Goal: Task Accomplishment & Management: Use online tool/utility

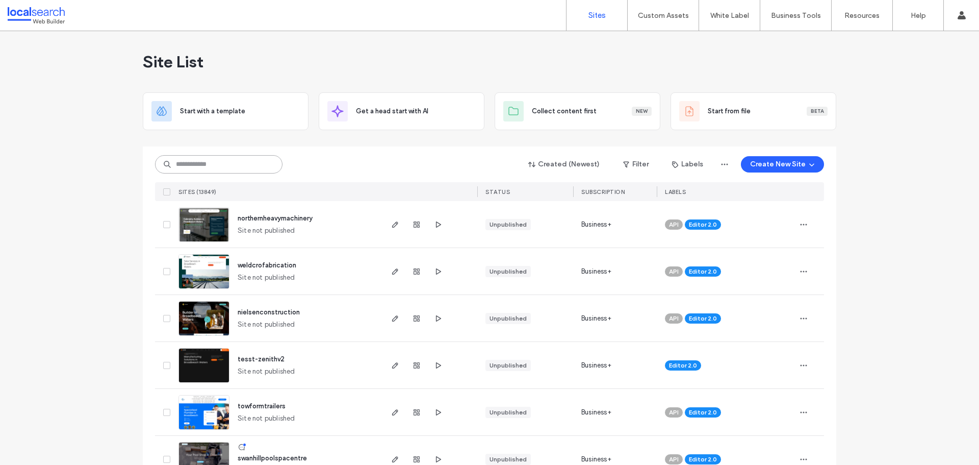
click at [254, 165] on input at bounding box center [219, 164] width 128 height 18
paste input "********"
type input "********"
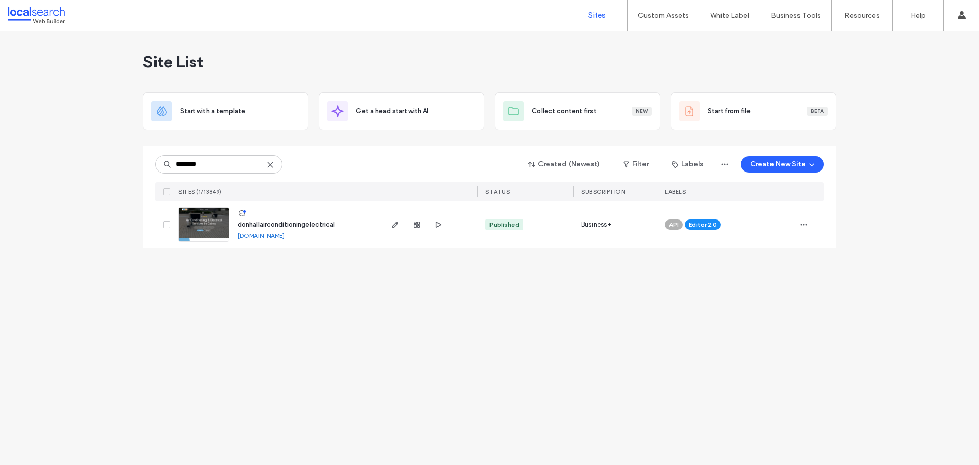
click at [221, 225] on img at bounding box center [204, 242] width 50 height 69
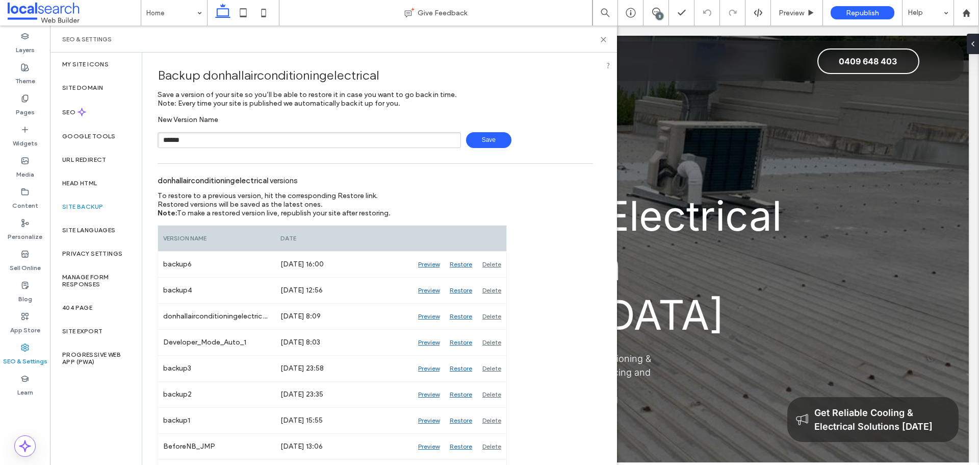
type input "**********"
click at [474, 145] on span "Save" at bounding box center [488, 140] width 45 height 16
click at [605, 40] on icon at bounding box center [604, 40] width 8 height 8
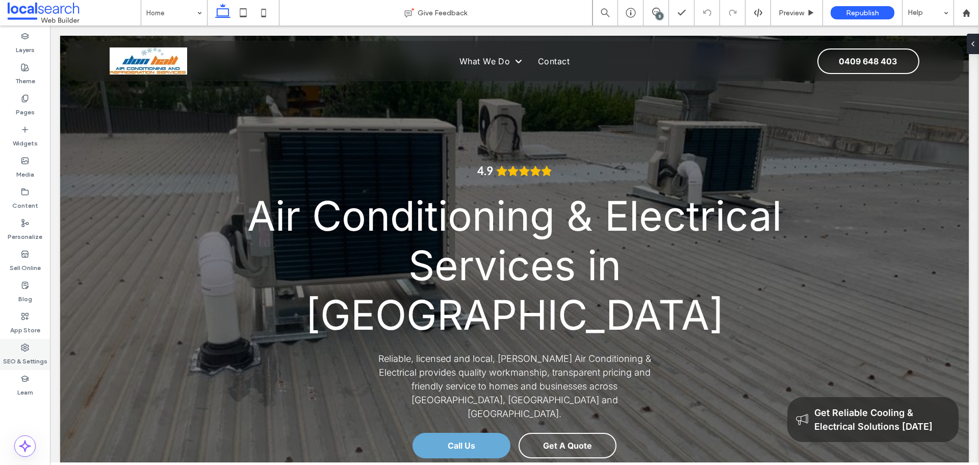
click at [37, 348] on div "SEO & Settings" at bounding box center [25, 354] width 50 height 31
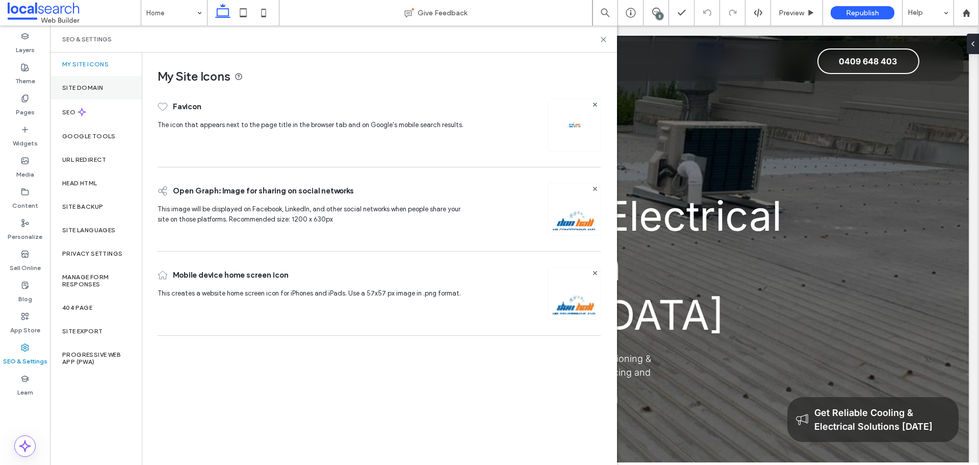
click at [81, 88] on label "Site Domain" at bounding box center [82, 87] width 41 height 7
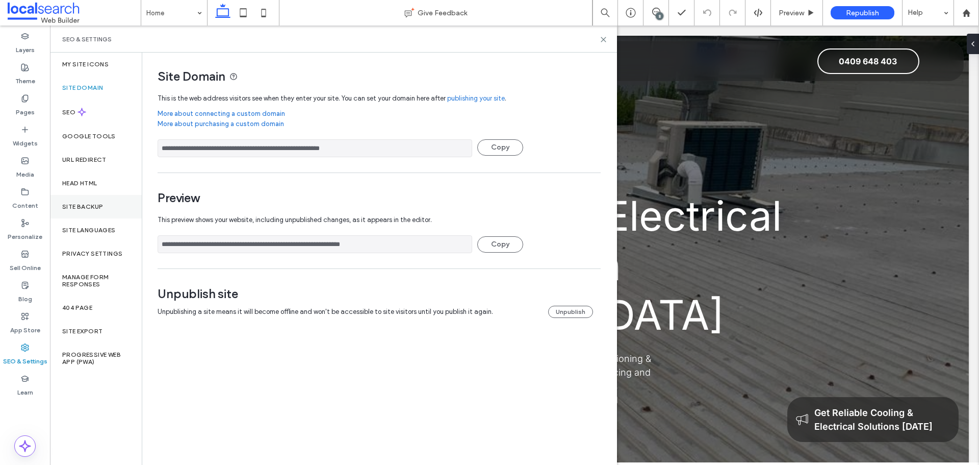
click at [104, 202] on div "Site Backup" at bounding box center [96, 206] width 92 height 23
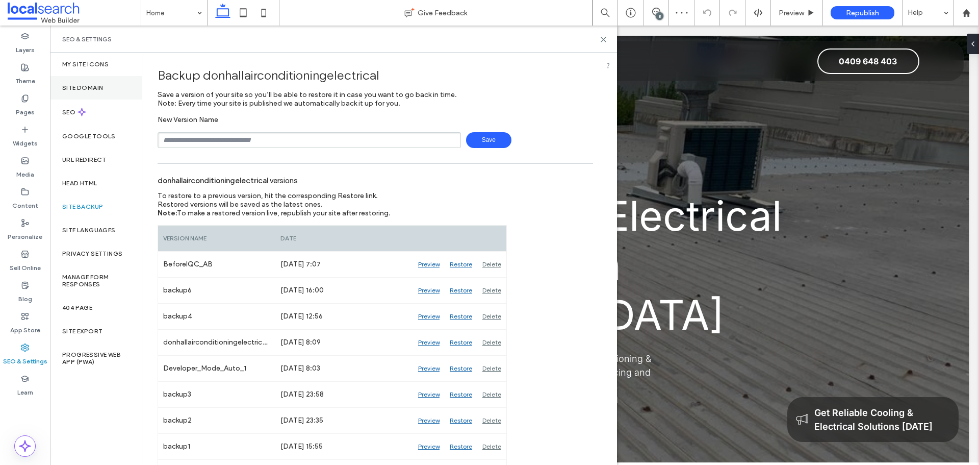
click at [102, 85] on label "Site Domain" at bounding box center [82, 87] width 41 height 7
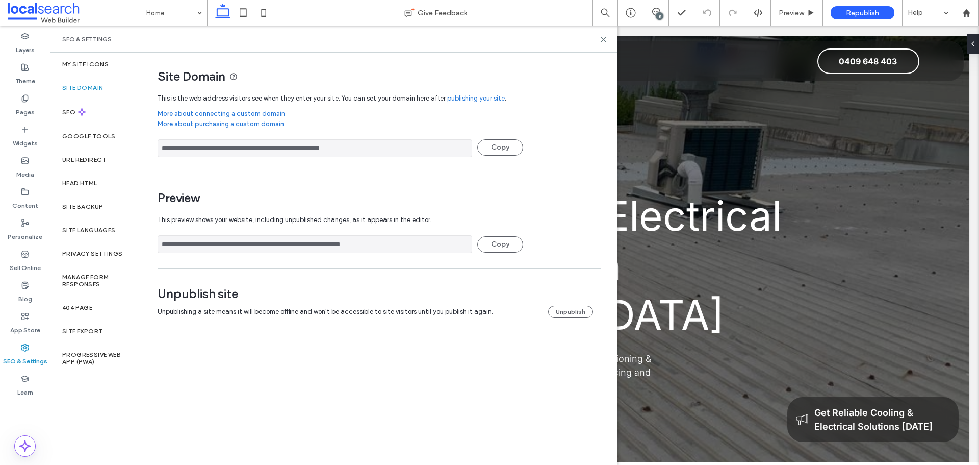
drag, startPoint x: 340, startPoint y: 245, endPoint x: 142, endPoint y: 248, distance: 198.4
click at [142, 248] on div "**********" at bounding box center [333, 259] width 567 height 412
click at [27, 201] on label "Content" at bounding box center [25, 203] width 26 height 14
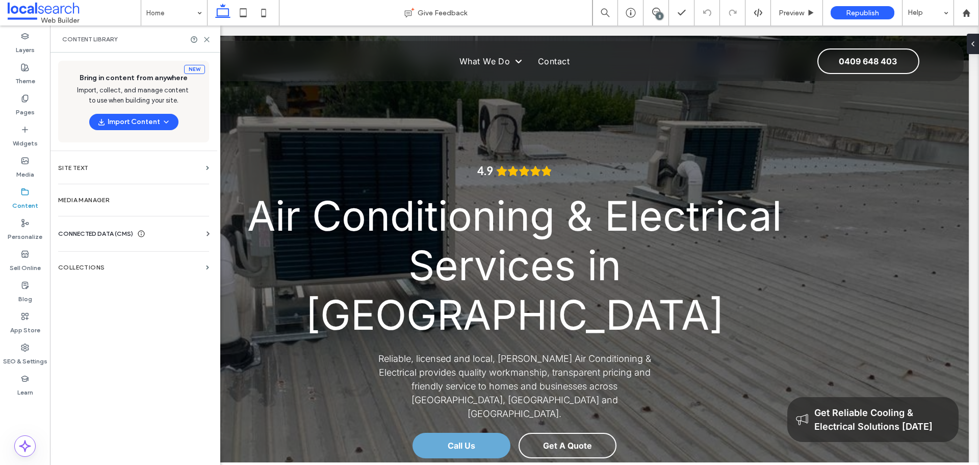
click at [172, 230] on div "CONNECTED DATA (CMS)" at bounding box center [135, 234] width 155 height 10
click at [112, 260] on label "Business Info" at bounding box center [135, 258] width 139 height 7
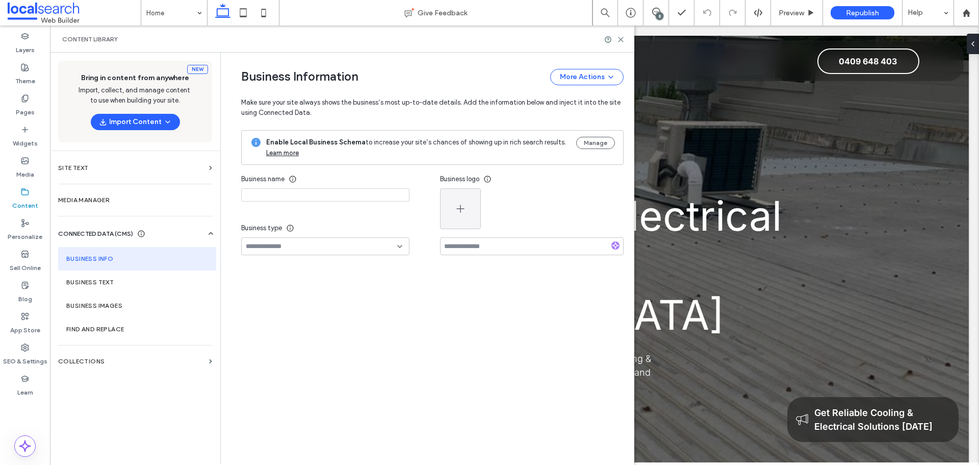
type input "**********"
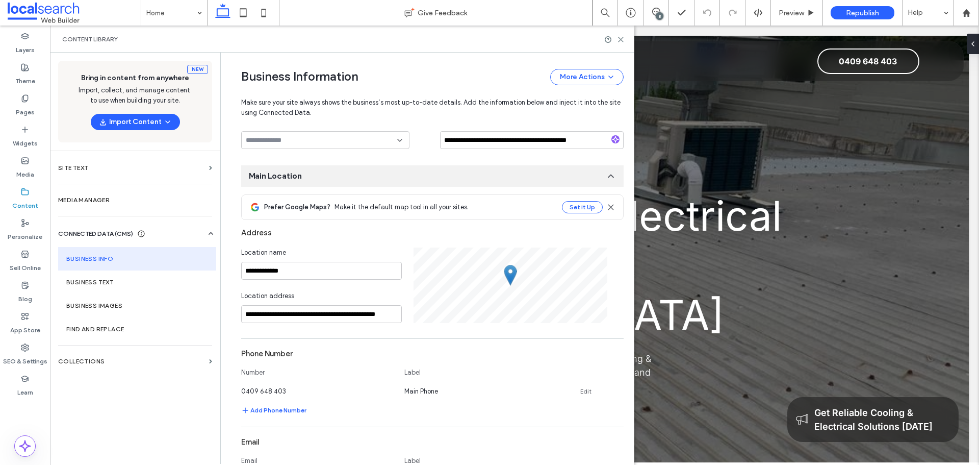
scroll to position [107, 0]
click at [393, 75] on div "Business Information More Actions" at bounding box center [432, 77] width 383 height 16
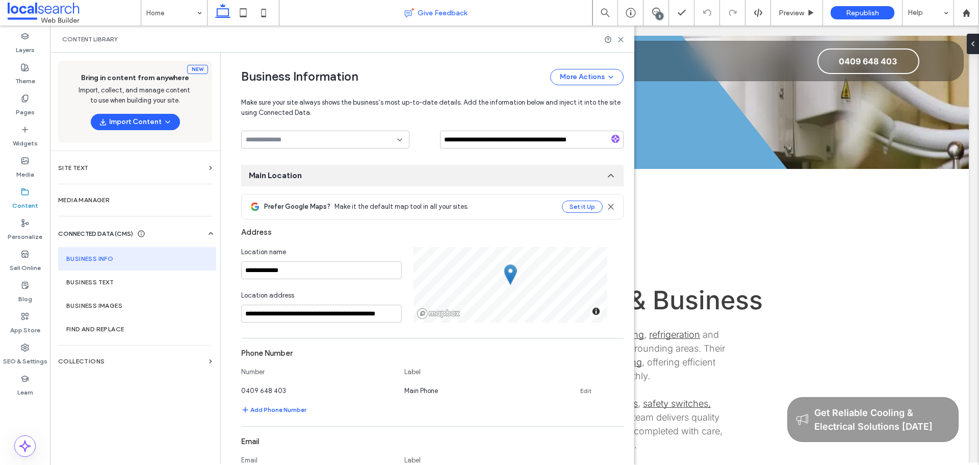
scroll to position [2774, 0]
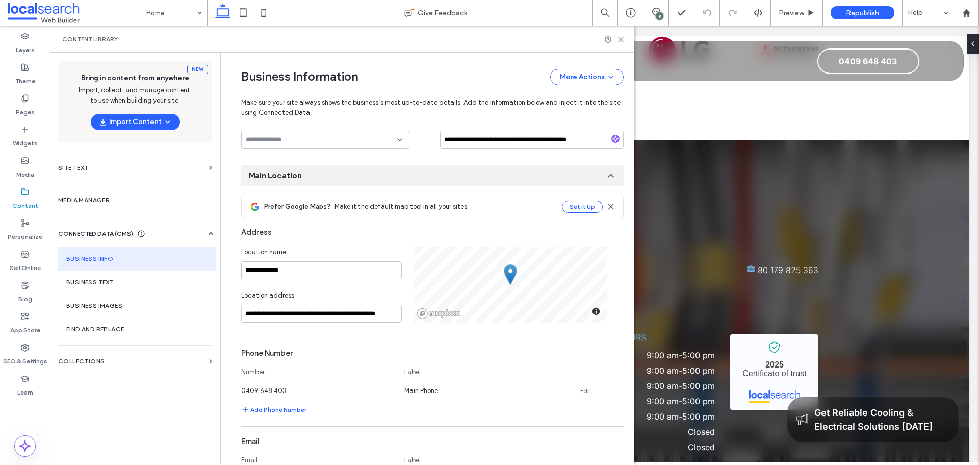
click at [625, 39] on div "Content Library" at bounding box center [342, 39] width 585 height 27
click at [105, 255] on section "Business Info" at bounding box center [137, 258] width 158 height 23
click at [420, 113] on span "Make sure your site always shows the business’s most up-to-date details. Add th…" at bounding box center [432, 101] width 383 height 33
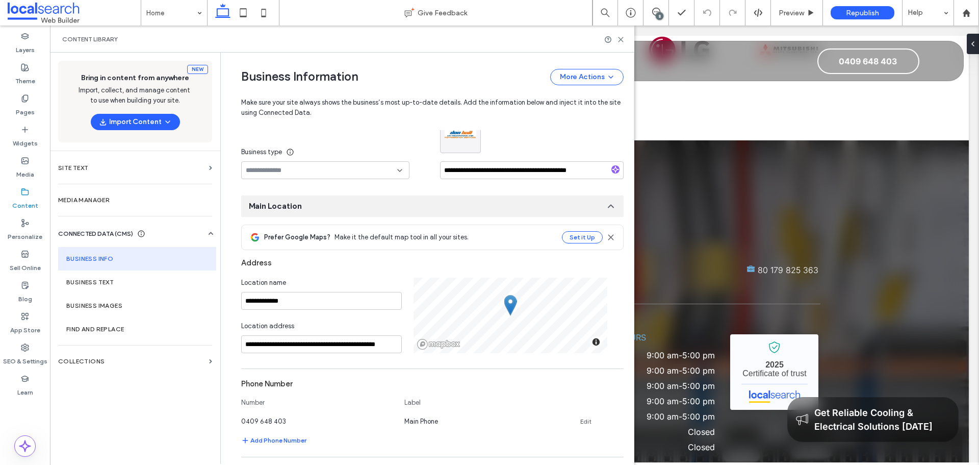
scroll to position [102, 0]
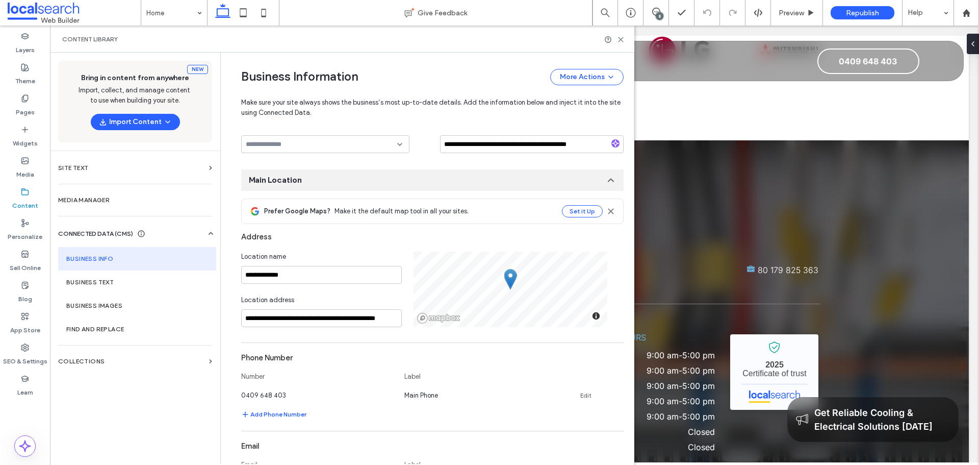
click at [434, 232] on div "Address" at bounding box center [432, 236] width 383 height 19
click at [372, 241] on div "Address" at bounding box center [432, 236] width 383 height 19
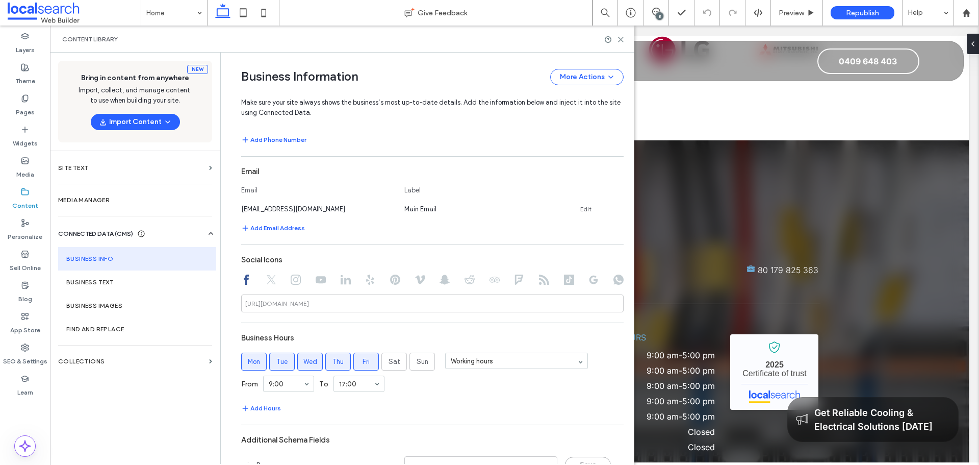
scroll to position [480, 0]
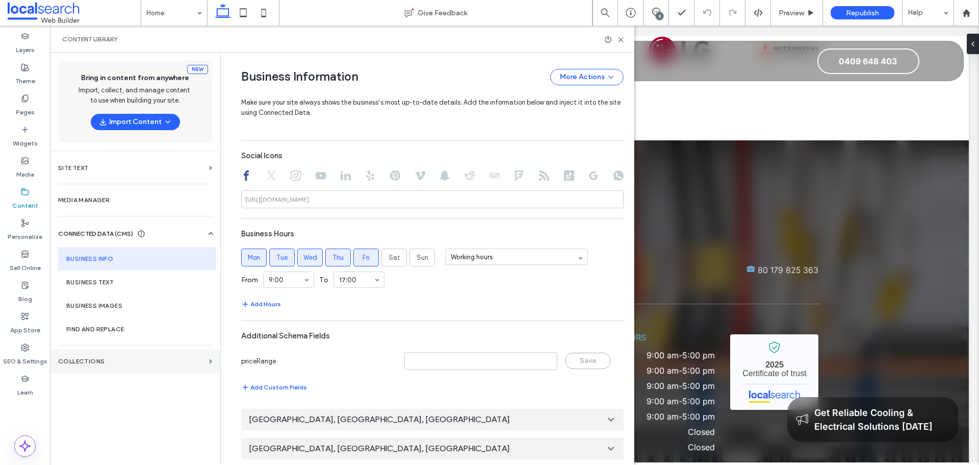
click at [122, 351] on section "Collections" at bounding box center [135, 360] width 170 height 23
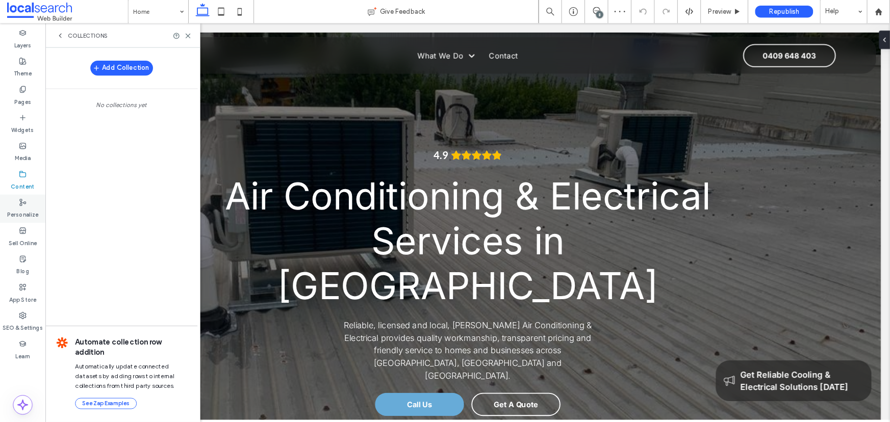
scroll to position [0, 0]
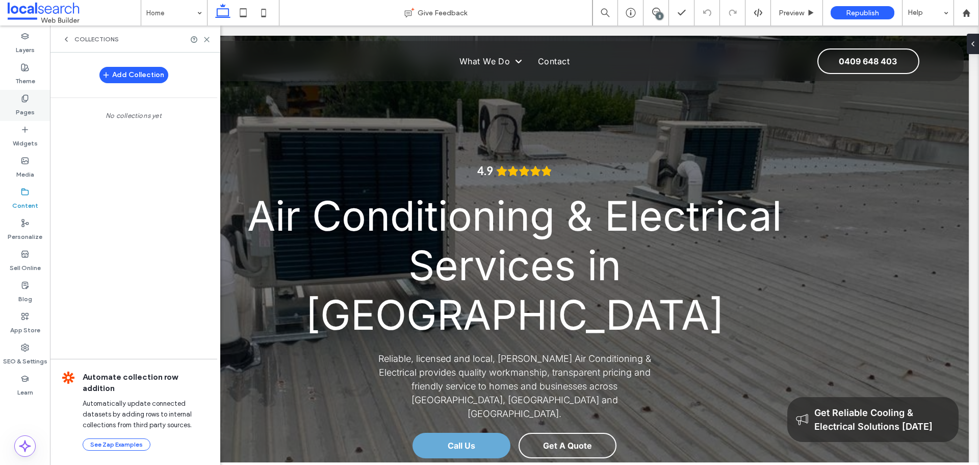
click at [8, 98] on div "Pages" at bounding box center [25, 105] width 50 height 31
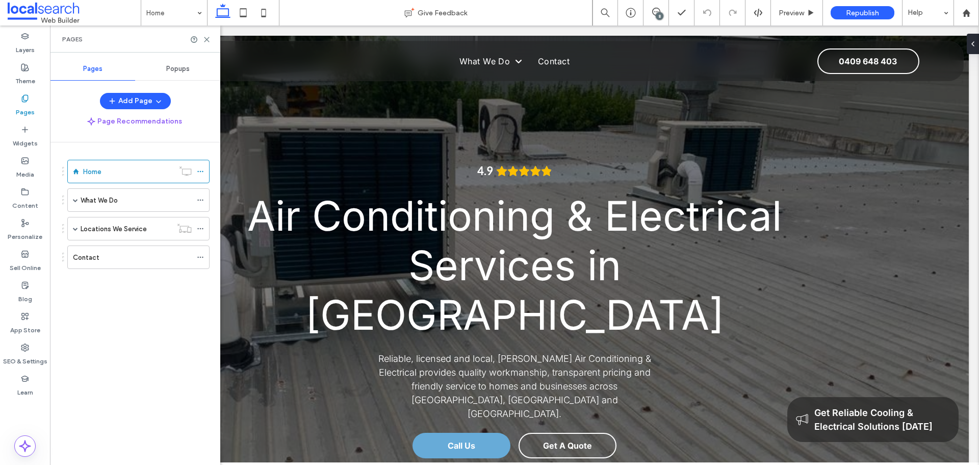
click at [174, 70] on span "Popups" at bounding box center [177, 69] width 23 height 8
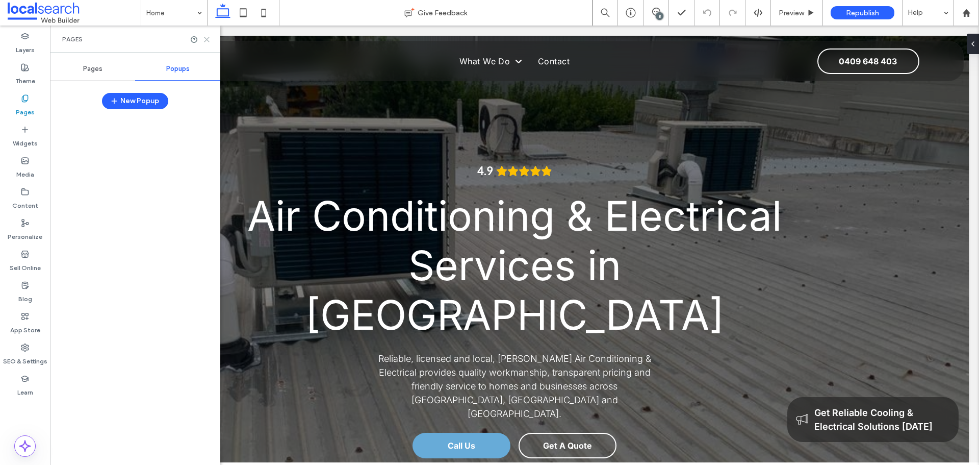
click at [206, 39] on icon at bounding box center [207, 40] width 8 height 8
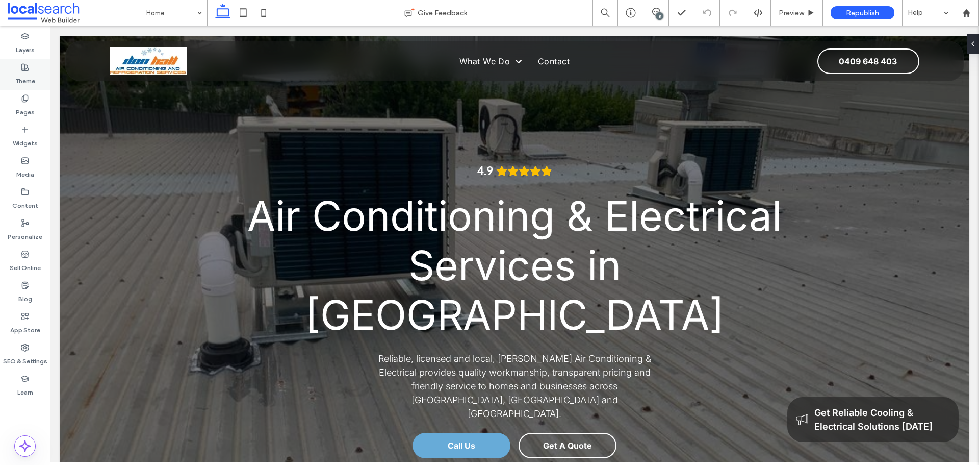
click at [20, 80] on label "Theme" at bounding box center [25, 78] width 20 height 14
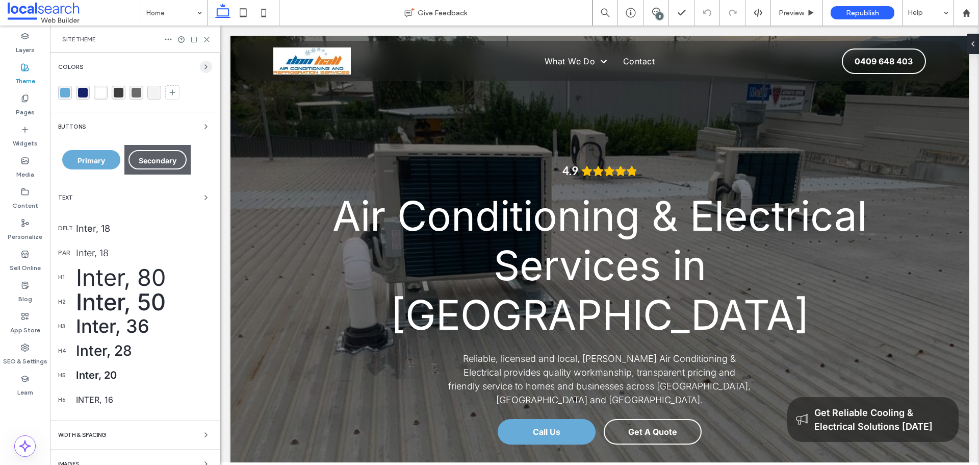
click at [202, 67] on icon "button" at bounding box center [206, 67] width 8 height 8
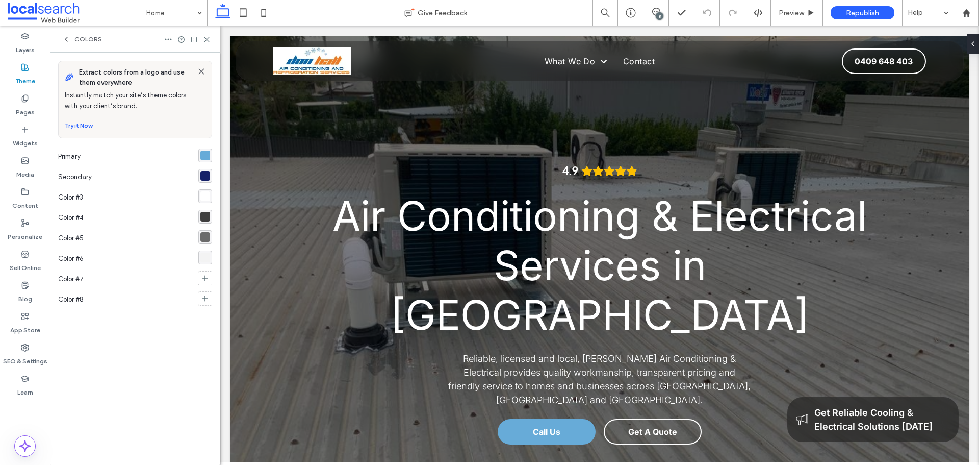
click at [200, 153] on div "rgba(103,171,216,1)" at bounding box center [205, 155] width 10 height 10
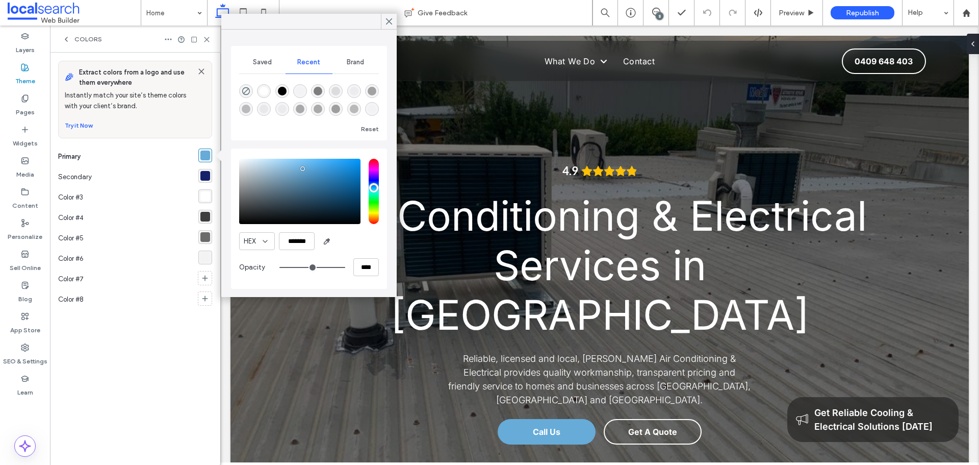
click at [285, 34] on div "Saved Recent Brand Reset HEX ******* Opacity ****" at bounding box center [308, 163] width 175 height 267
drag, startPoint x: 386, startPoint y: 22, endPoint x: 89, endPoint y: 54, distance: 298.0
click at [386, 22] on icon at bounding box center [389, 21] width 9 height 9
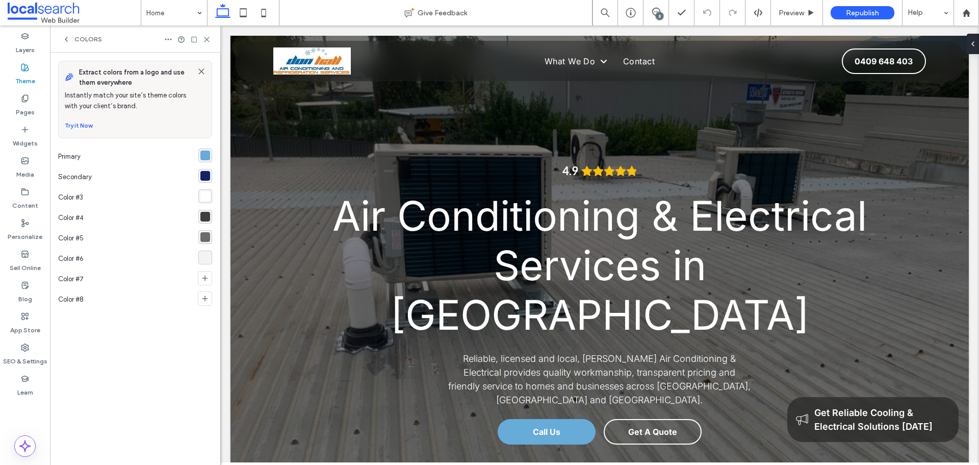
click at [204, 178] on div "rgba(21,33,104,1)" at bounding box center [205, 176] width 10 height 10
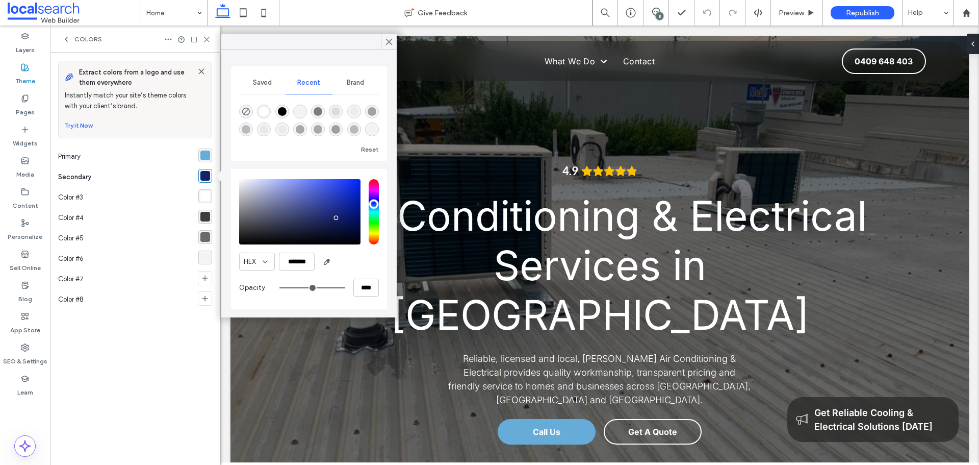
click at [292, 46] on div at bounding box center [308, 42] width 175 height 16
click at [389, 41] on icon at bounding box center [389, 41] width 9 height 9
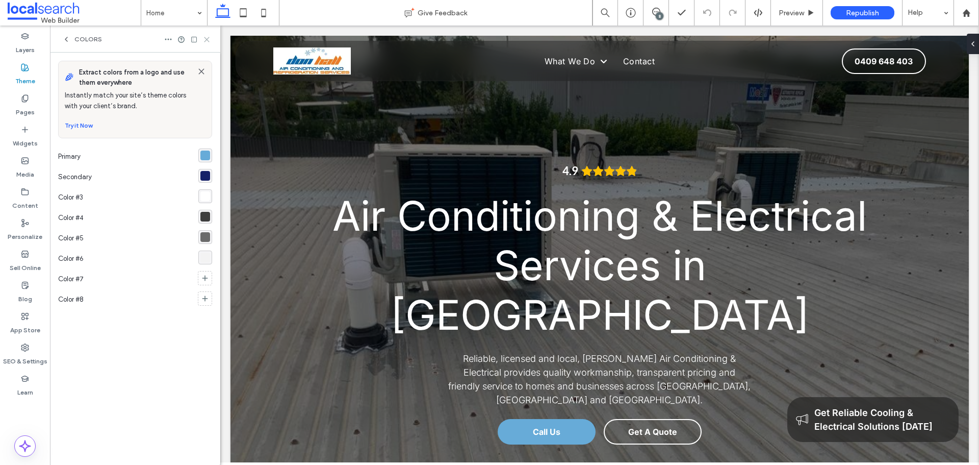
click at [208, 36] on icon at bounding box center [207, 40] width 8 height 8
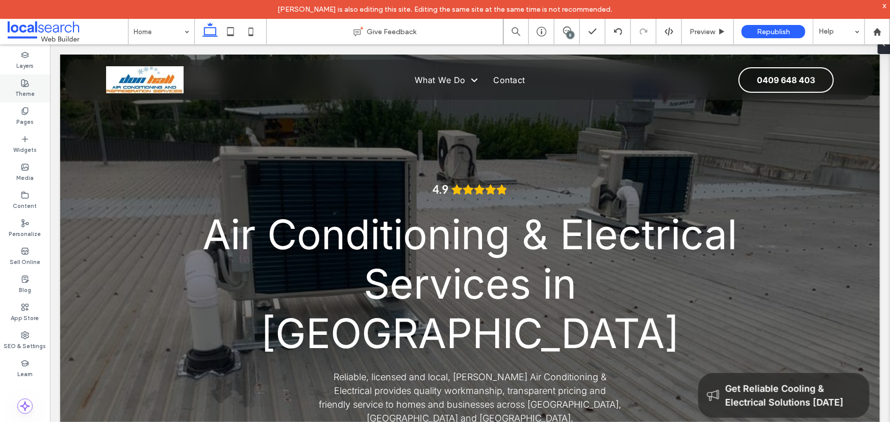
click at [26, 87] on label "Theme" at bounding box center [24, 92] width 19 height 11
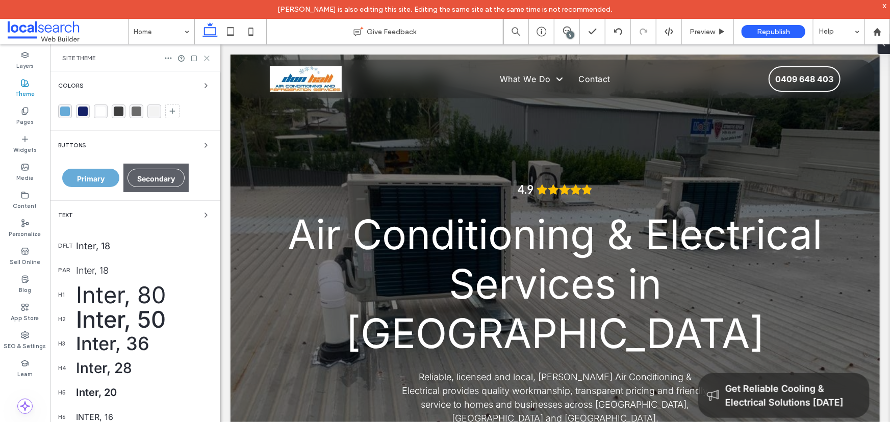
click at [209, 56] on use at bounding box center [207, 58] width 5 height 5
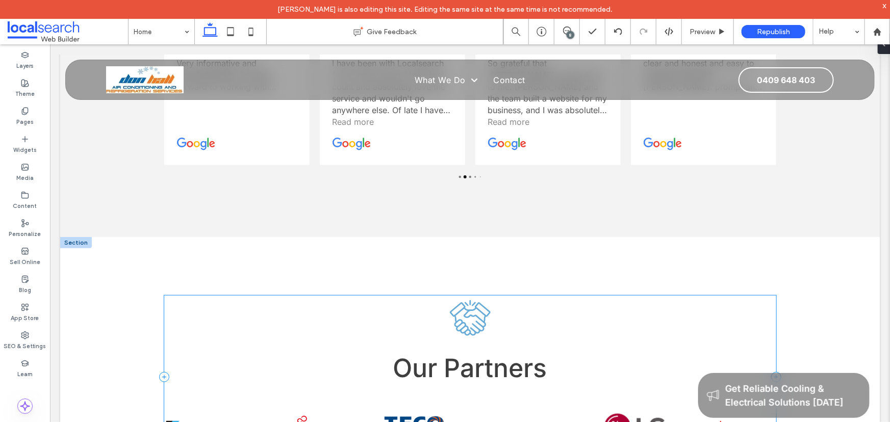
scroll to position [2458, 0]
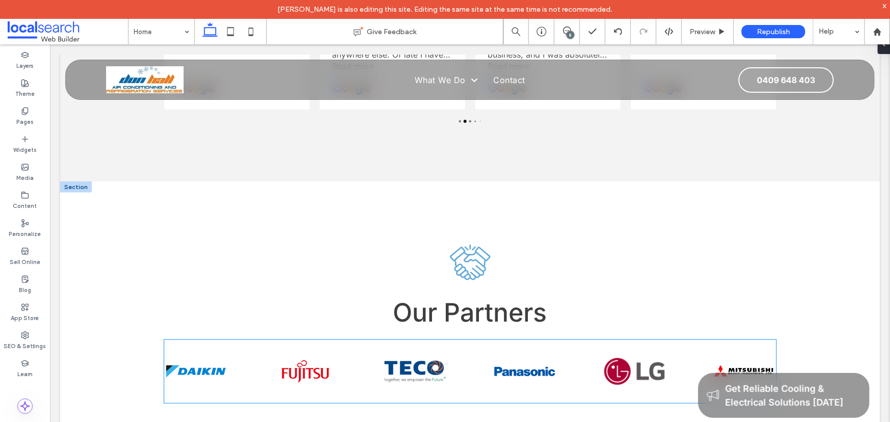
click at [277, 340] on div at bounding box center [443, 371] width 612 height 63
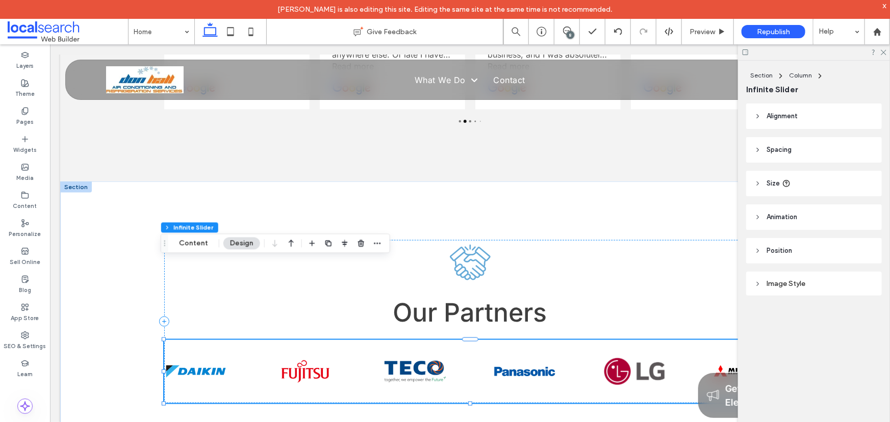
click at [244, 340] on img at bounding box center [274, 371] width 61 height 63
click at [197, 242] on button "Content" at bounding box center [193, 243] width 42 height 12
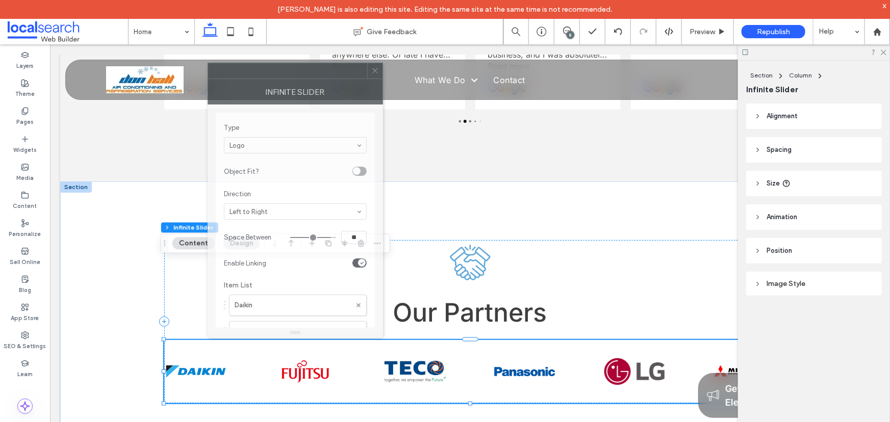
drag, startPoint x: 746, startPoint y: 84, endPoint x: 220, endPoint y: 87, distance: 525.9
click at [227, 71] on div at bounding box center [287, 70] width 159 height 15
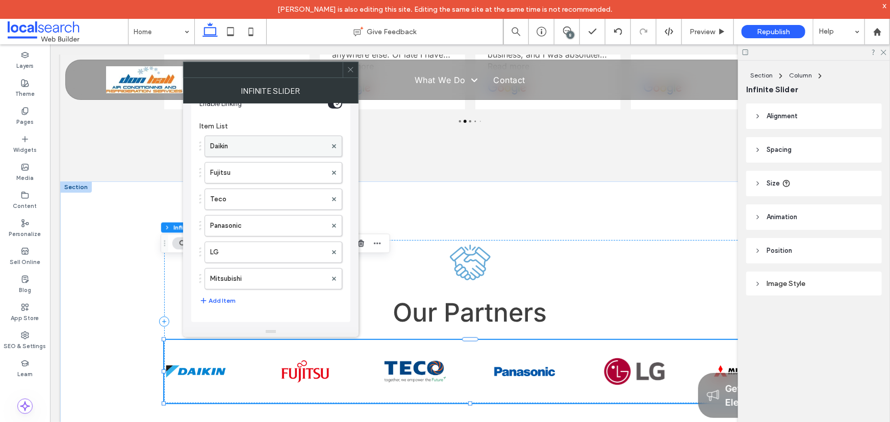
click at [233, 151] on label "Daikin" at bounding box center [268, 146] width 116 height 20
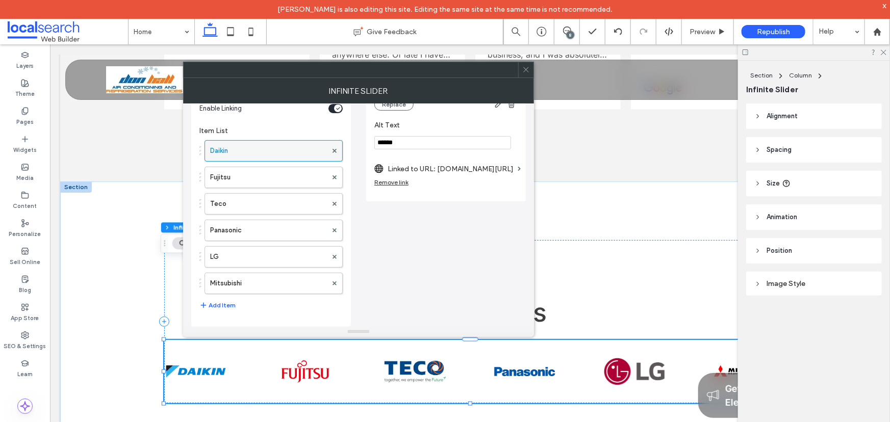
scroll to position [153, 0]
click at [455, 170] on label "Linked to URL: www.daikin.com.au/" at bounding box center [451, 169] width 126 height 19
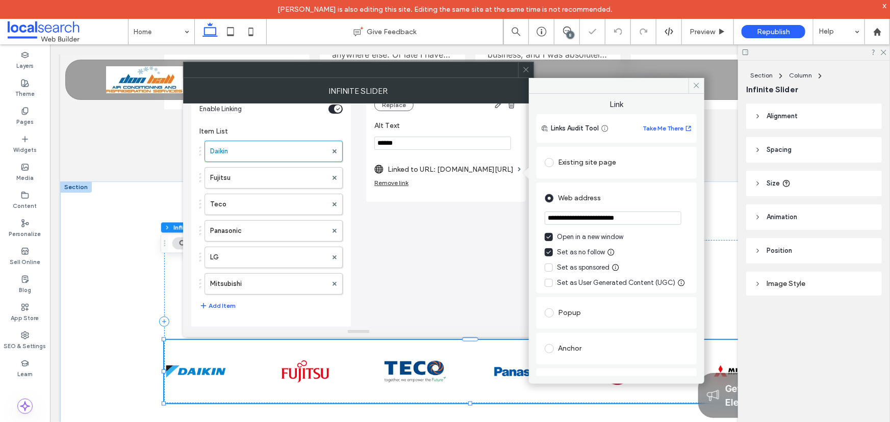
click at [658, 216] on input "**********" at bounding box center [613, 218] width 137 height 13
click at [696, 86] on use at bounding box center [696, 85] width 5 height 5
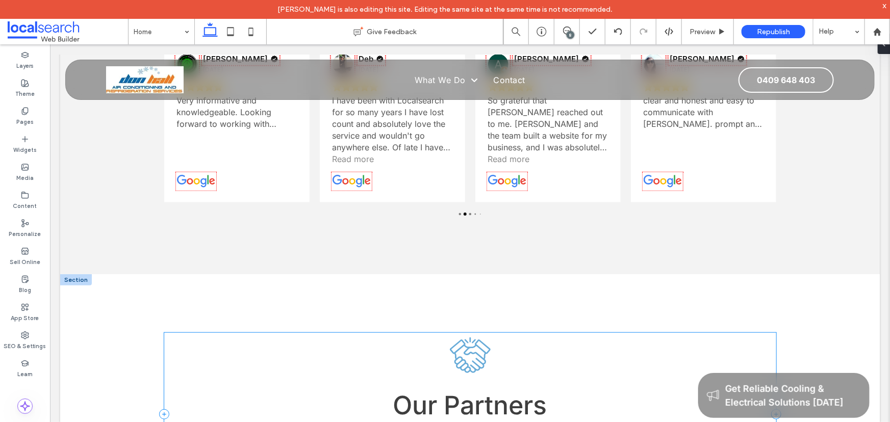
scroll to position [2550, 0]
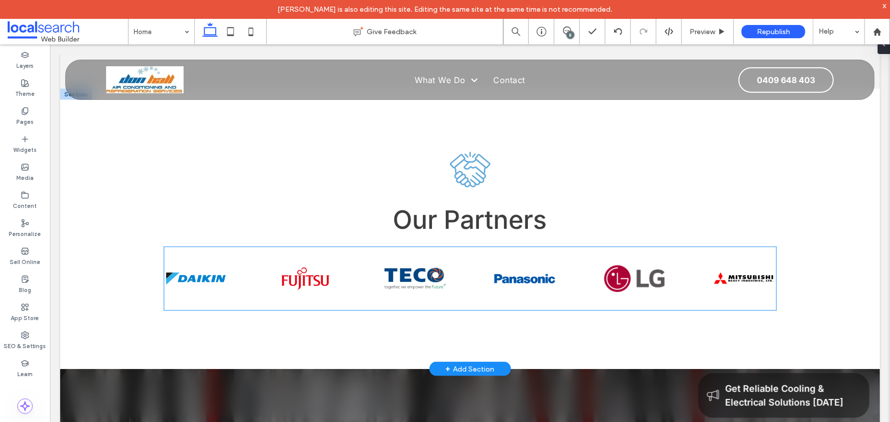
click at [204, 247] on div at bounding box center [445, 278] width 612 height 63
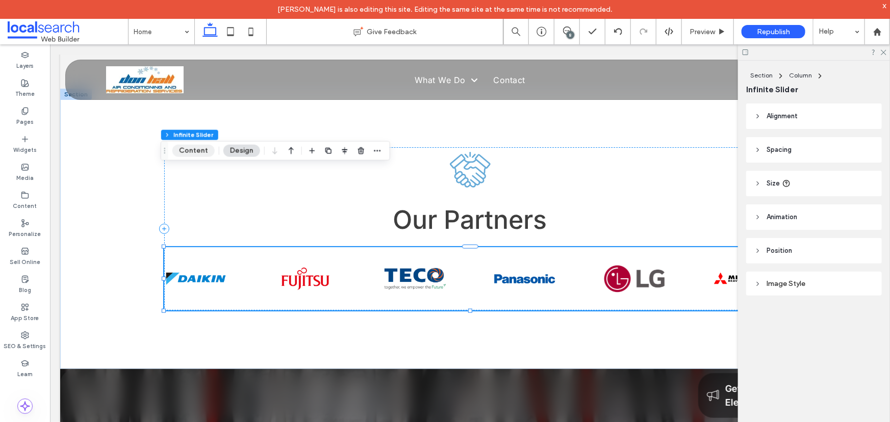
click at [191, 147] on button "Content" at bounding box center [193, 151] width 42 height 12
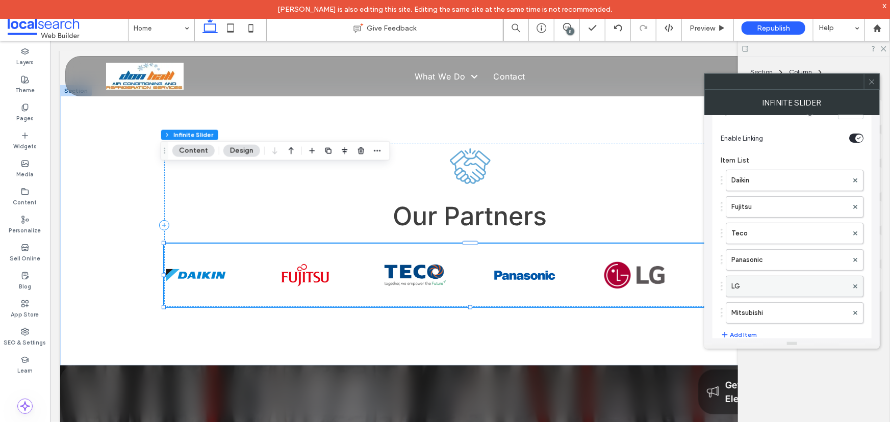
scroll to position [139, 0]
click at [760, 179] on label "Daikin" at bounding box center [789, 177] width 116 height 20
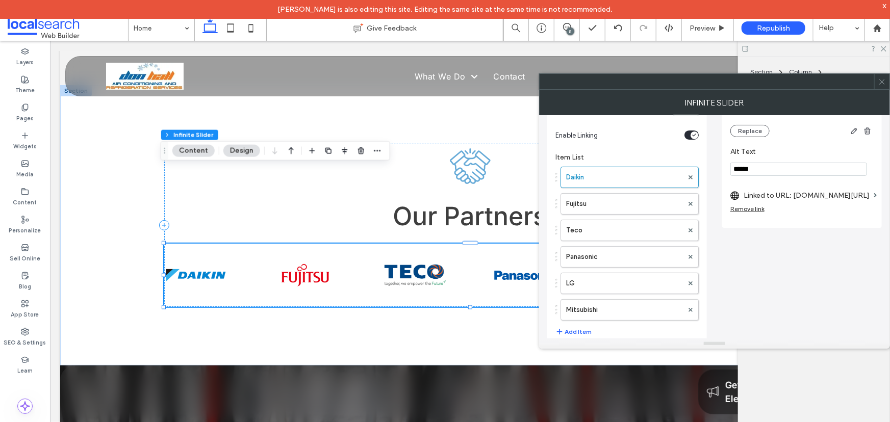
click at [786, 199] on label "Linked to URL: www.daikin.com.au/" at bounding box center [807, 195] width 126 height 19
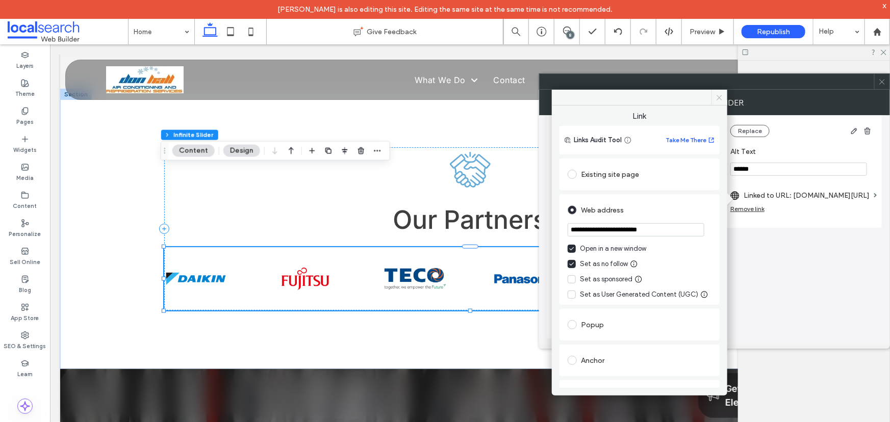
click at [716, 97] on icon at bounding box center [720, 98] width 8 height 8
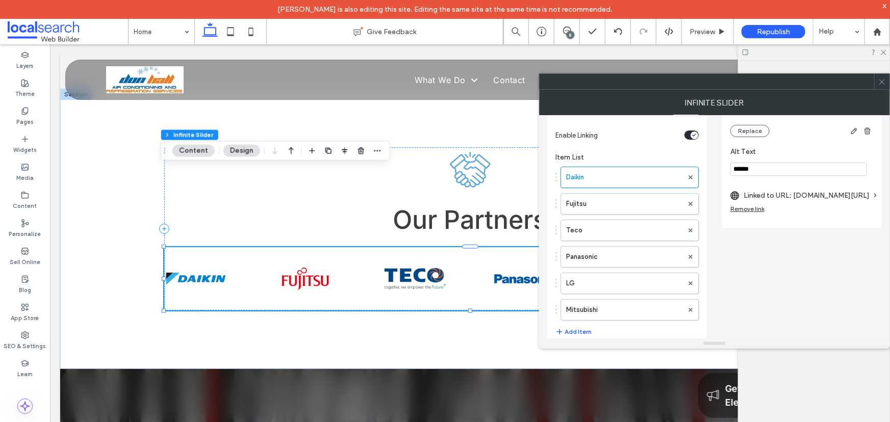
click at [881, 87] on span at bounding box center [882, 81] width 8 height 15
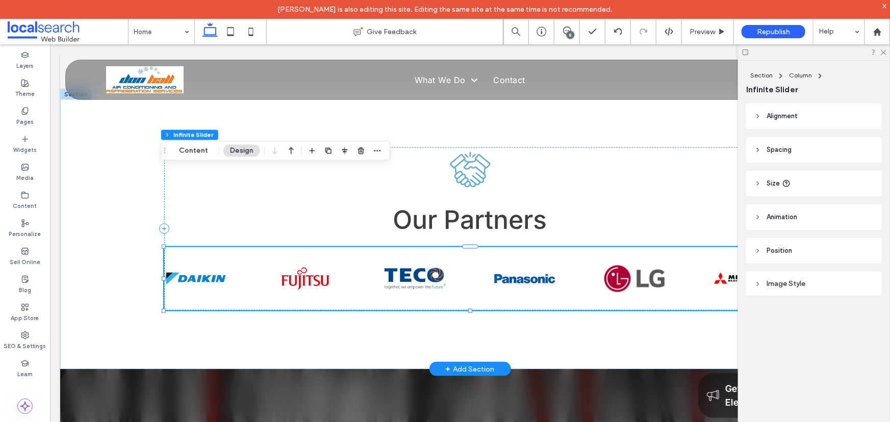
click at [458, 247] on img at bounding box center [488, 278] width 61 height 63
click at [194, 150] on button "Content" at bounding box center [193, 151] width 42 height 12
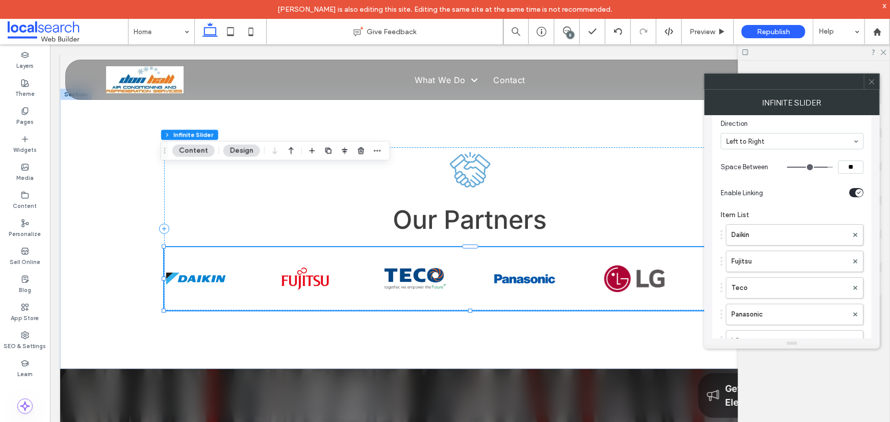
scroll to position [158, 0]
click at [738, 162] on label "Daikin" at bounding box center [789, 158] width 116 height 20
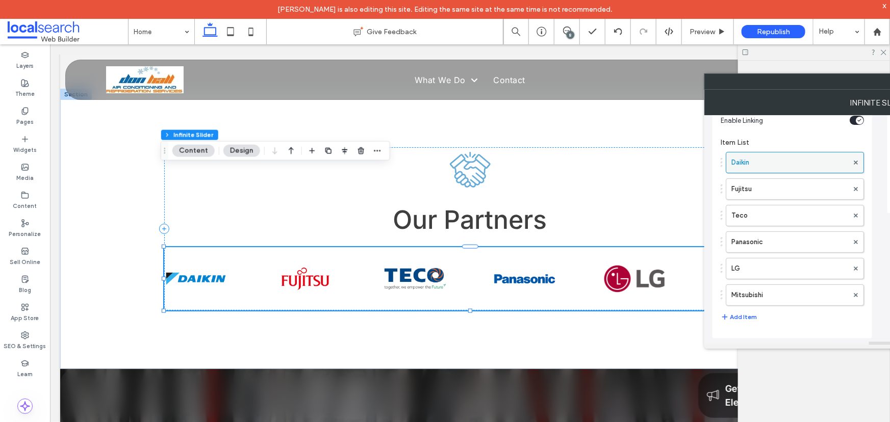
scroll to position [153, 0]
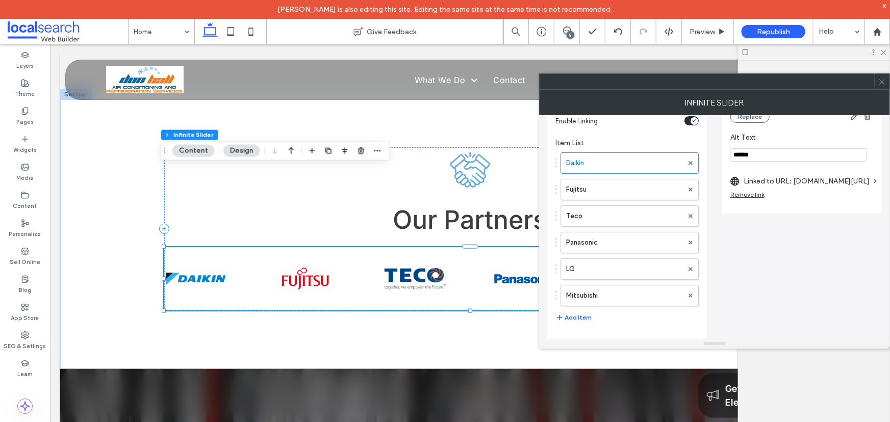
click at [884, 90] on div "Infinite Slider" at bounding box center [714, 103] width 351 height 26
click at [882, 87] on span at bounding box center [882, 81] width 8 height 15
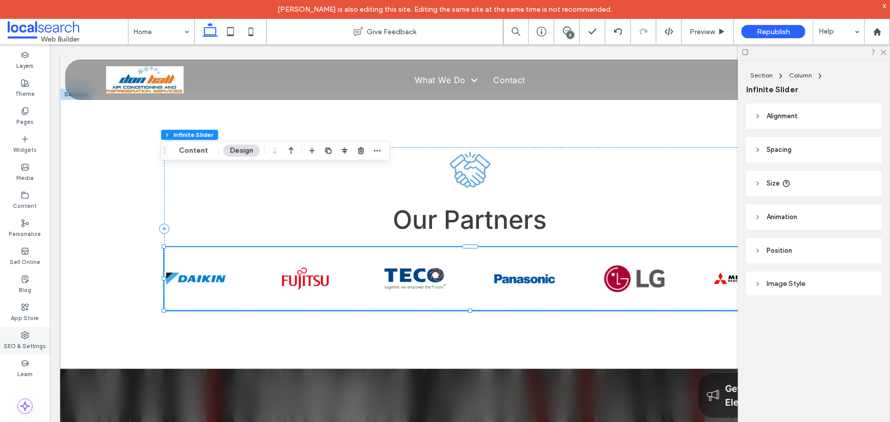
click at [17, 342] on label "SEO & Settings" at bounding box center [25, 345] width 42 height 11
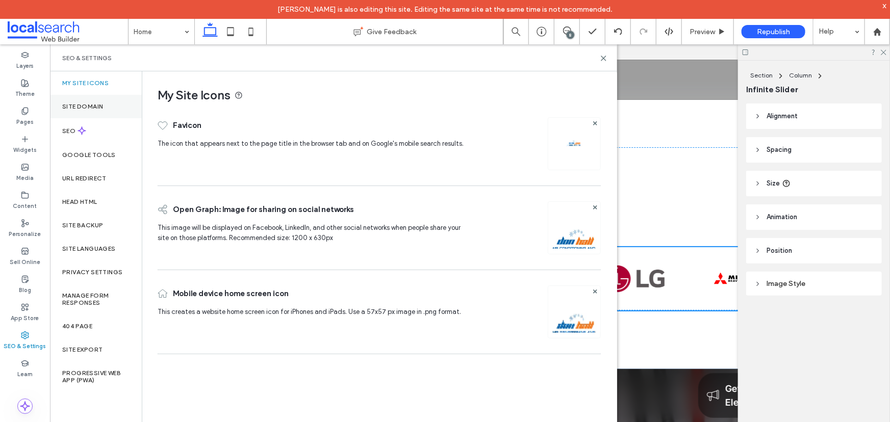
click at [81, 106] on label "Site Domain" at bounding box center [82, 106] width 41 height 7
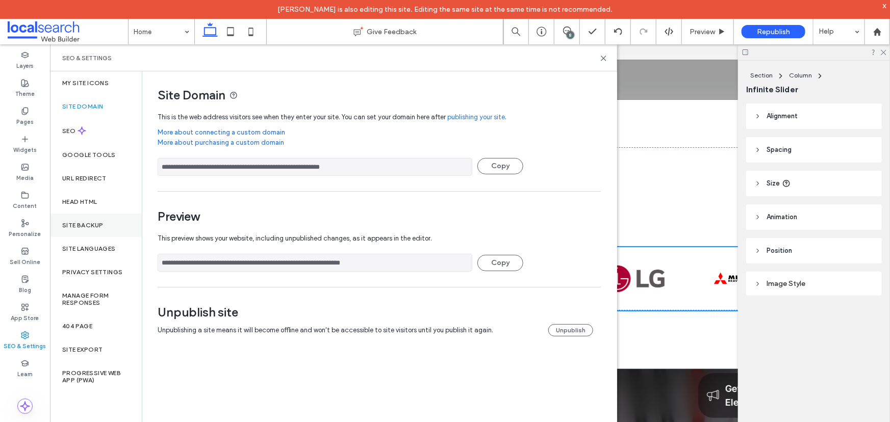
click at [97, 228] on label "Site Backup" at bounding box center [82, 225] width 41 height 7
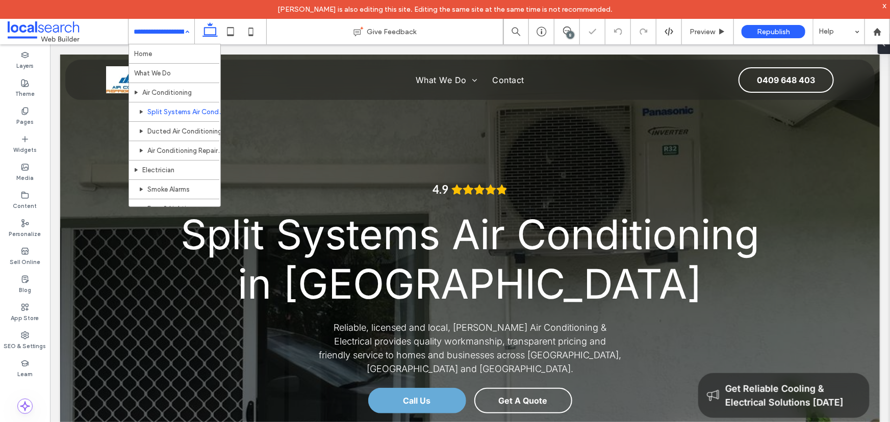
click at [180, 40] on div "Home What We Do Air Conditioning Split Systems Air Conditioning Ducted Air Cond…" at bounding box center [162, 32] width 66 height 26
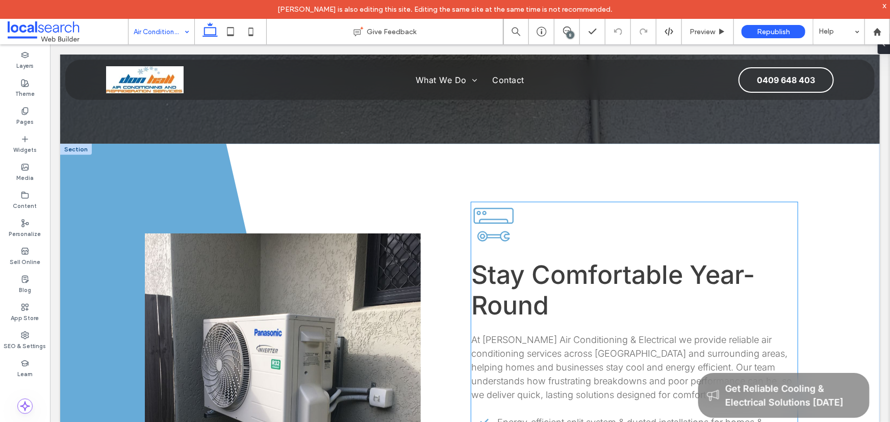
scroll to position [371, 0]
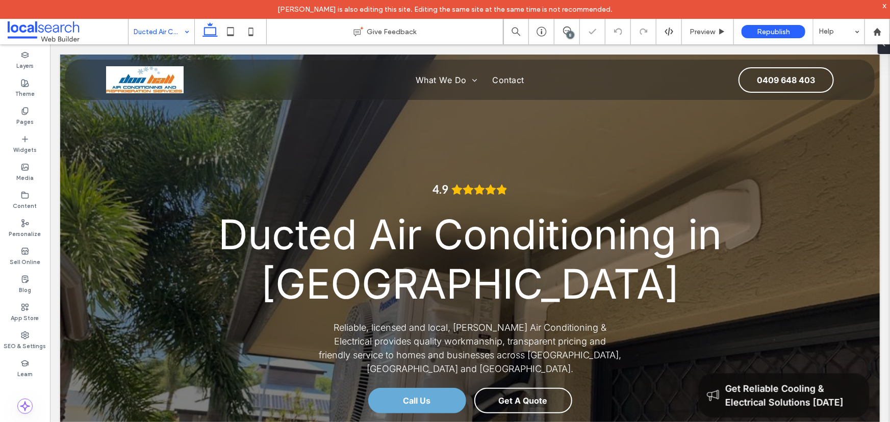
scroll to position [417, 0]
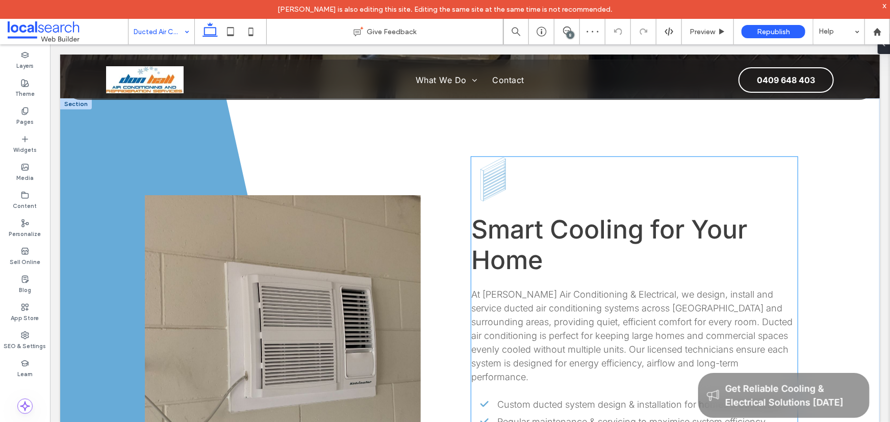
click at [566, 233] on h2 "Smart Cooling for Your Home ﻿" at bounding box center [634, 244] width 326 height 61
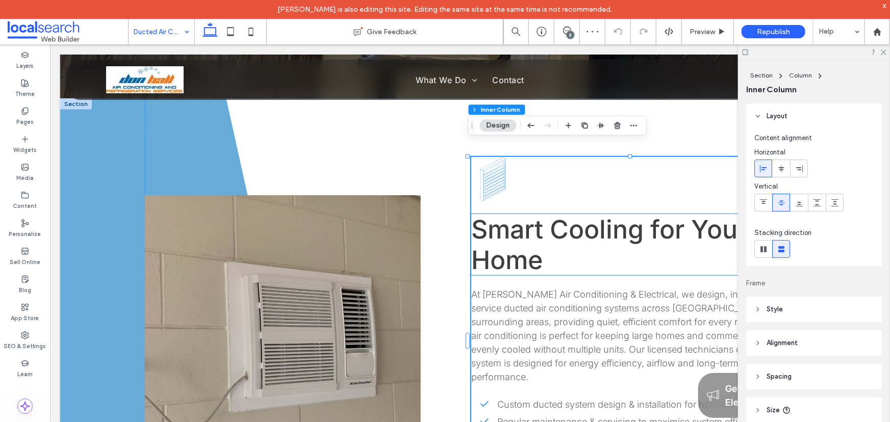
click at [570, 224] on span "Smart Cooling for Your Home" at bounding box center [609, 244] width 276 height 61
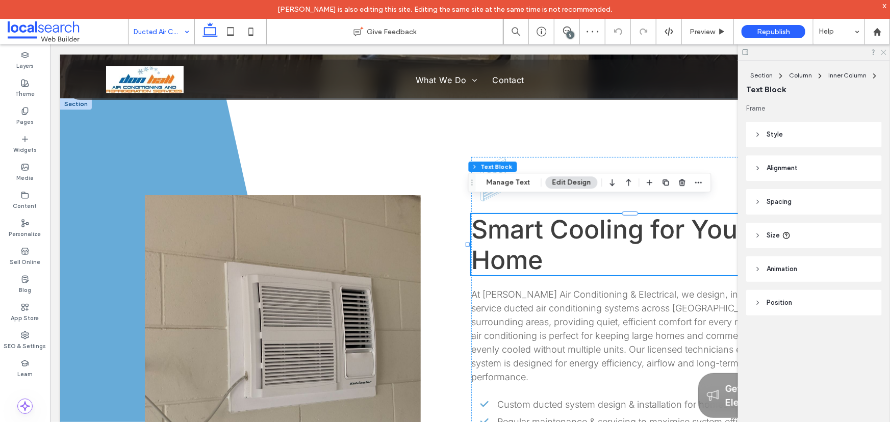
click at [881, 50] on icon at bounding box center [883, 51] width 7 height 7
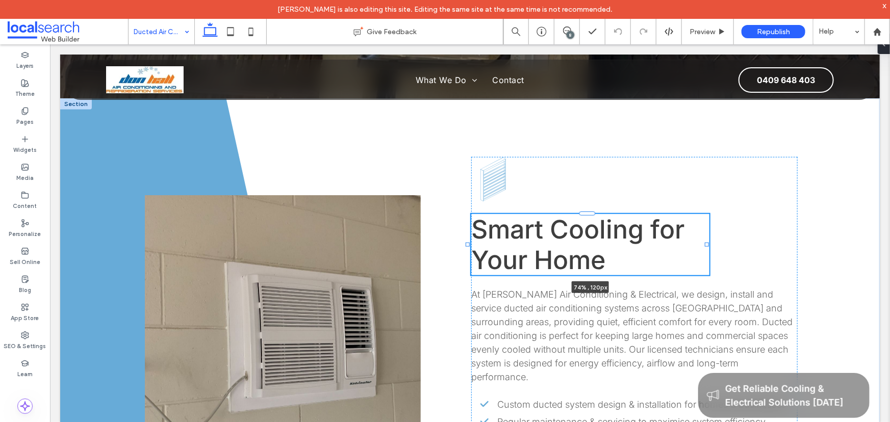
drag, startPoint x: 791, startPoint y: 231, endPoint x: 705, endPoint y: 232, distance: 85.7
click at [705, 242] on div at bounding box center [706, 244] width 4 height 4
type input "**"
type input "****"
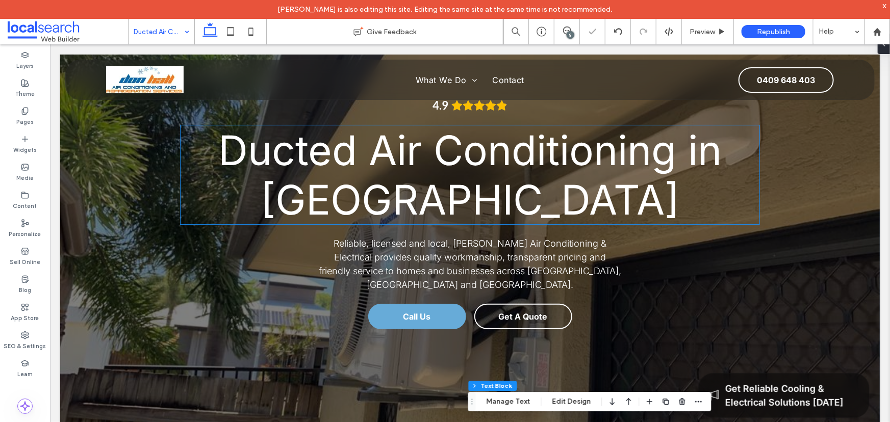
scroll to position [46, 0]
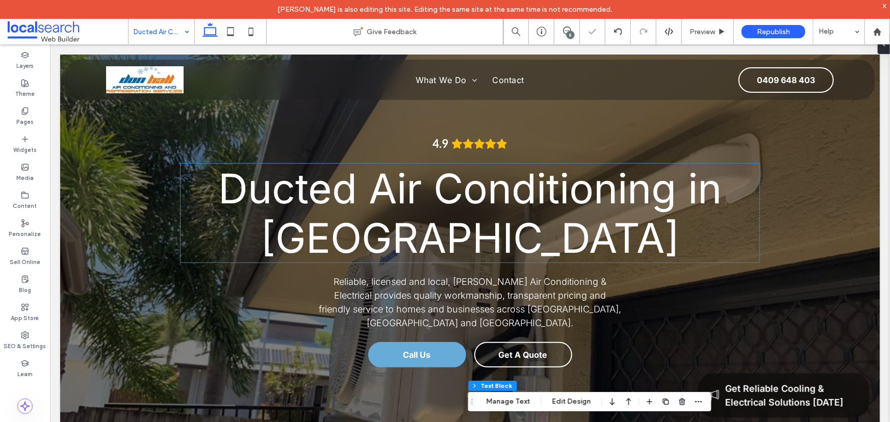
click at [579, 221] on h1 "Ducted Air Conditioning in [GEOGRAPHIC_DATA]" at bounding box center [469, 212] width 579 height 99
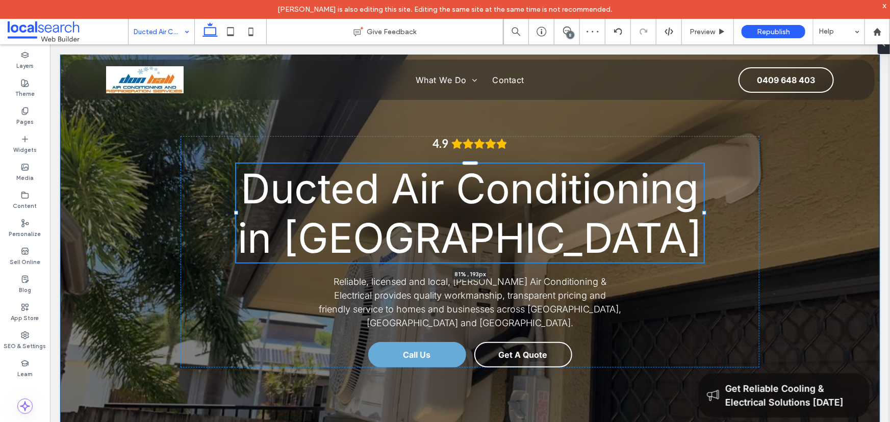
drag, startPoint x: 757, startPoint y: 214, endPoint x: 701, endPoint y: 214, distance: 56.1
click at [702, 214] on div at bounding box center [704, 213] width 4 height 4
type input "**"
type input "****"
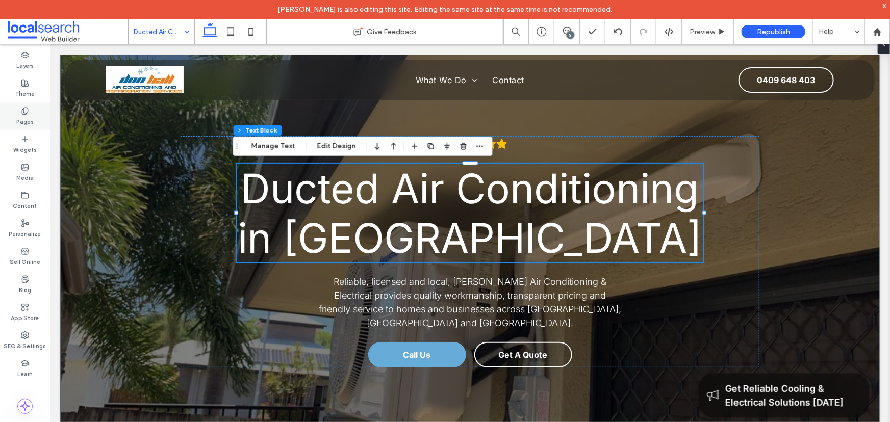
click at [37, 111] on div "Pages" at bounding box center [25, 117] width 50 height 28
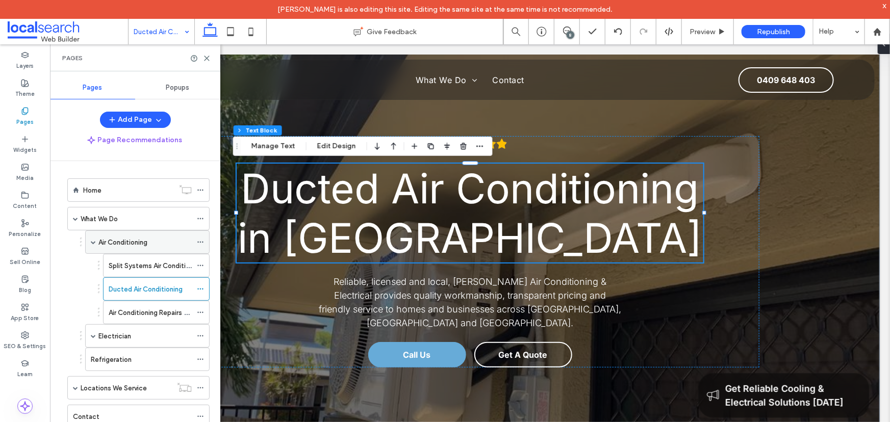
click at [137, 242] on label "Air Conditioning" at bounding box center [122, 243] width 49 height 18
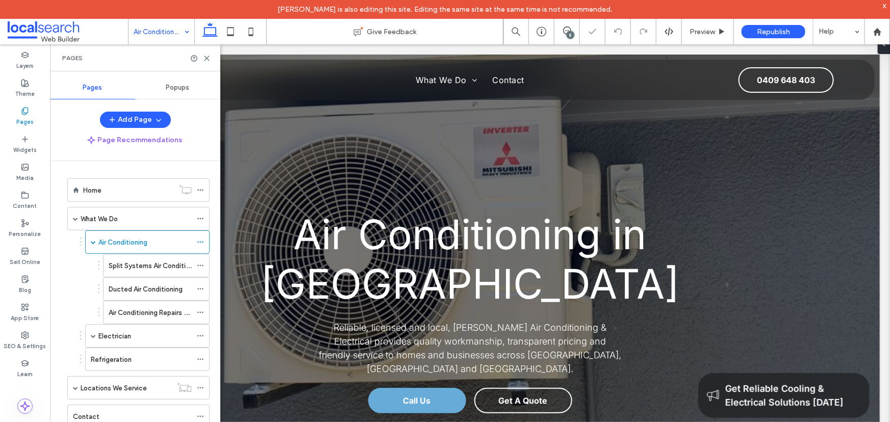
scroll to position [324, 0]
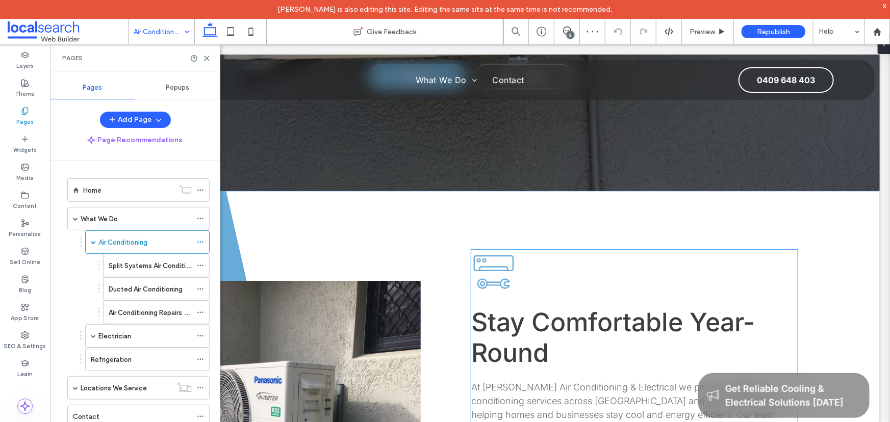
click at [628, 307] on span "Stay Comfortable Year-Round" at bounding box center [613, 337] width 284 height 61
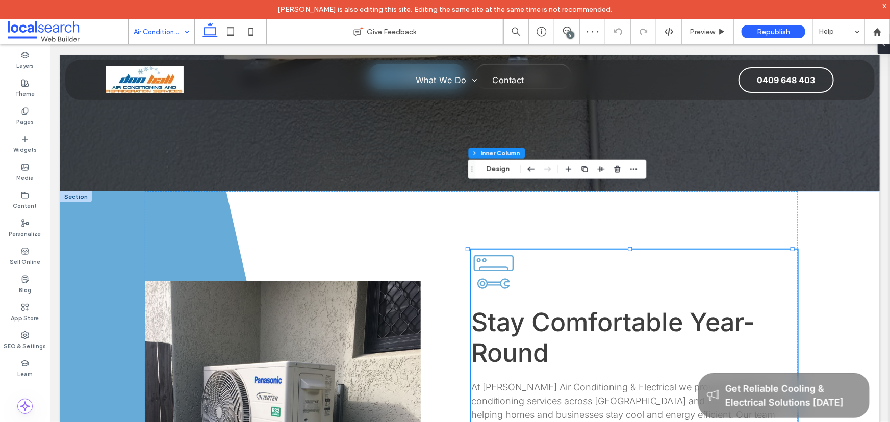
click at [675, 307] on span "Stay Comfortable Year-Round" at bounding box center [613, 337] width 284 height 61
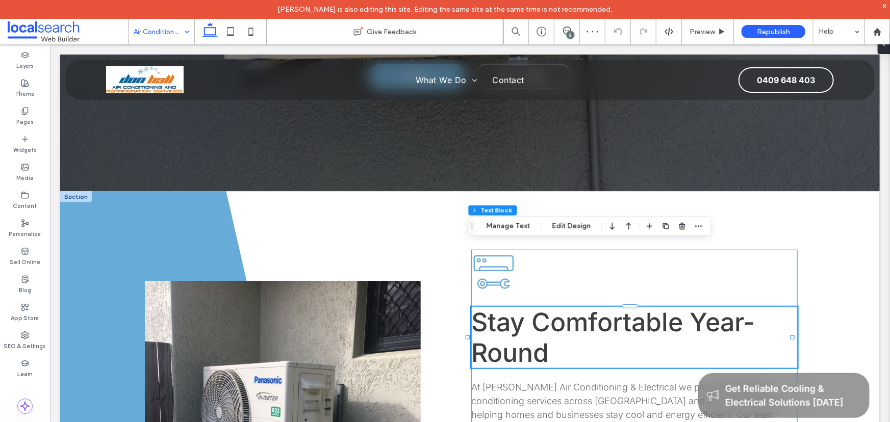
click at [668, 307] on span "Stay Comfortable Year-Round" at bounding box center [613, 337] width 284 height 61
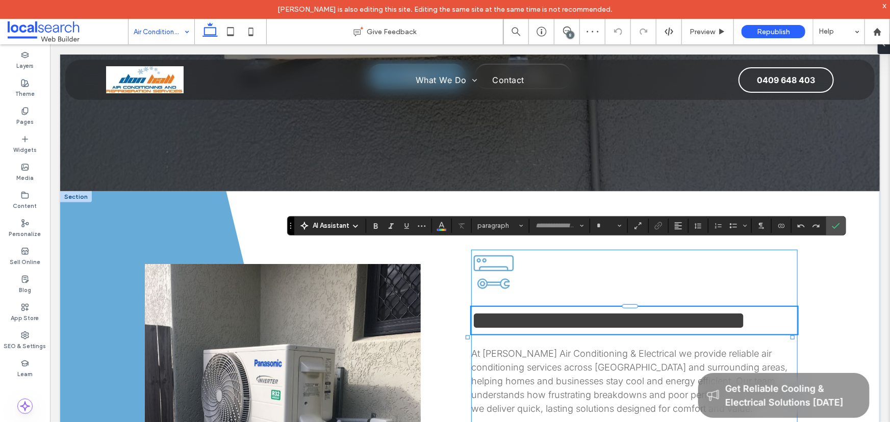
type input "*****"
type input "**"
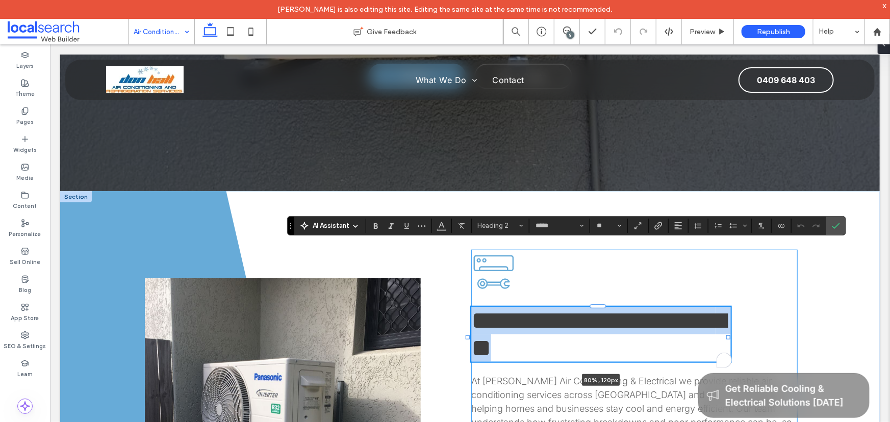
drag, startPoint x: 791, startPoint y: 271, endPoint x: 726, endPoint y: 270, distance: 64.3
click at [726, 270] on div "**********" at bounding box center [470, 430] width 820 height 479
type input "**"
type input "****"
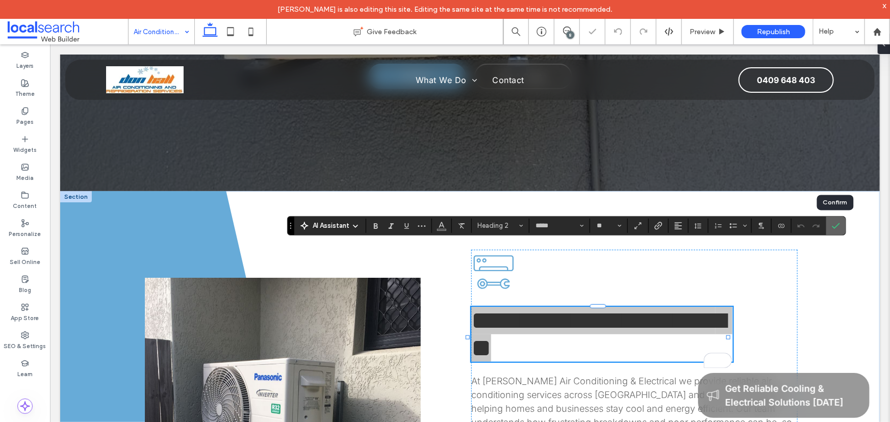
drag, startPoint x: 839, startPoint y: 219, endPoint x: 758, endPoint y: 175, distance: 92.4
click at [839, 219] on label "Confirm" at bounding box center [835, 226] width 15 height 18
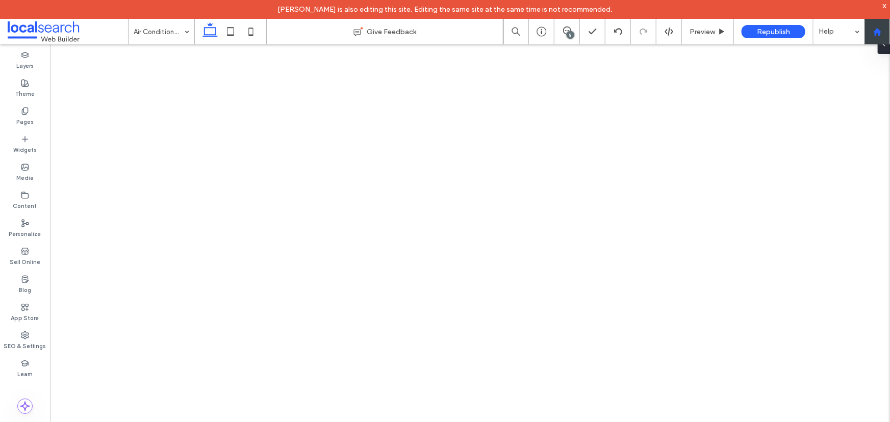
click at [881, 32] on use at bounding box center [877, 32] width 8 height 8
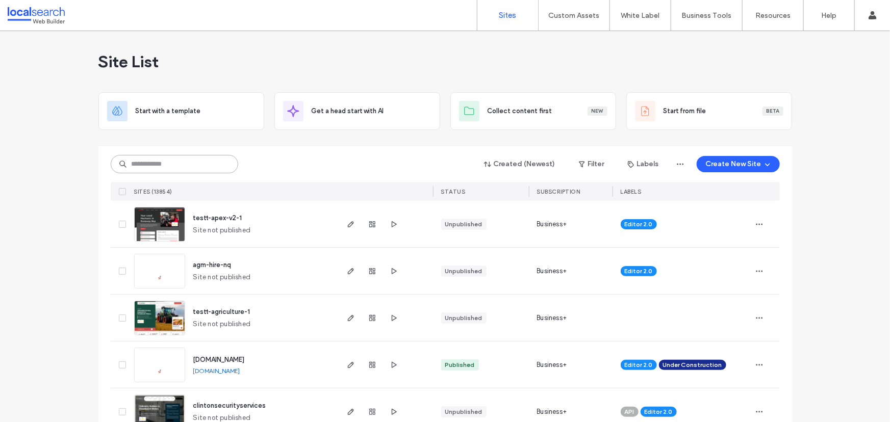
click at [195, 164] on input at bounding box center [175, 164] width 128 height 18
paste input "********"
type input "********"
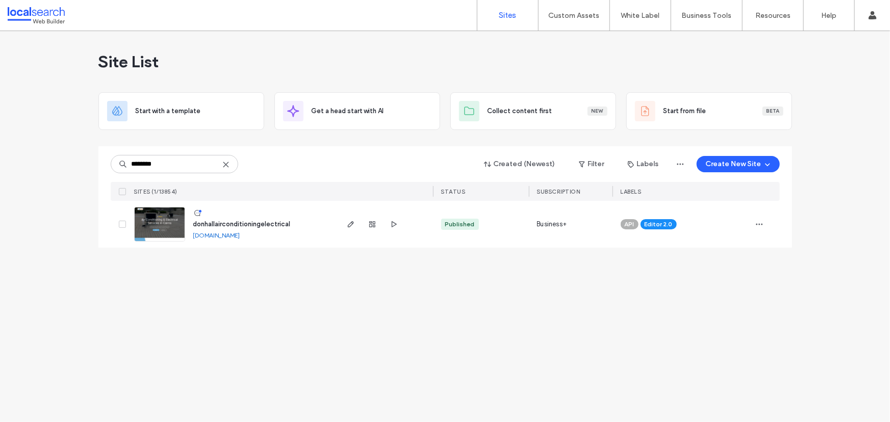
click at [154, 218] on img at bounding box center [160, 242] width 50 height 69
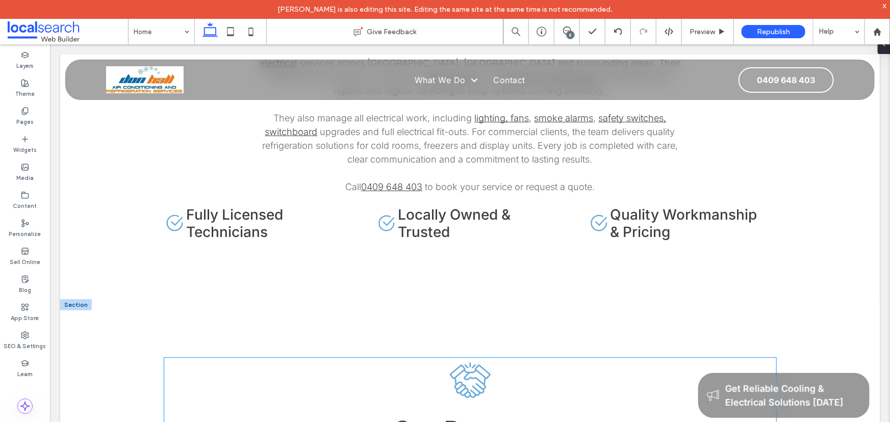
scroll to position [1947, 0]
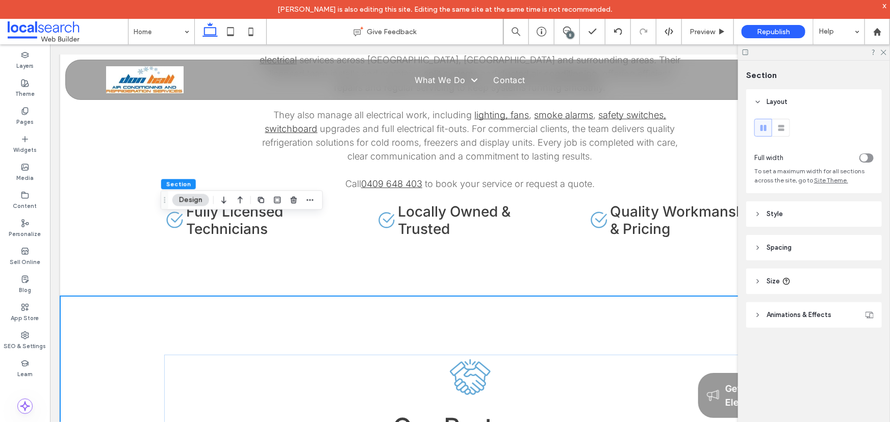
click at [784, 213] on header "Style" at bounding box center [814, 214] width 136 height 26
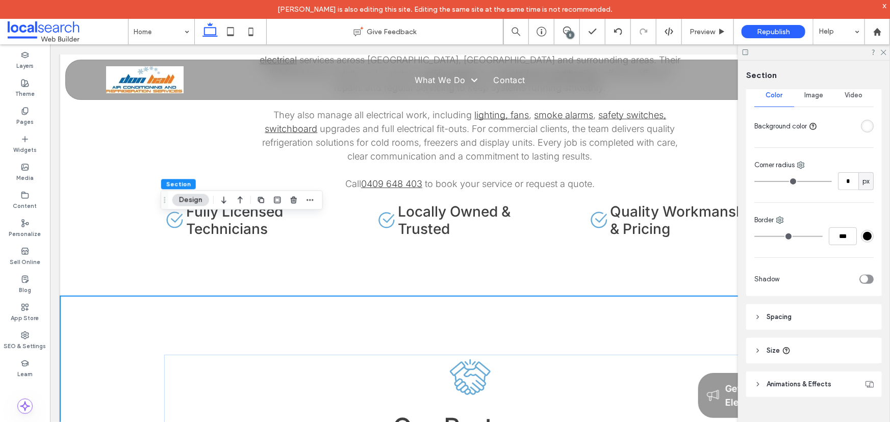
scroll to position [148, 0]
click at [812, 312] on header "Spacing" at bounding box center [814, 316] width 136 height 26
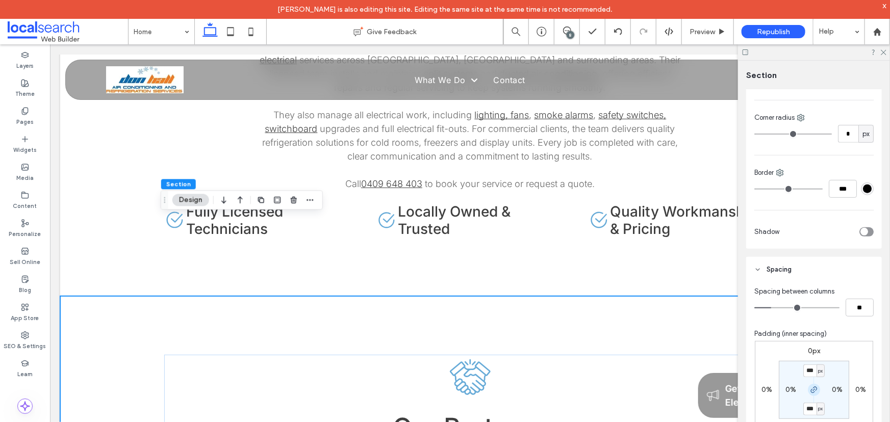
click at [810, 388] on icon "button" at bounding box center [814, 390] width 8 height 8
click at [809, 373] on input "***" at bounding box center [809, 371] width 13 height 13
type input "*"
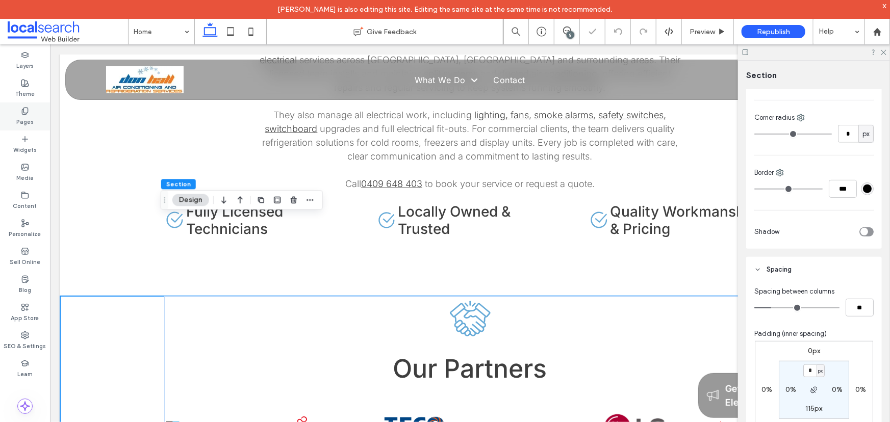
click at [36, 121] on div "Pages" at bounding box center [25, 117] width 50 height 28
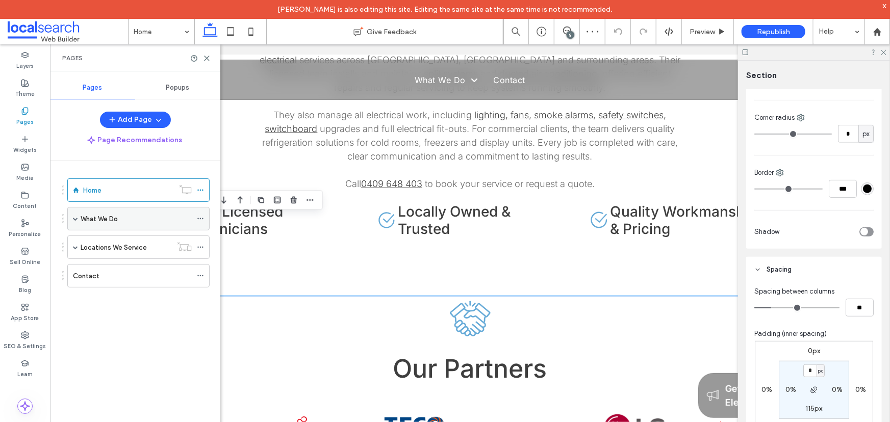
click at [95, 213] on div "What We Do" at bounding box center [136, 219] width 111 height 22
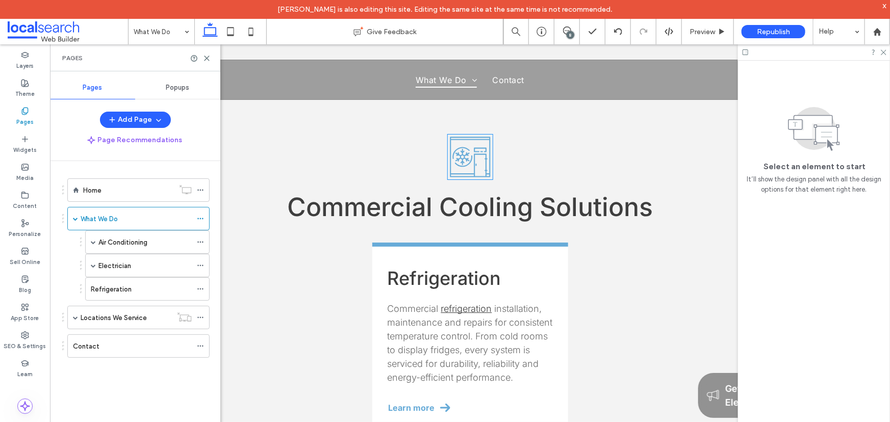
scroll to position [1530, 0]
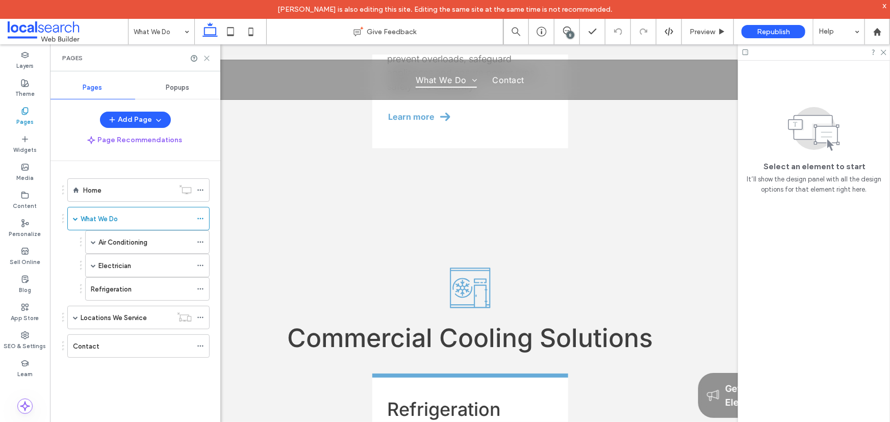
click at [209, 56] on div "Pages" at bounding box center [135, 57] width 170 height 27
drag, startPoint x: 209, startPoint y: 56, endPoint x: 199, endPoint y: 13, distance: 43.9
click at [209, 56] on icon at bounding box center [207, 59] width 8 height 8
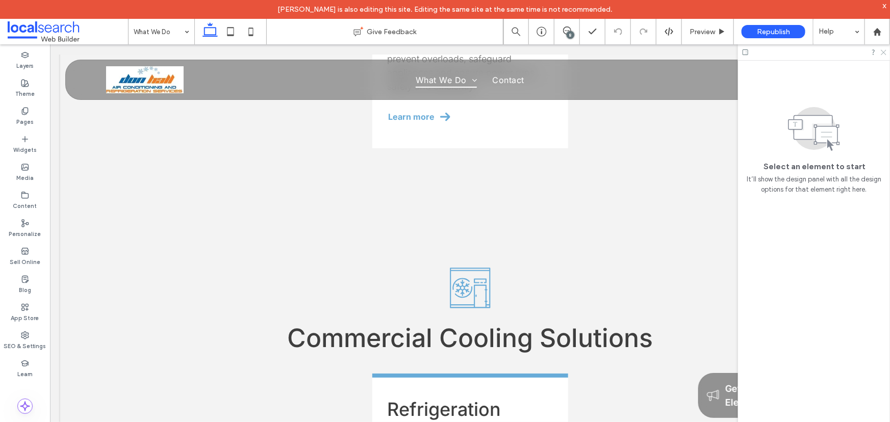
click at [885, 50] on use at bounding box center [884, 53] width 6 height 6
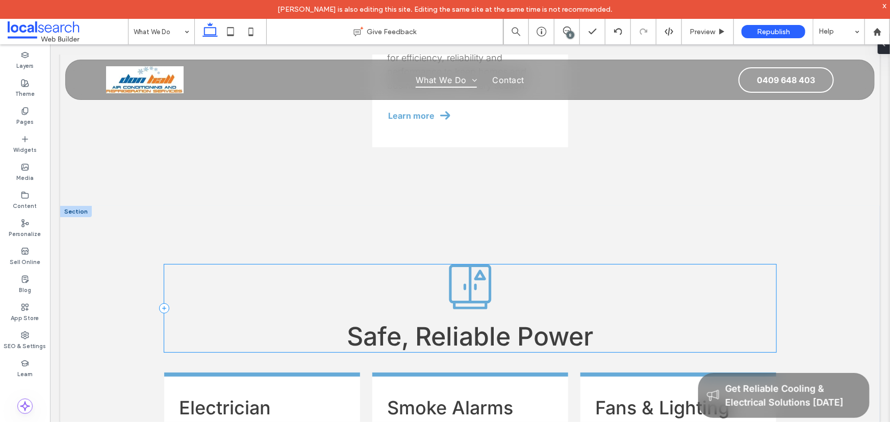
scroll to position [881, 0]
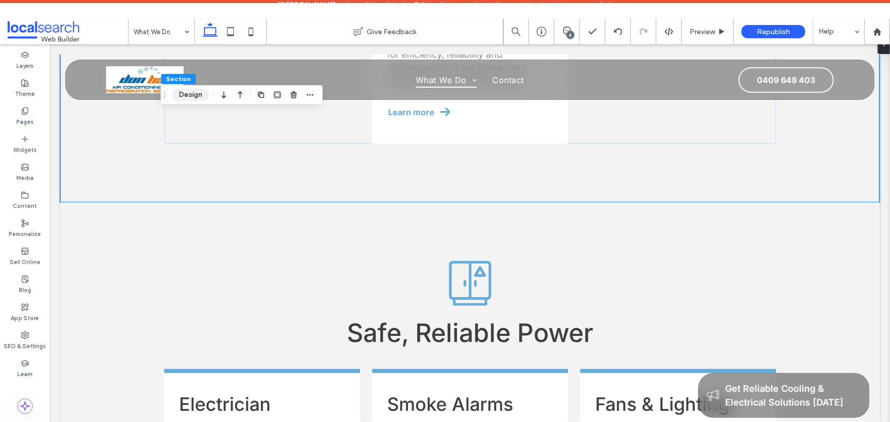
drag, startPoint x: 195, startPoint y: 98, endPoint x: 292, endPoint y: 55, distance: 106.2
click at [195, 98] on button "Design" at bounding box center [190, 95] width 37 height 12
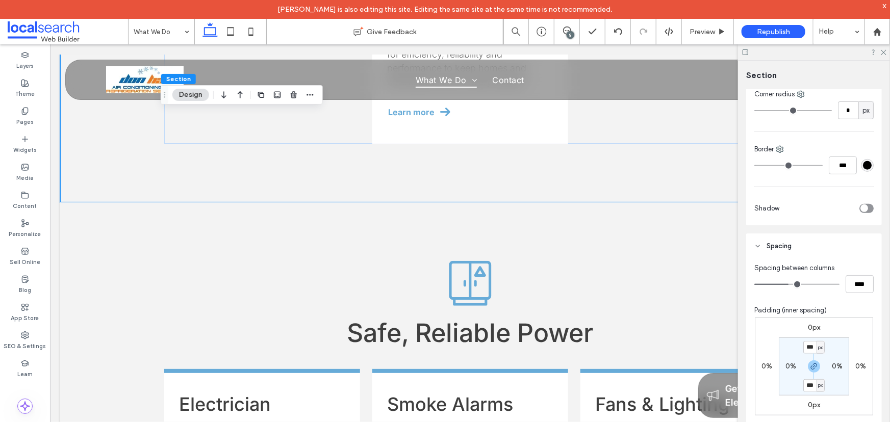
scroll to position [278, 0]
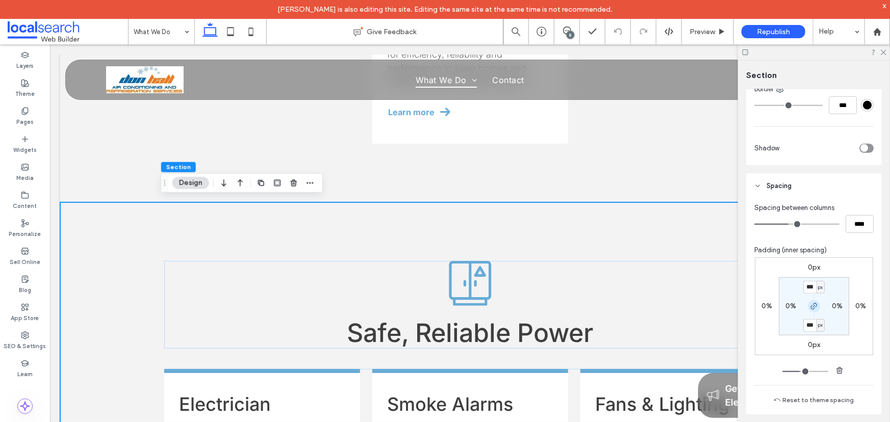
click at [816, 303] on span "button" at bounding box center [814, 306] width 12 height 12
click at [811, 289] on input "***" at bounding box center [809, 287] width 13 height 13
type input "*"
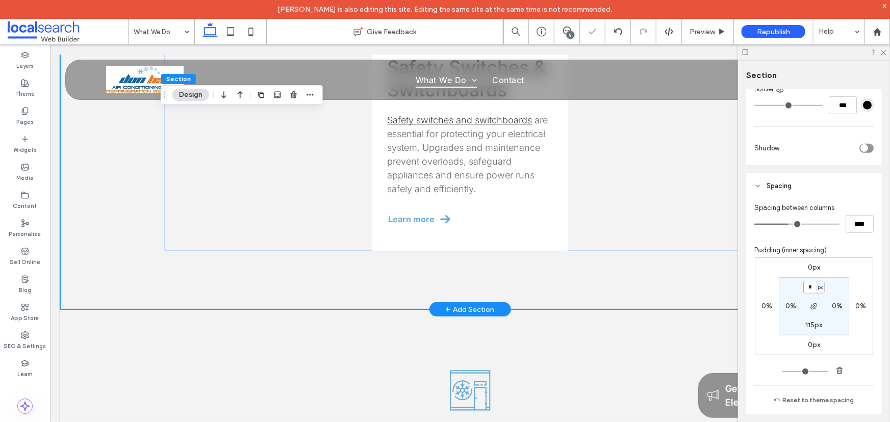
scroll to position [1391, 0]
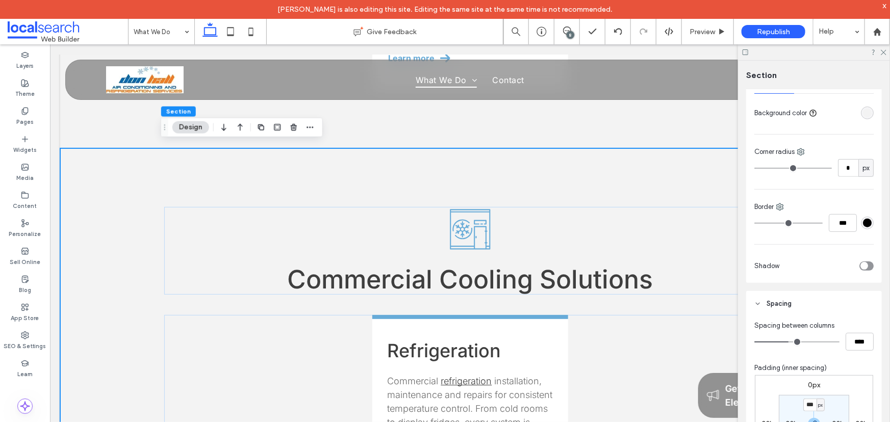
scroll to position [232, 0]
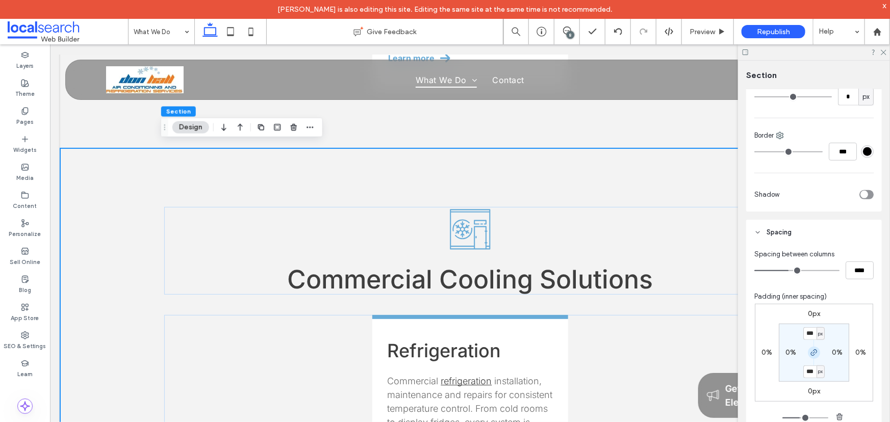
click at [812, 358] on span "button" at bounding box center [814, 353] width 12 height 12
click at [805, 336] on input "***" at bounding box center [809, 333] width 13 height 13
type input "*"
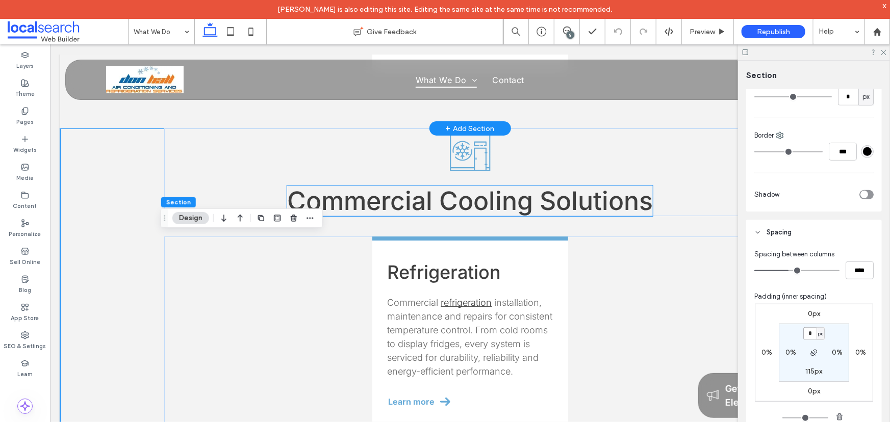
scroll to position [1437, 0]
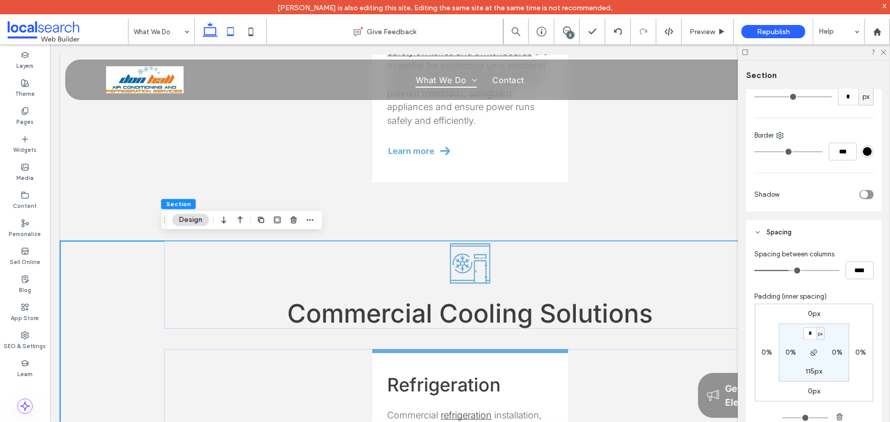
click at [233, 34] on icon at bounding box center [230, 31] width 20 height 20
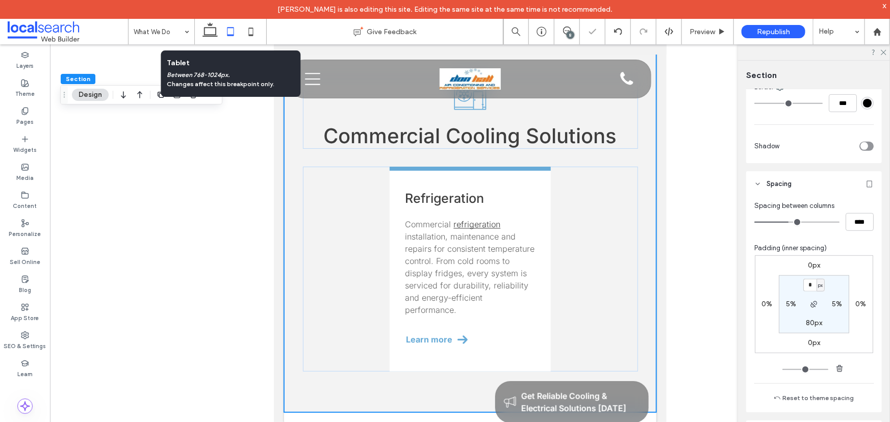
type input "**"
type input "****"
type input "**"
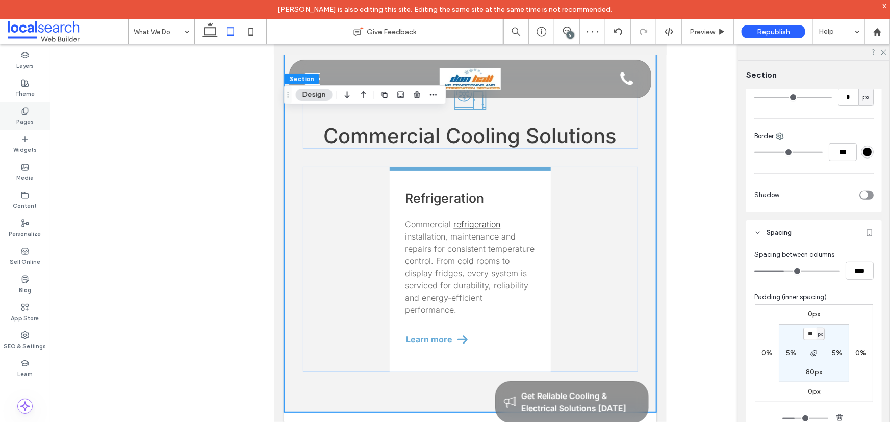
click at [29, 112] on div "Pages" at bounding box center [25, 117] width 50 height 28
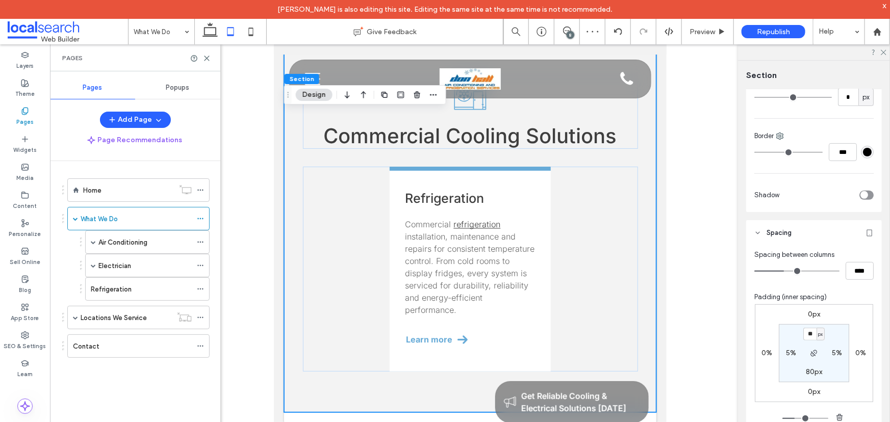
click at [105, 242] on label "Air Conditioning" at bounding box center [122, 243] width 49 height 18
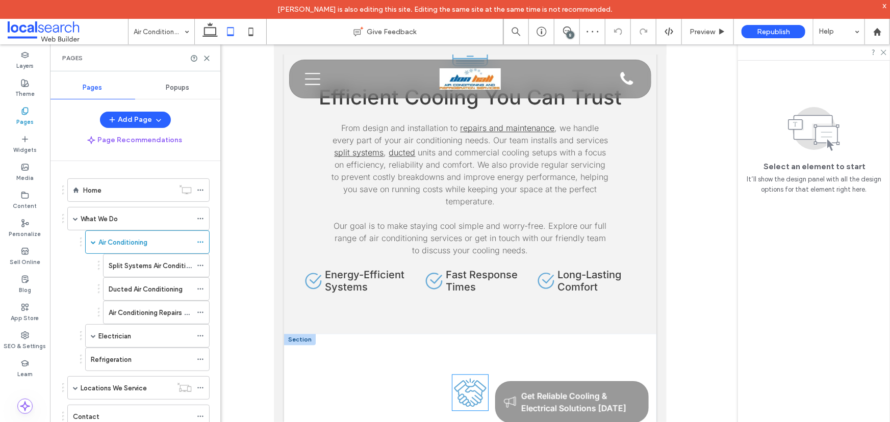
scroll to position [984, 0]
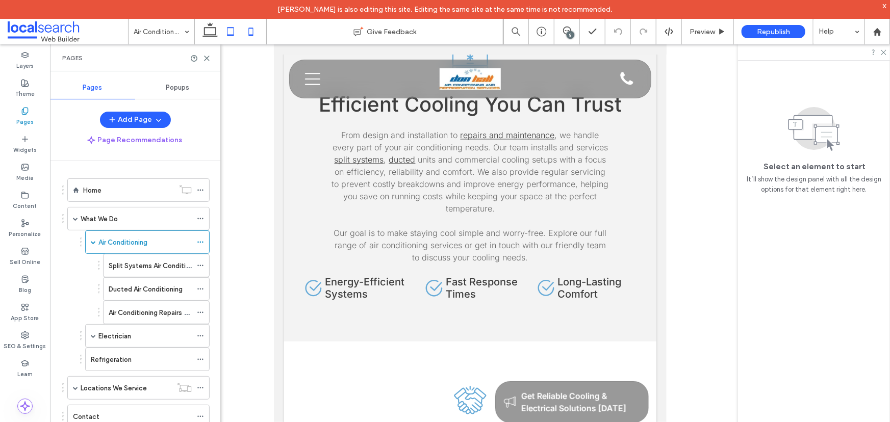
click at [255, 30] on icon at bounding box center [251, 31] width 20 height 20
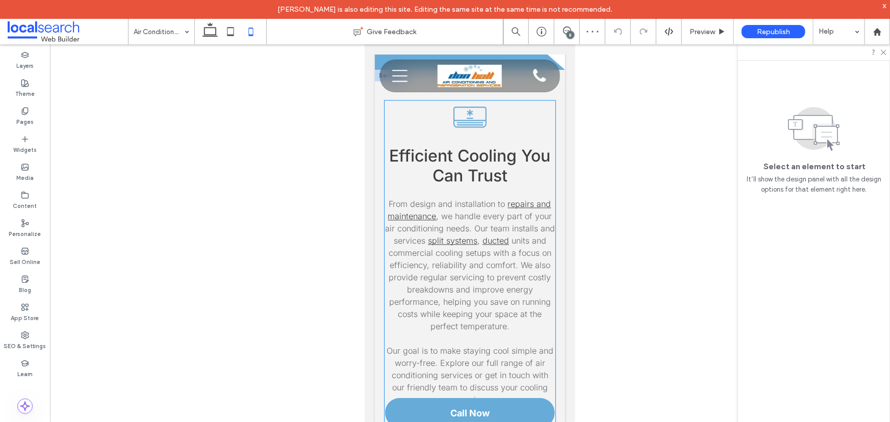
scroll to position [1129, 0]
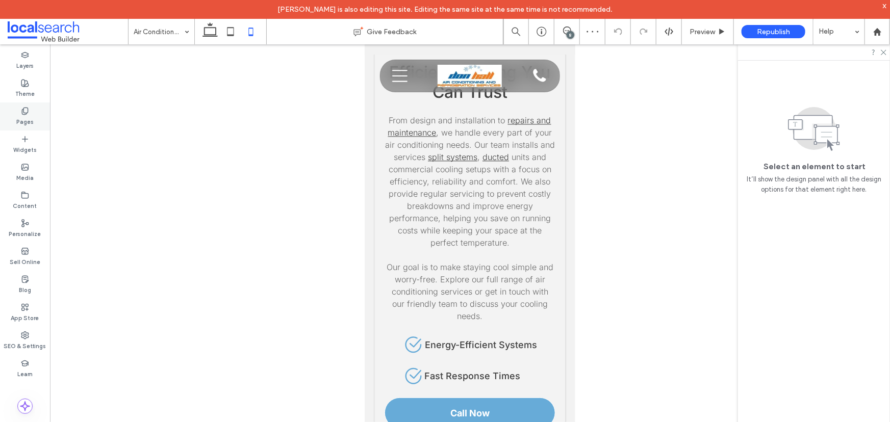
click at [26, 115] on label "Pages" at bounding box center [24, 120] width 17 height 11
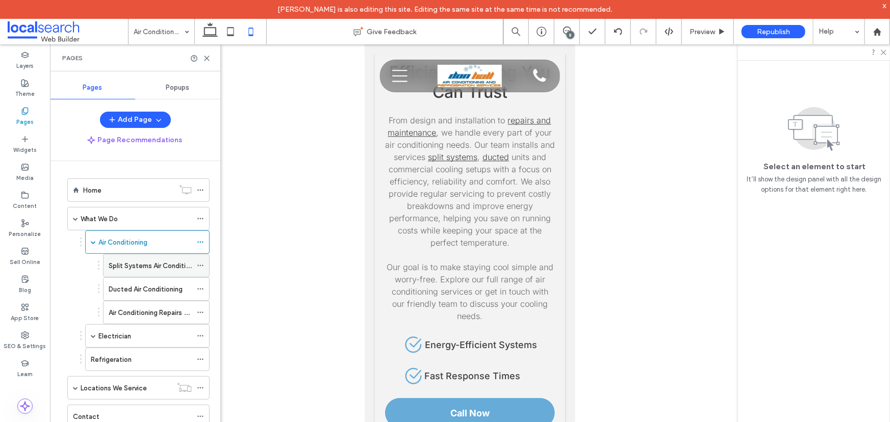
click at [131, 266] on label "Split Systems Air Conditioning" at bounding box center [156, 266] width 94 height 18
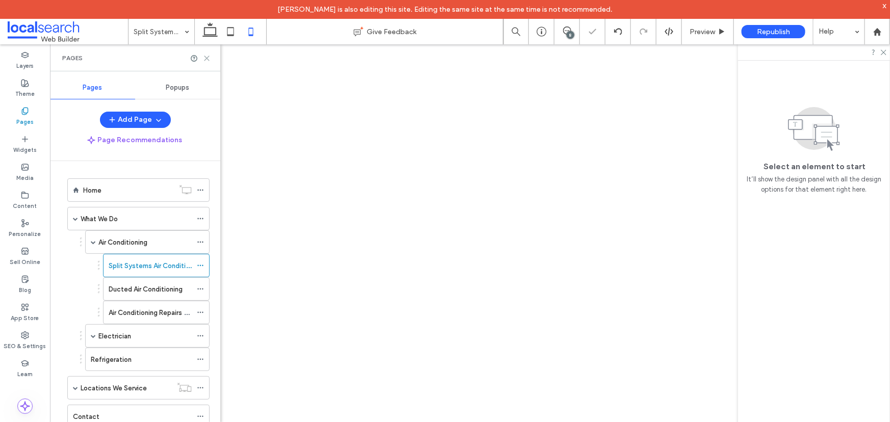
click at [205, 58] on icon at bounding box center [207, 59] width 8 height 8
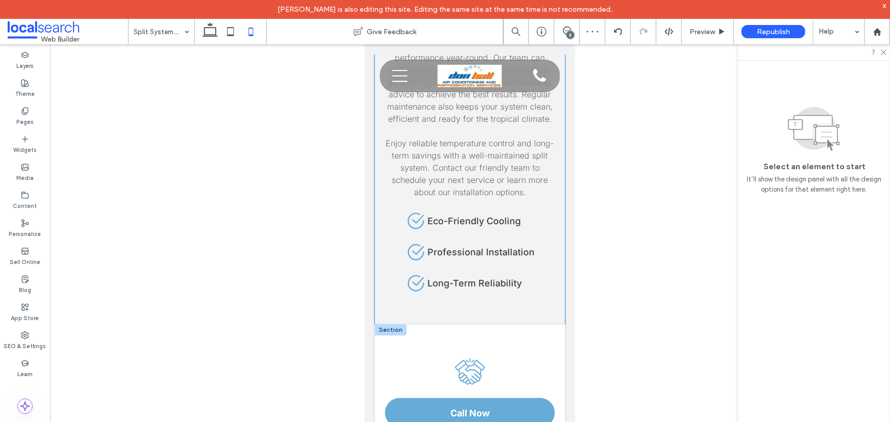
scroll to position [1391, 0]
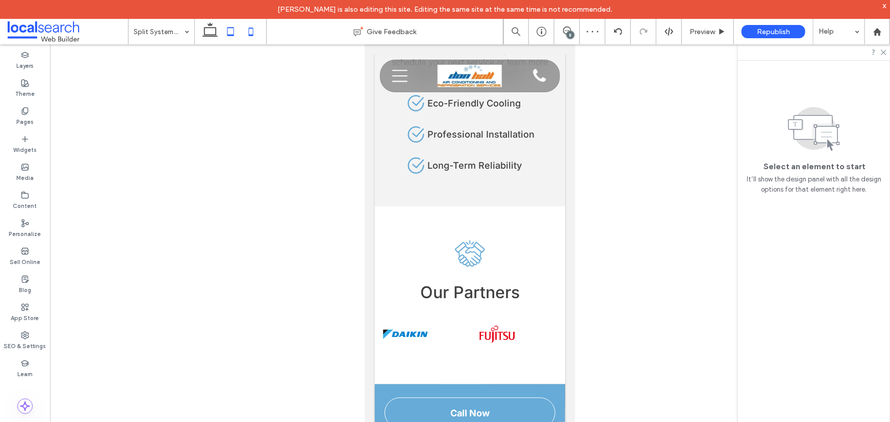
click at [225, 30] on icon at bounding box center [230, 31] width 20 height 20
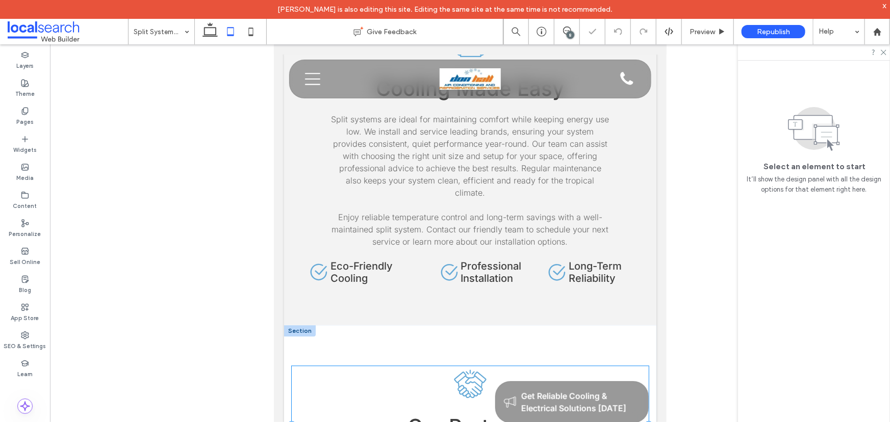
scroll to position [1053, 0]
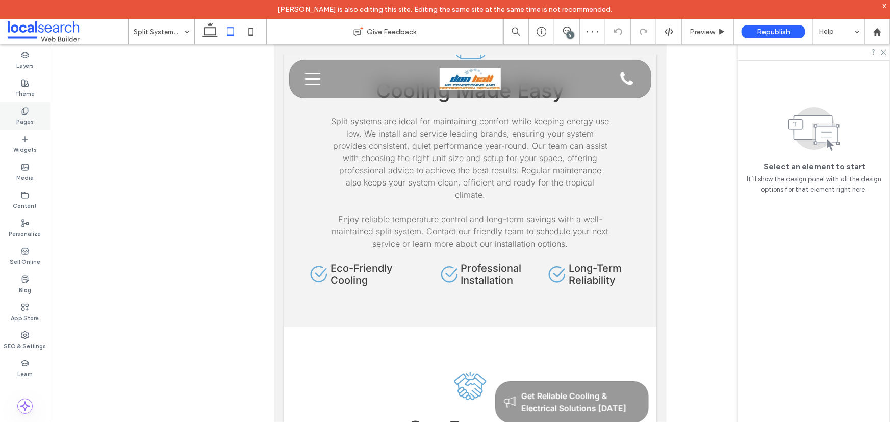
click at [31, 117] on label "Pages" at bounding box center [24, 120] width 17 height 11
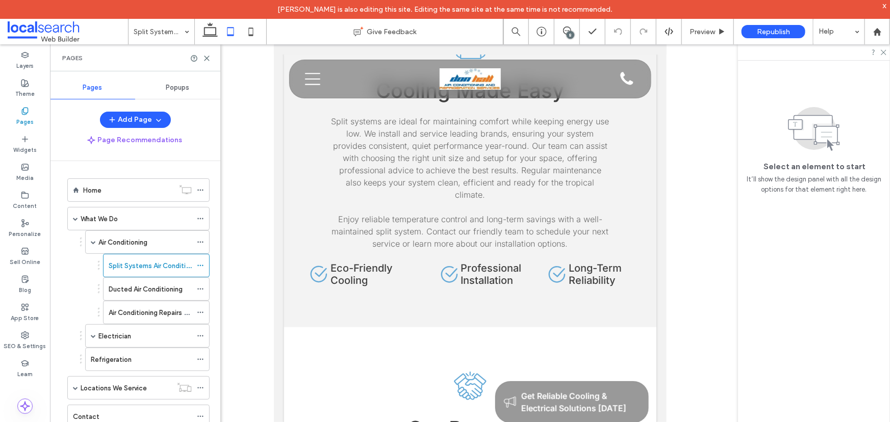
click at [124, 287] on label "Ducted Air Conditioning" at bounding box center [146, 290] width 74 height 18
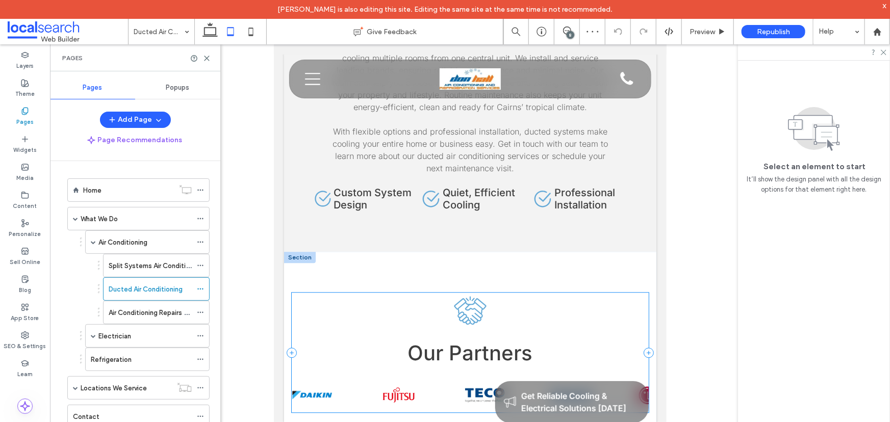
scroll to position [1205, 0]
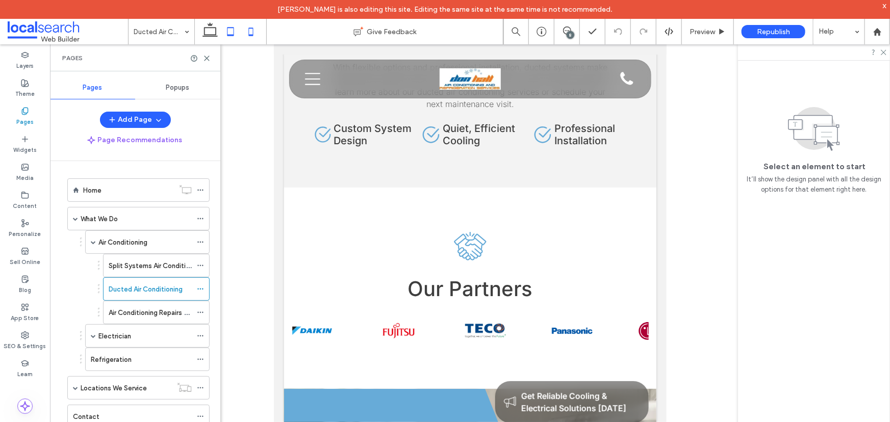
click at [252, 30] on icon at bounding box center [251, 31] width 20 height 20
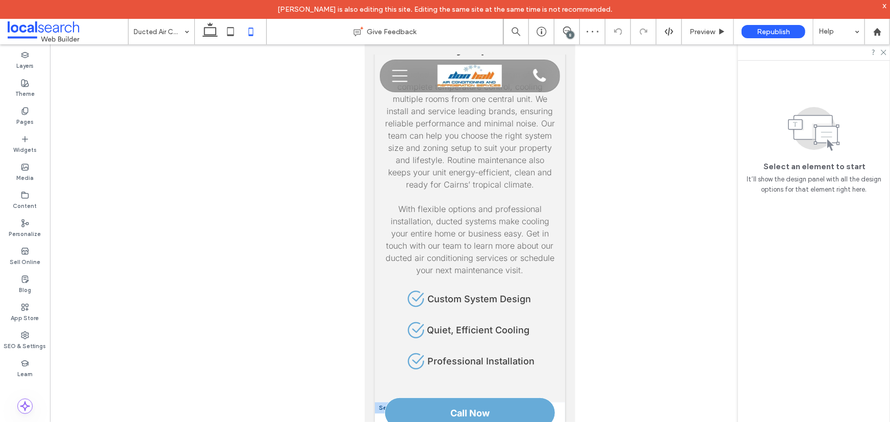
scroll to position [1204, 0]
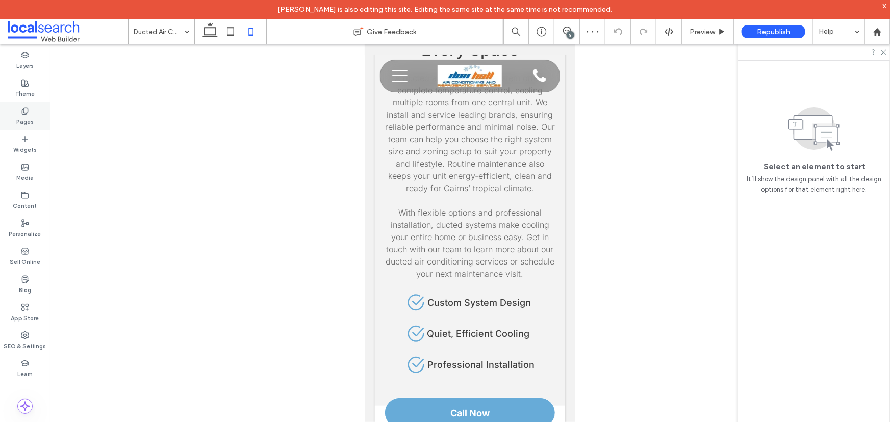
click at [27, 114] on icon at bounding box center [25, 111] width 8 height 8
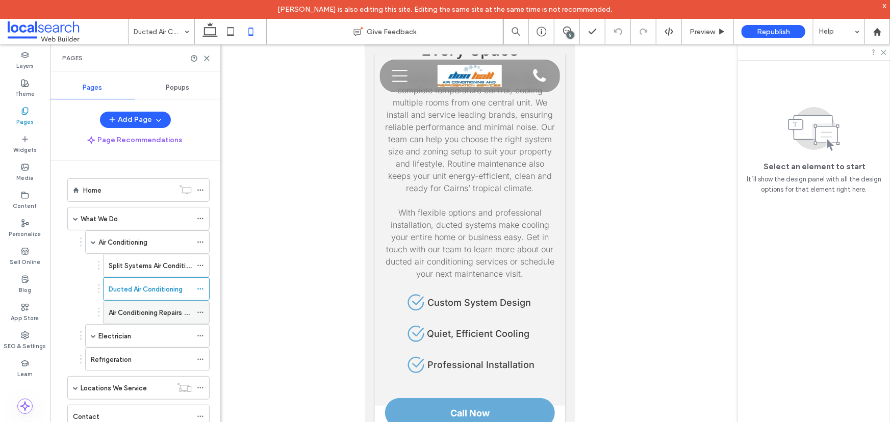
click at [146, 317] on div "Air Conditioning Repairs & Maintenance" at bounding box center [150, 312] width 83 height 22
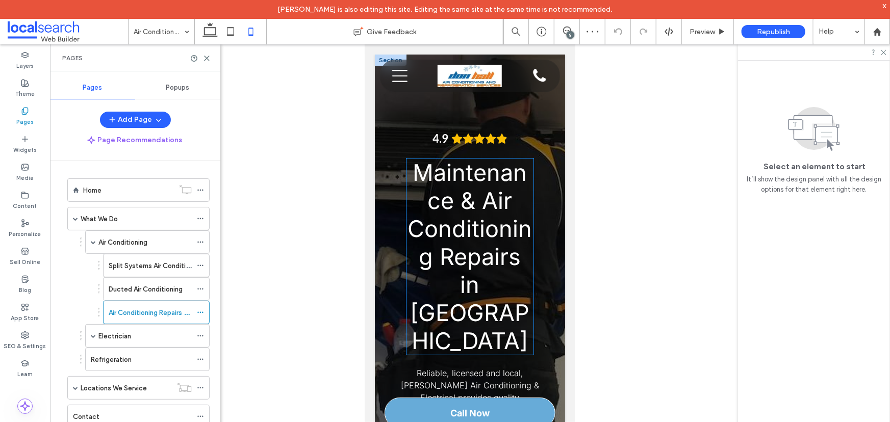
click at [458, 212] on span "Maintenance & Air Conditioning Repairs in Cairns" at bounding box center [469, 256] width 124 height 196
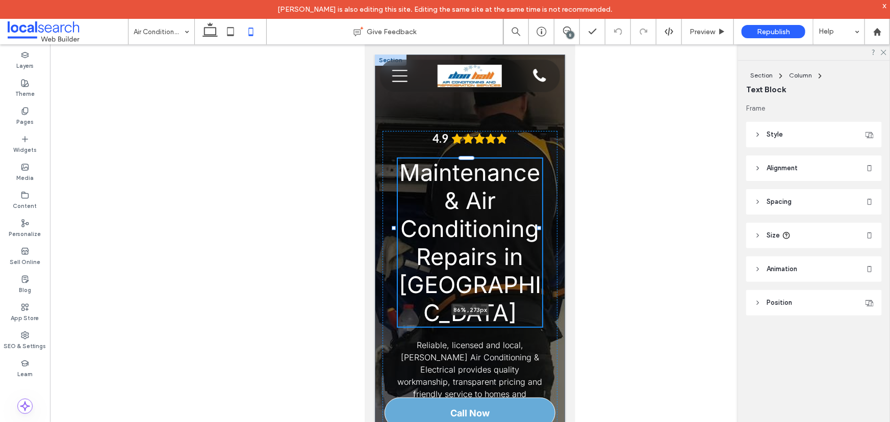
drag, startPoint x: 528, startPoint y: 229, endPoint x: 540, endPoint y: 227, distance: 11.4
click at [540, 227] on div at bounding box center [539, 228] width 4 height 4
type input "**"
type input "****"
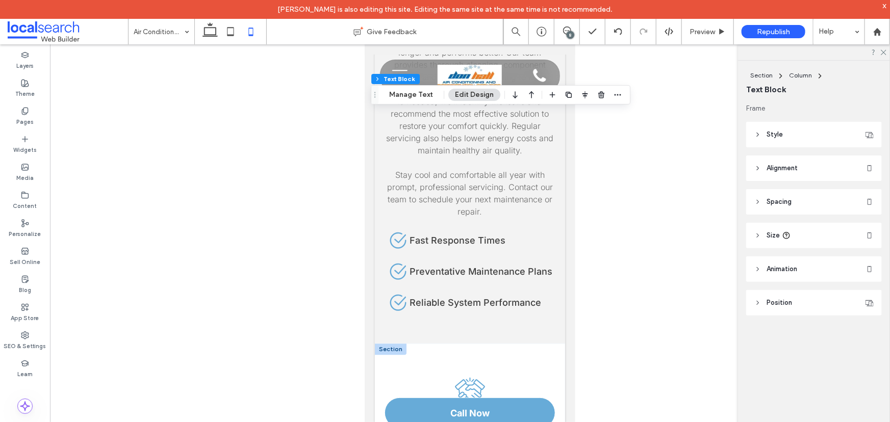
scroll to position [1252, 0]
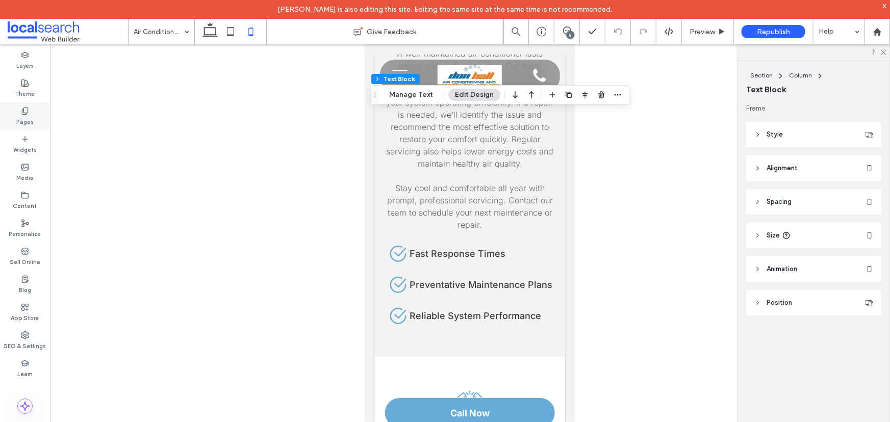
click at [26, 115] on label "Pages" at bounding box center [24, 120] width 17 height 11
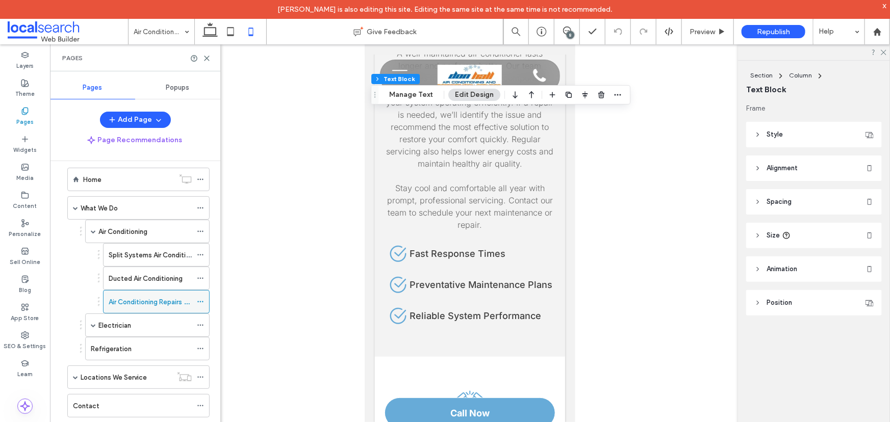
scroll to position [16, 0]
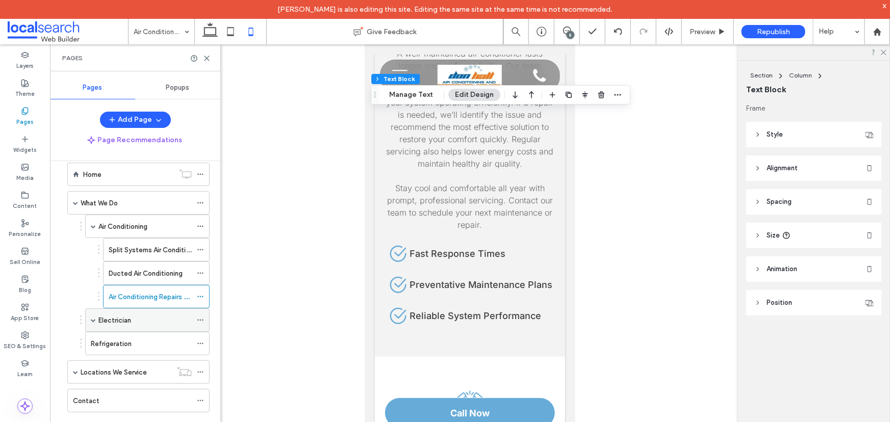
click at [92, 319] on span at bounding box center [93, 320] width 5 height 5
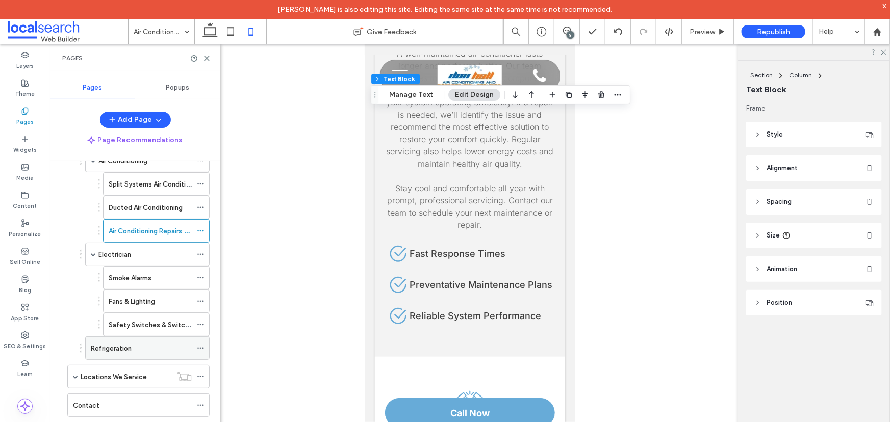
scroll to position [87, 0]
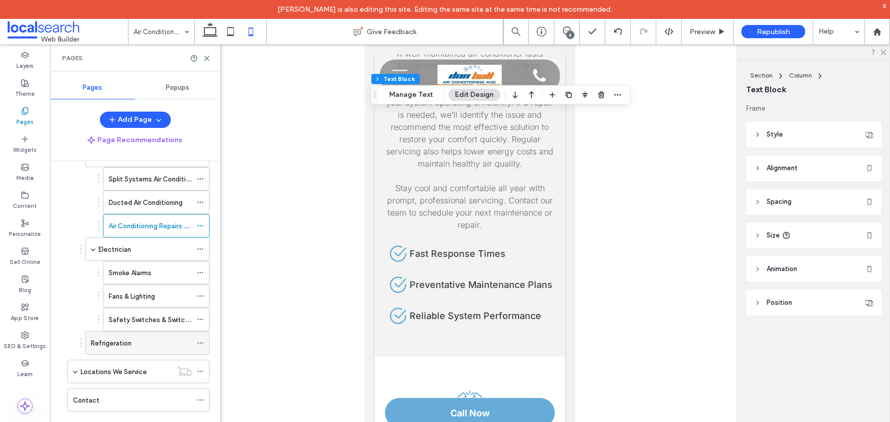
click at [126, 338] on label "Refrigeration" at bounding box center [111, 344] width 41 height 18
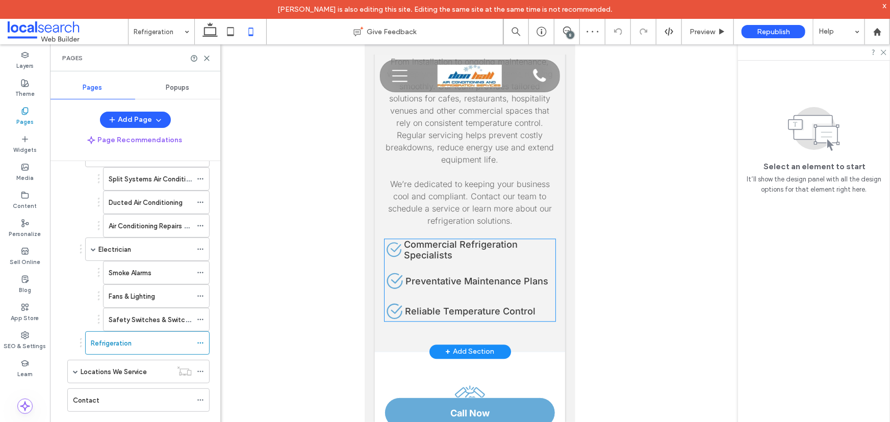
scroll to position [1159, 0]
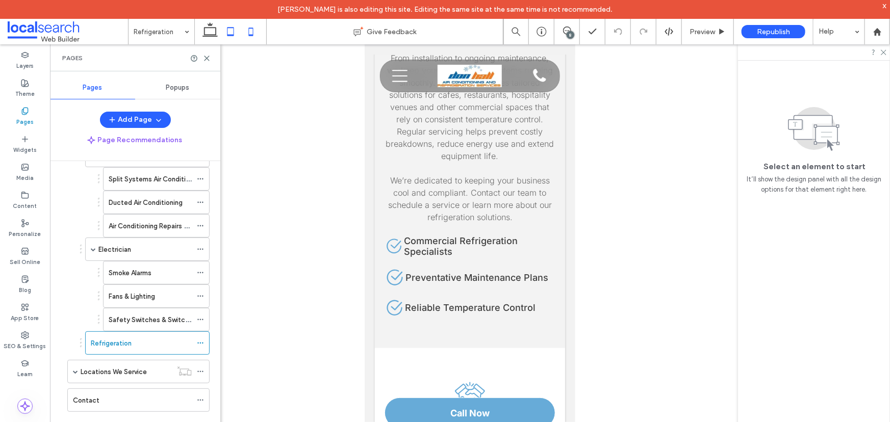
click at [234, 30] on use at bounding box center [230, 31] width 7 height 9
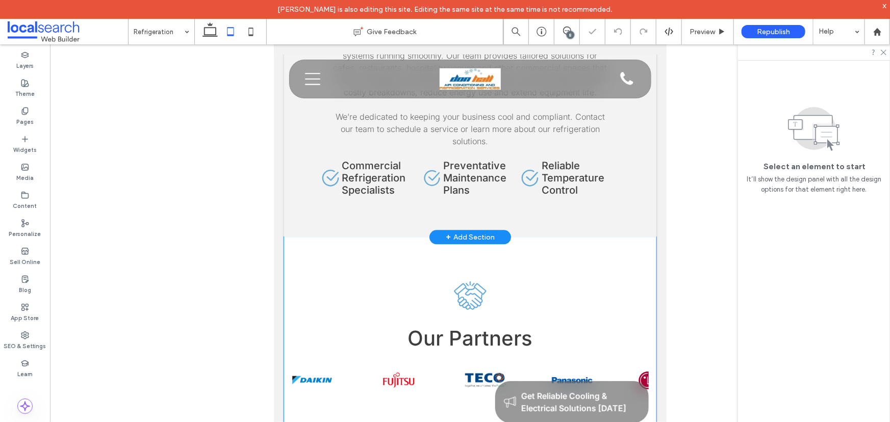
scroll to position [1028, 0]
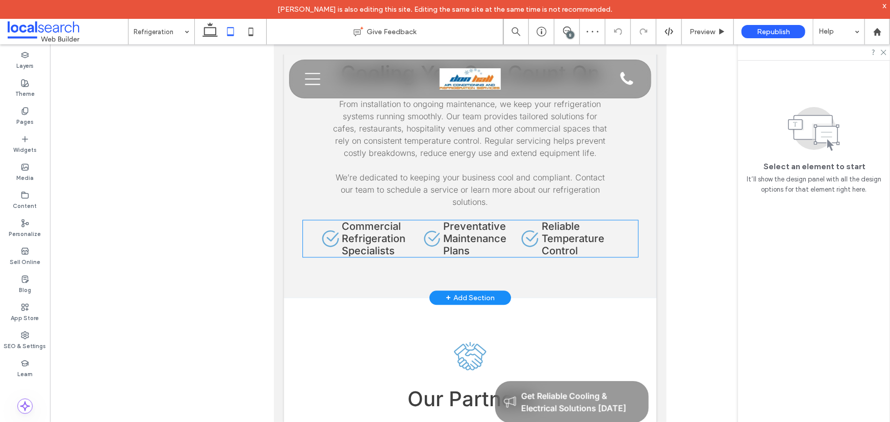
click at [602, 241] on h4 "Reliable Temperature Control" at bounding box center [579, 238] width 77 height 37
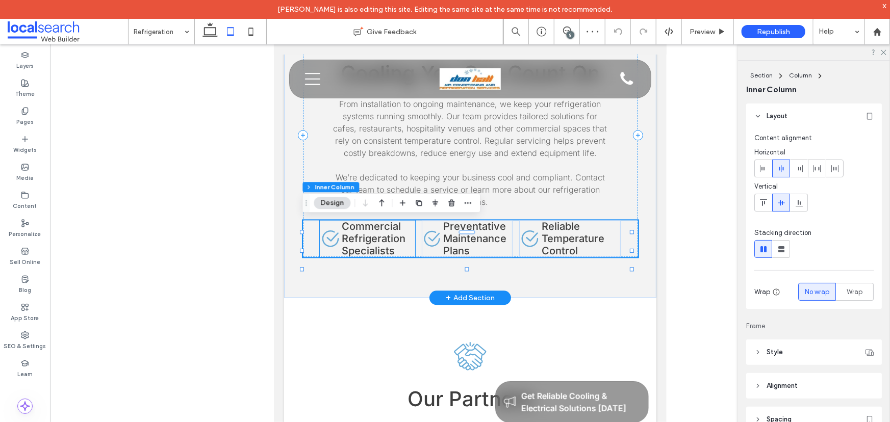
click at [352, 238] on span "Commercial Refrigeration Specialists" at bounding box center [373, 238] width 64 height 37
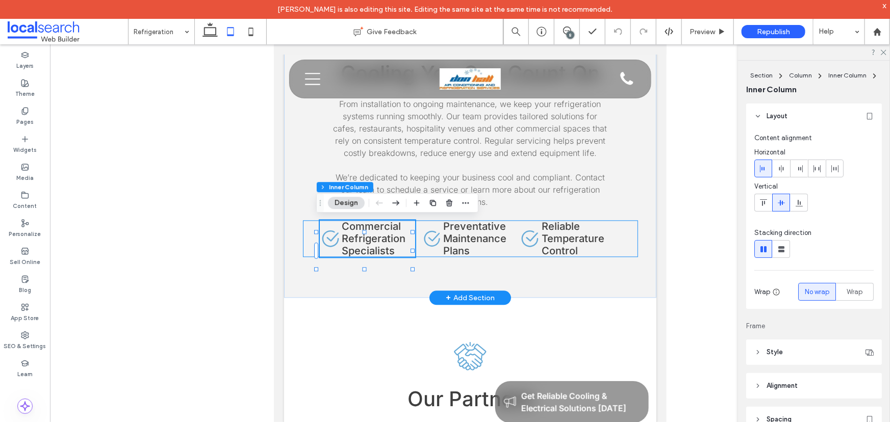
click at [310, 239] on div "Check Icon Commercial Refrigeration Specialists Check Icon Preventative Mainten…" at bounding box center [469, 238] width 335 height 37
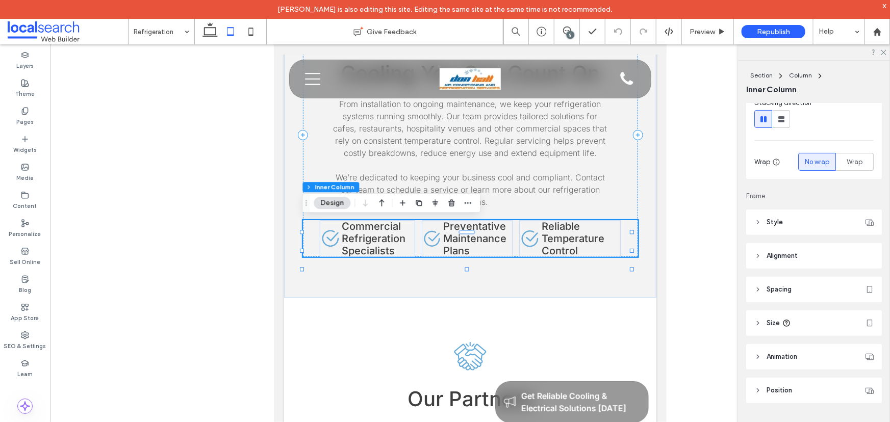
scroll to position [137, 0]
click at [772, 249] on span "Alignment" at bounding box center [782, 249] width 31 height 10
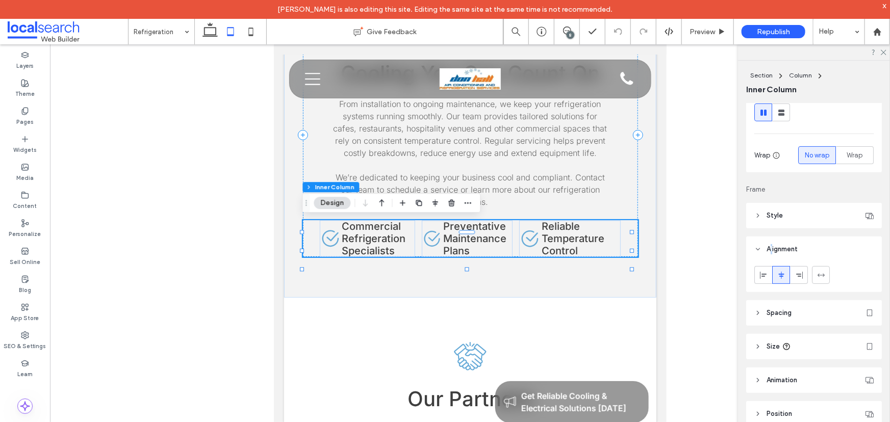
click at [772, 249] on span "Alignment" at bounding box center [782, 249] width 31 height 10
click at [765, 317] on header "Size" at bounding box center [814, 317] width 136 height 26
click at [769, 283] on span "Spacing" at bounding box center [779, 283] width 25 height 10
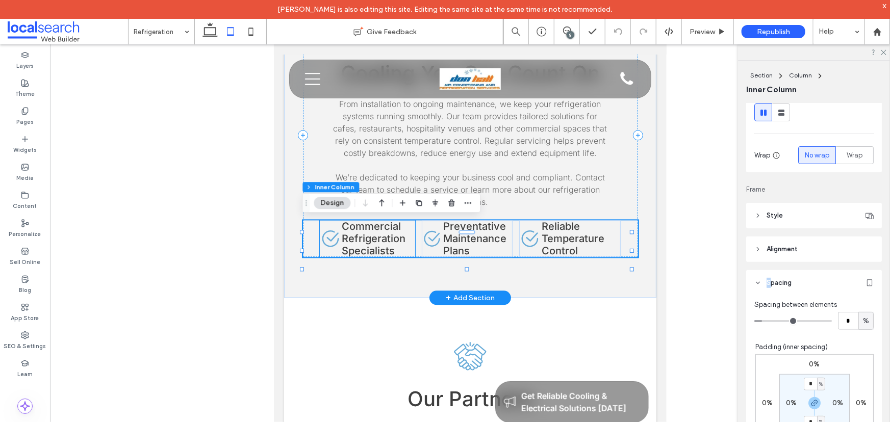
click at [328, 242] on icon "Check Icon" at bounding box center [329, 237] width 21 height 21
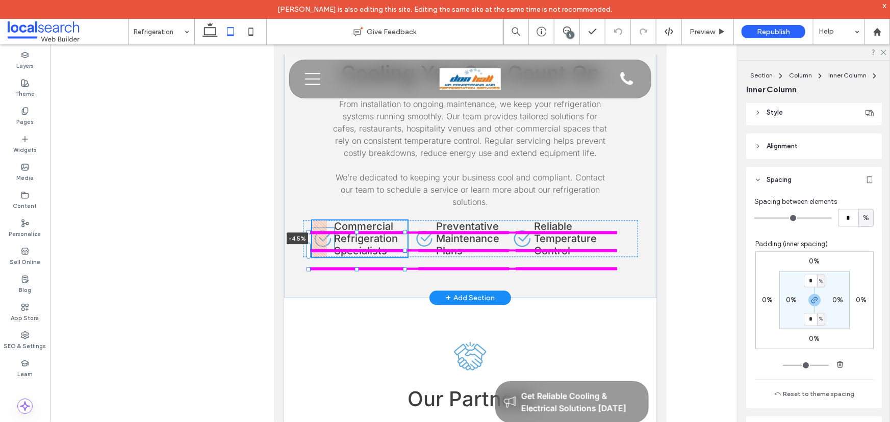
scroll to position [270, 0]
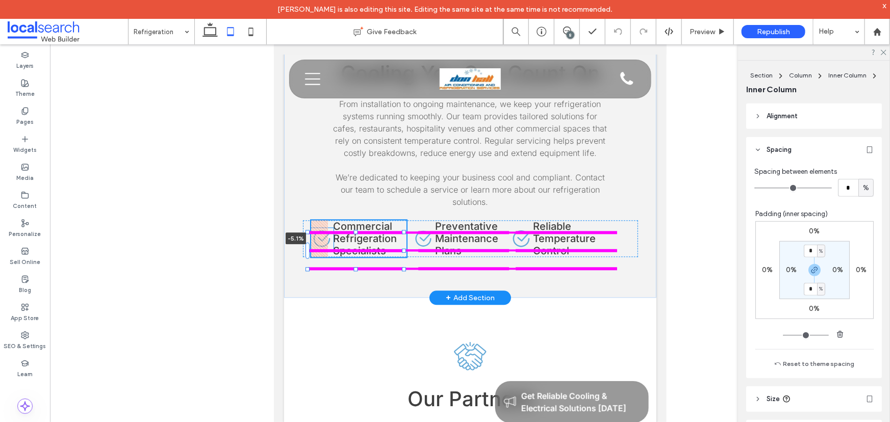
drag, startPoint x: 315, startPoint y: 241, endPoint x: 298, endPoint y: 242, distance: 16.8
click at [298, 242] on div "Refrigeration Icon Cooling You Can Count On From installation to ongoing mainte…" at bounding box center [470, 134] width 372 height 326
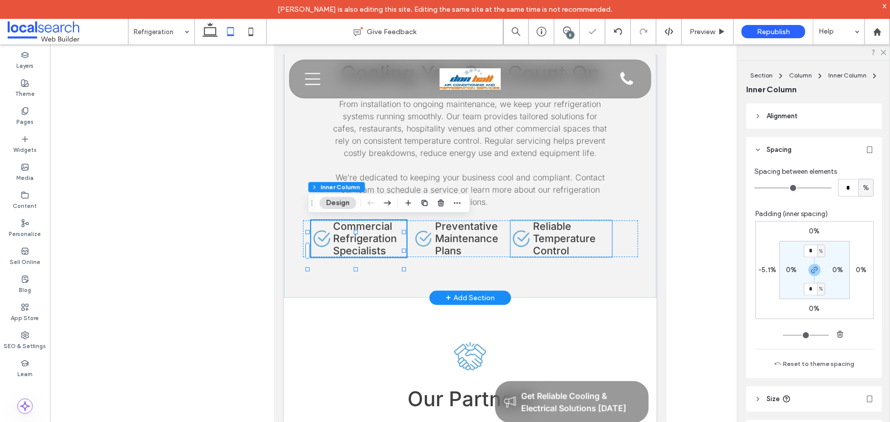
click at [605, 236] on h4 "Reliable Temperature Control" at bounding box center [571, 238] width 77 height 37
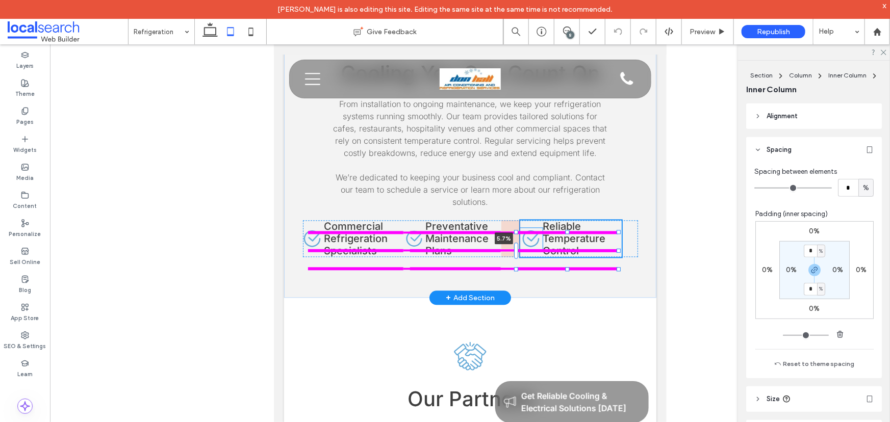
drag, startPoint x: 508, startPoint y: 239, endPoint x: 526, endPoint y: 236, distance: 19.0
click at [526, 236] on div "Refrigeration Icon Cooling You Can Count On From installation to ongoing mainte…" at bounding box center [470, 134] width 372 height 326
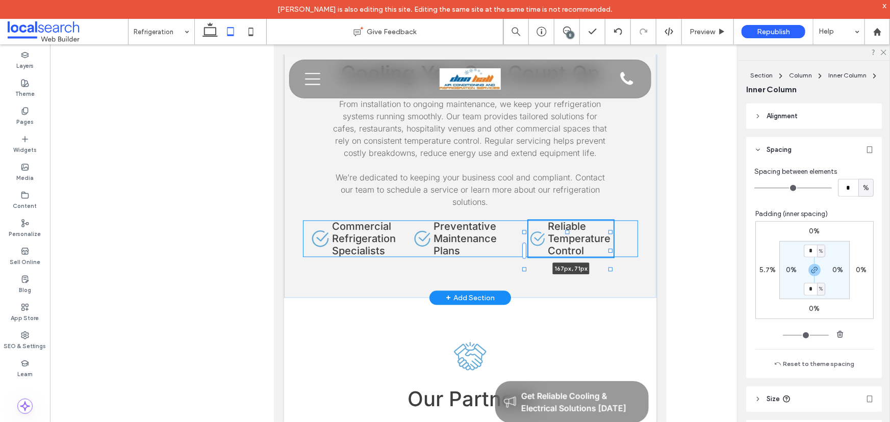
drag, startPoint x: 618, startPoint y: 239, endPoint x: 610, endPoint y: 239, distance: 8.2
click at [610, 248] on div at bounding box center [610, 250] width 4 height 4
type input "***"
click at [622, 241] on div "Check Icon Commercial Refrigeration Specialists Check Icon Preventative Mainten…" at bounding box center [469, 238] width 335 height 37
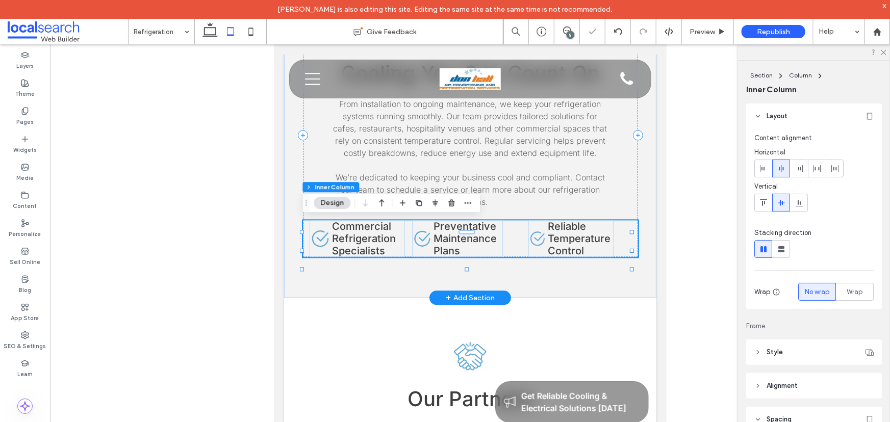
click at [626, 247] on div "Check Icon Commercial Refrigeration Specialists Check Icon Preventative Mainten…" at bounding box center [469, 238] width 335 height 37
click at [780, 168] on use at bounding box center [781, 168] width 5 height 7
click at [763, 168] on icon at bounding box center [763, 169] width 8 height 8
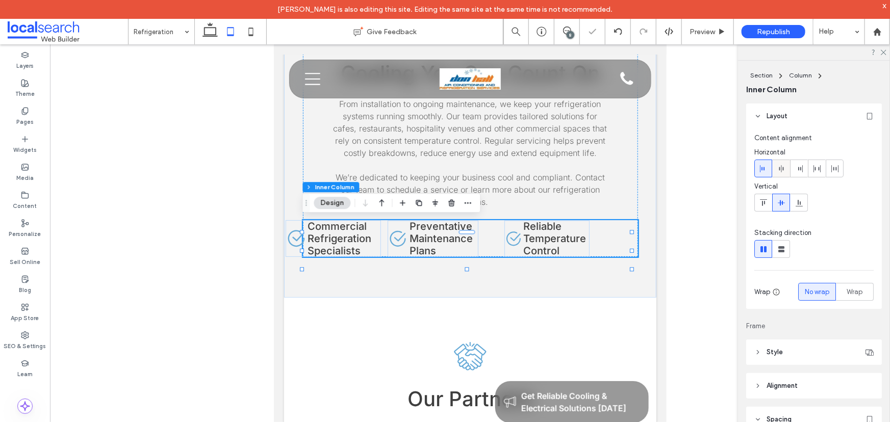
click at [780, 168] on icon at bounding box center [781, 169] width 8 height 8
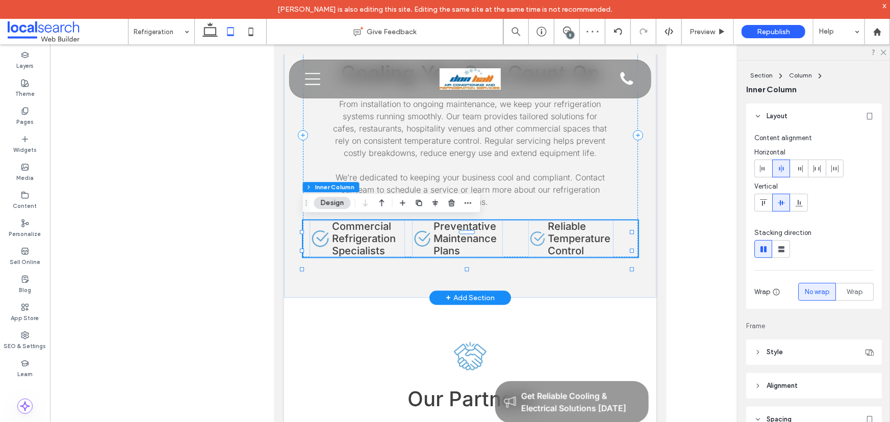
click at [305, 235] on div "Check Icon Commercial Refrigeration Specialists Check Icon Preventative Mainten…" at bounding box center [469, 238] width 335 height 37
click at [413, 237] on icon "Check Icon" at bounding box center [422, 238] width 21 height 21
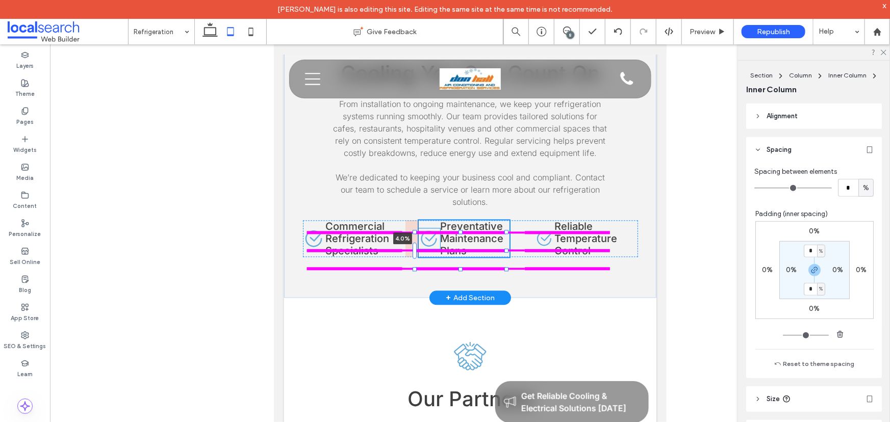
drag, startPoint x: 407, startPoint y: 237, endPoint x: 420, endPoint y: 236, distance: 13.3
click at [420, 236] on div "Refrigeration Icon Cooling You Can Count On From installation to ongoing mainte…" at bounding box center [470, 134] width 372 height 326
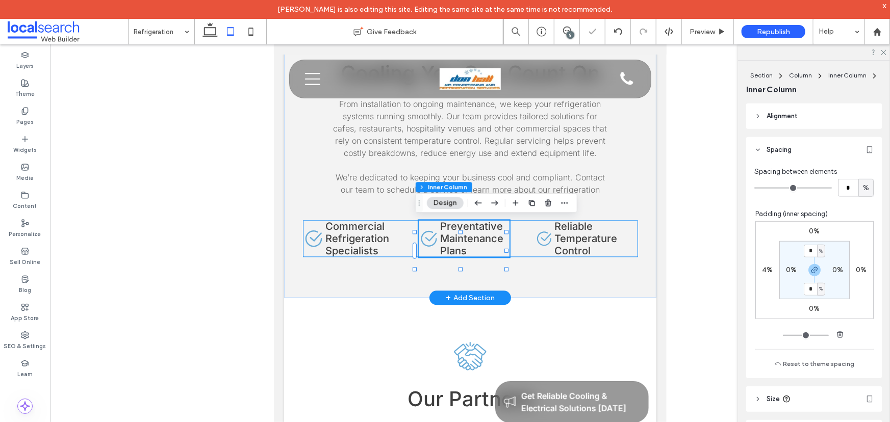
click at [620, 246] on div "Check Icon Commercial Refrigeration Specialists Check Icon Preventative Mainten…" at bounding box center [469, 238] width 335 height 37
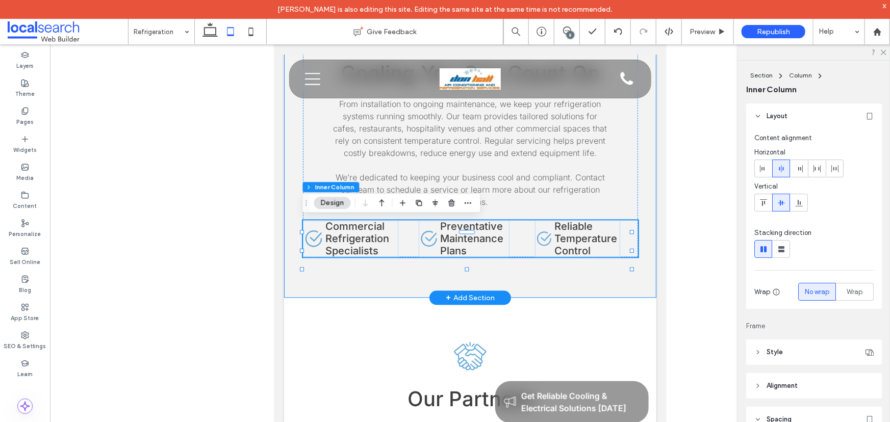
click at [615, 278] on div "Refrigeration Icon Cooling You Can Count On From installation to ongoing mainte…" at bounding box center [470, 134] width 372 height 326
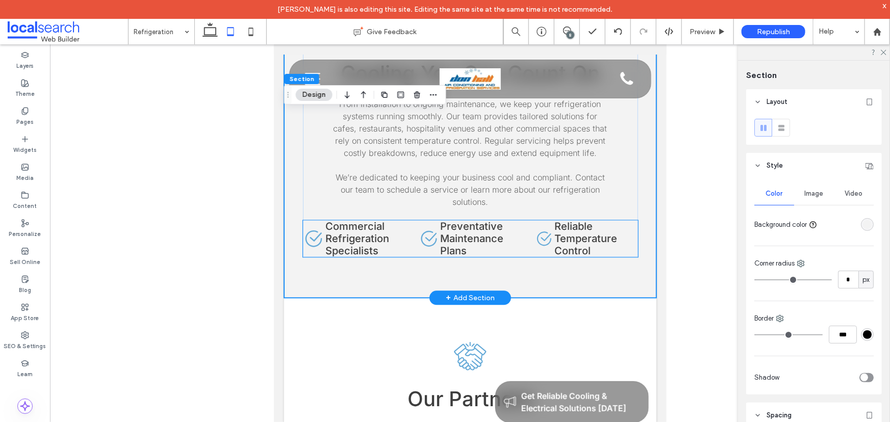
click at [474, 237] on span "Preventative Maintenance Plans" at bounding box center [471, 238] width 63 height 37
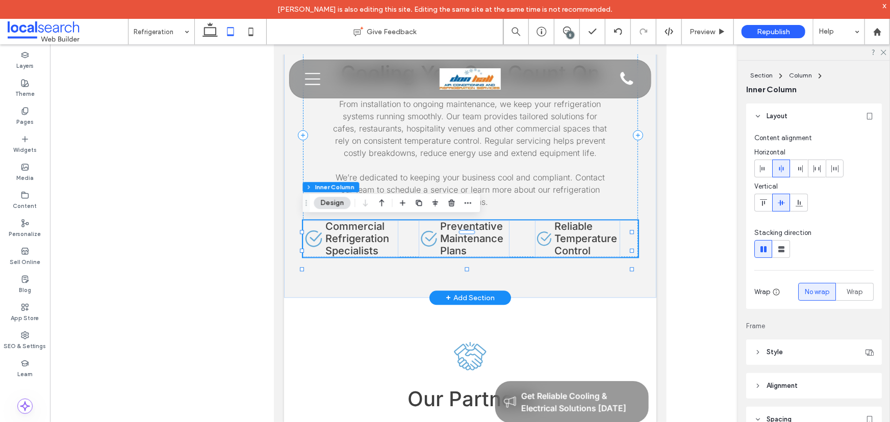
click at [458, 236] on span "Preventative Maintenance Plans" at bounding box center [471, 238] width 63 height 37
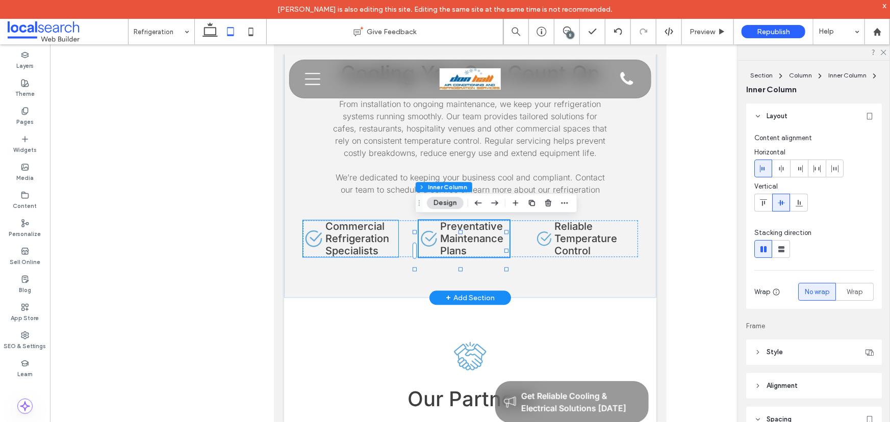
click at [357, 235] on span "Commercial Refrigeration Specialists" at bounding box center [357, 238] width 64 height 37
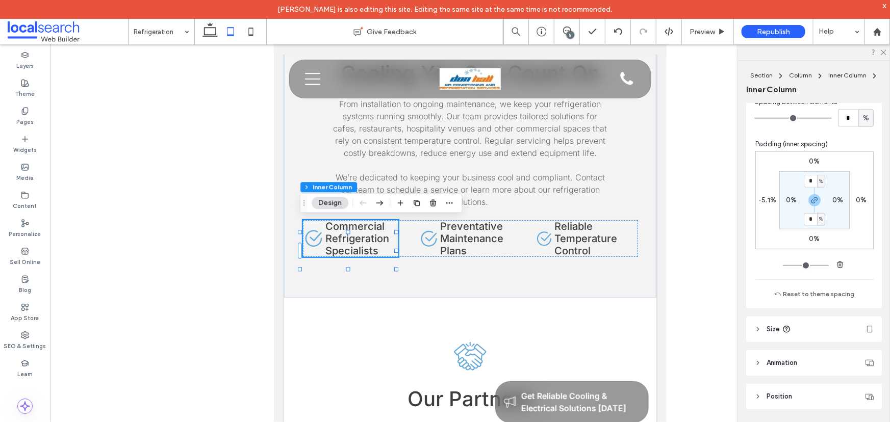
scroll to position [352, 0]
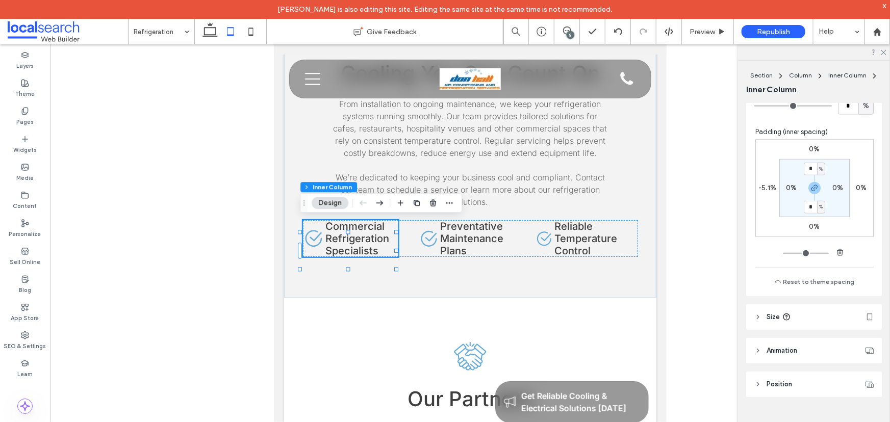
click at [788, 314] on icon at bounding box center [786, 317] width 8 height 8
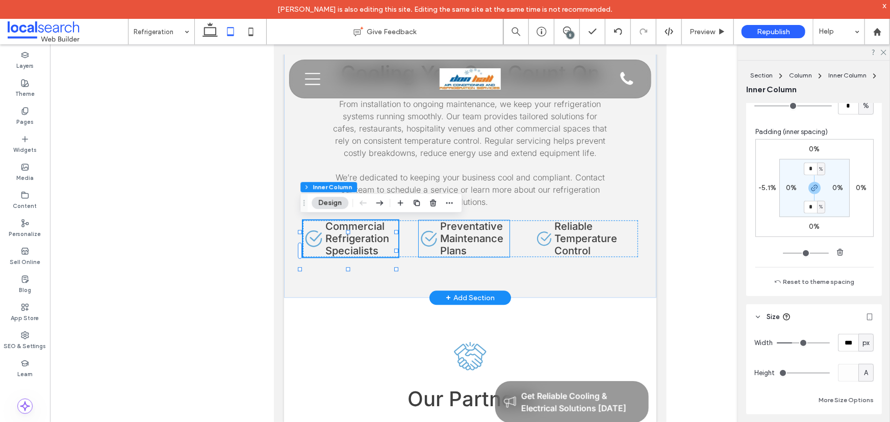
click at [459, 234] on span "Preventative Maintenance Plans" at bounding box center [471, 238] width 63 height 37
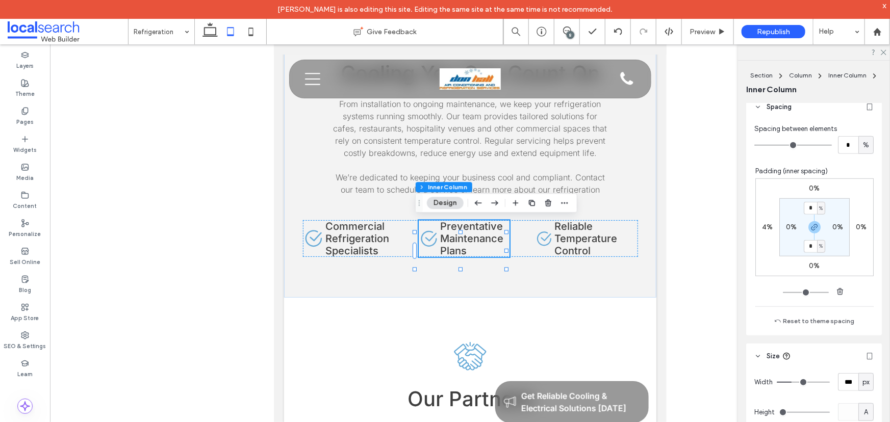
scroll to position [371, 0]
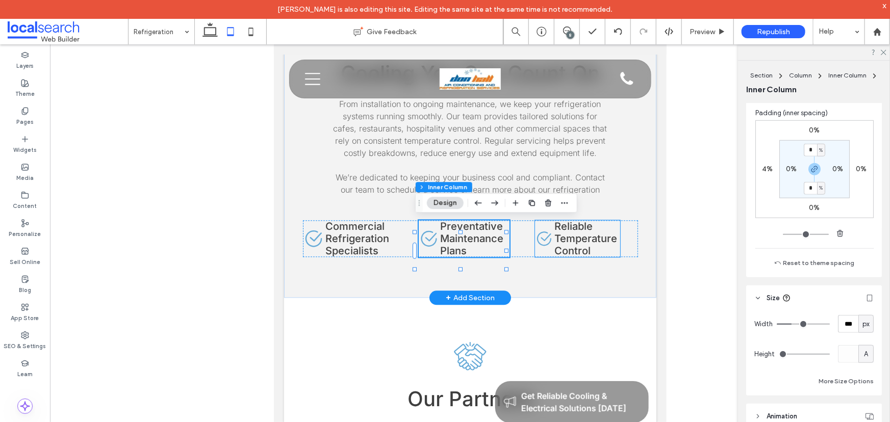
click at [569, 238] on span "Reliable Temperature Control" at bounding box center [585, 238] width 63 height 37
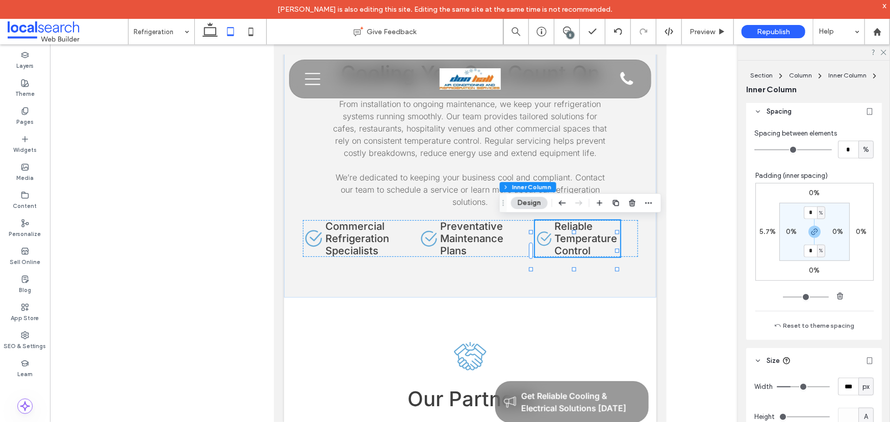
scroll to position [324, 0]
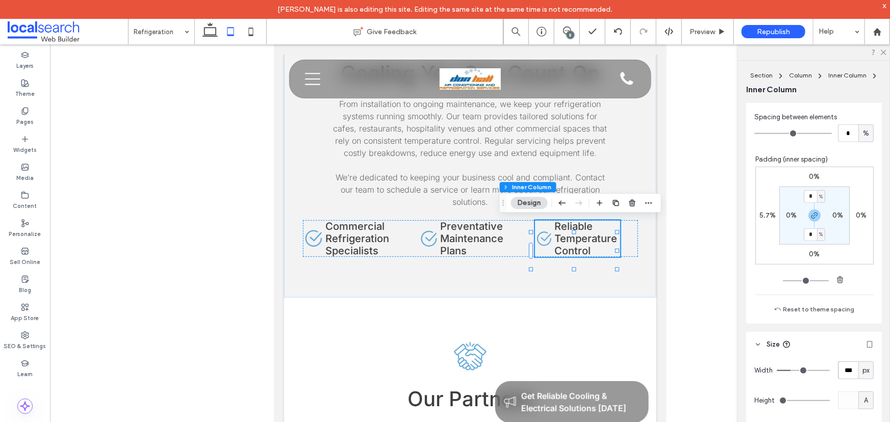
click at [846, 368] on input "***" at bounding box center [848, 371] width 20 height 18
type input "***"
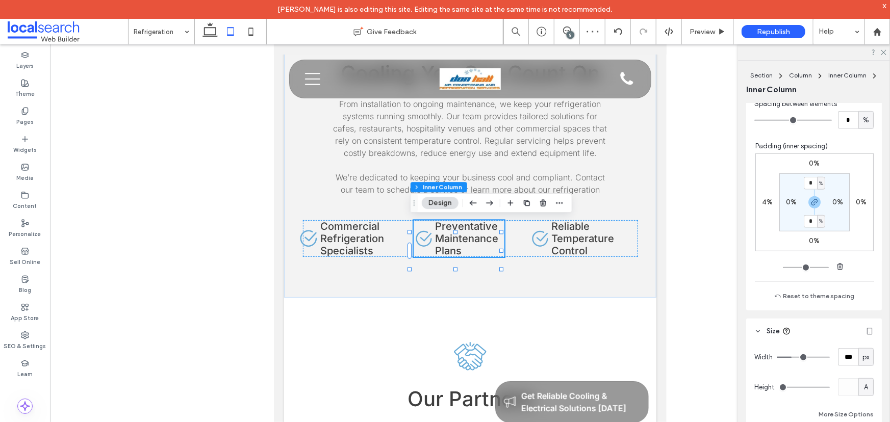
scroll to position [417, 0]
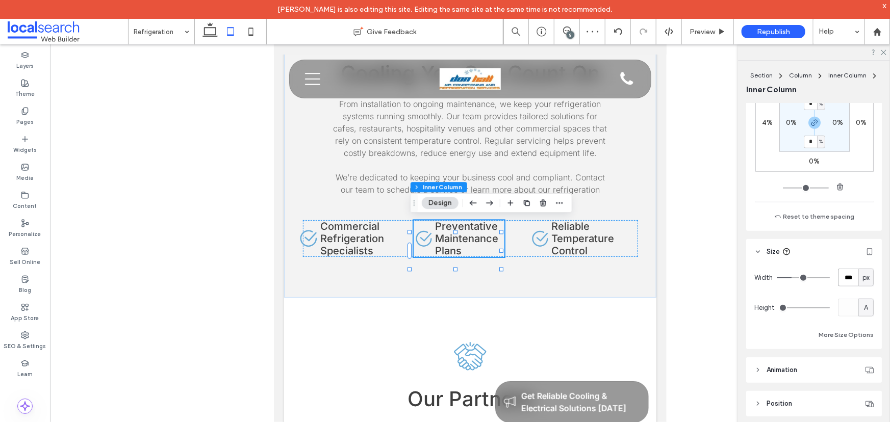
click at [841, 278] on input "***" at bounding box center [848, 278] width 20 height 18
type input "***"
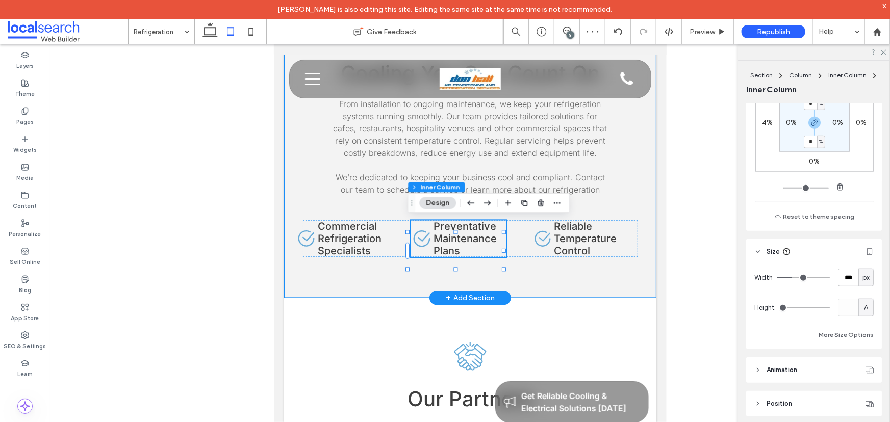
click at [630, 285] on div "Refrigeration Icon Cooling You Can Count On From installation to ongoing mainte…" at bounding box center [470, 134] width 372 height 326
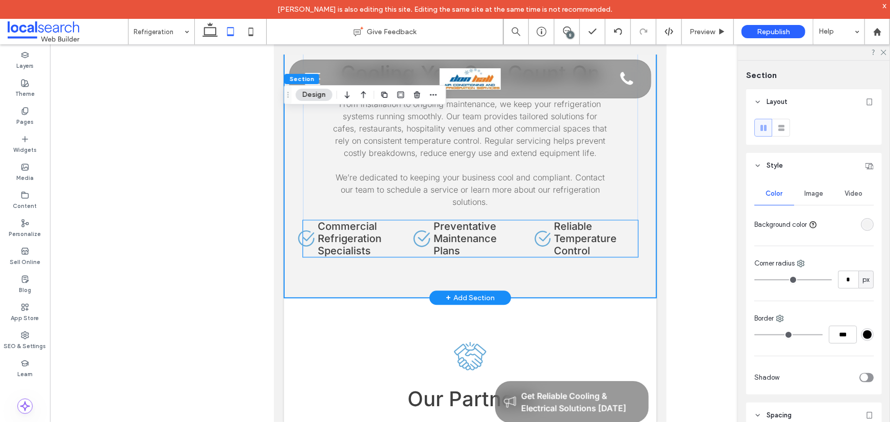
click at [627, 232] on div "Check Icon Commercial Refrigeration Specialists Check Icon Preventative Mainten…" at bounding box center [469, 238] width 335 height 37
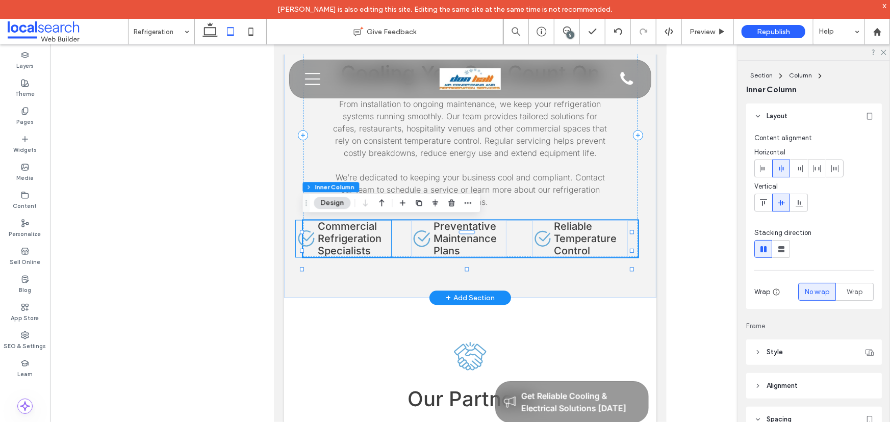
click at [323, 239] on span "Commercial Refrigeration Specialists" at bounding box center [349, 238] width 64 height 37
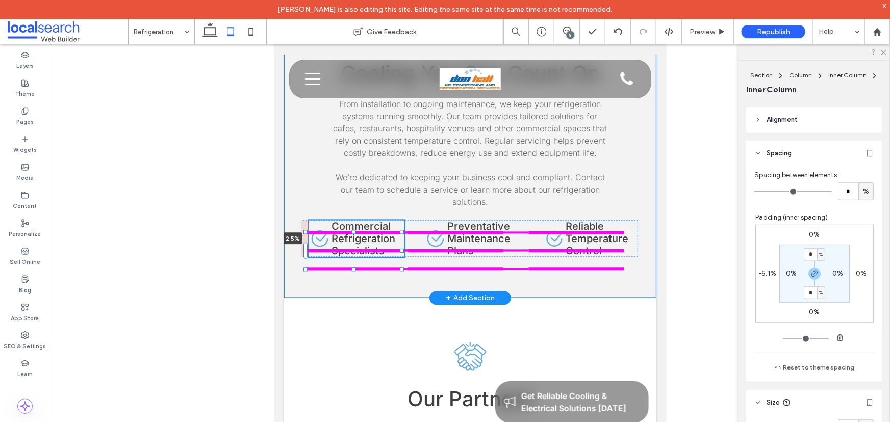
scroll to position [270, 0]
drag, startPoint x: 291, startPoint y: 237, endPoint x: 319, endPoint y: 236, distance: 28.1
click at [319, 236] on div "Refrigeration Icon Cooling You Can Count On From installation to ongoing mainte…" at bounding box center [470, 134] width 372 height 326
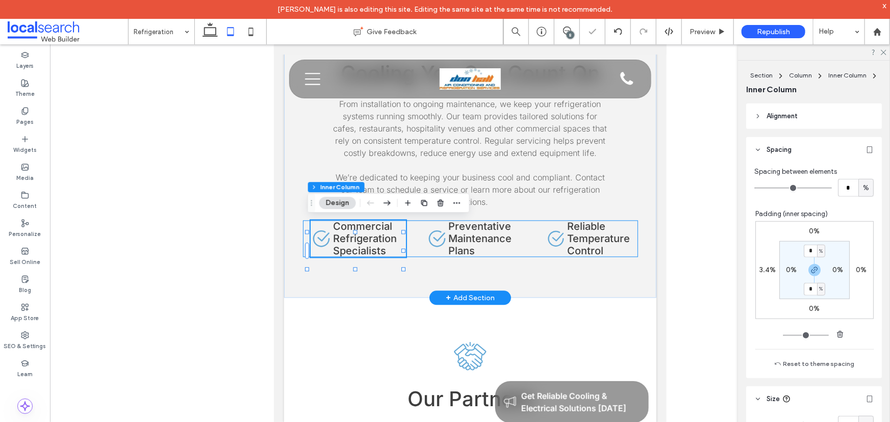
click at [302, 239] on div "Check Icon Commercial Refrigeration Specialists 3.4% Check Icon Preventative Ma…" at bounding box center [469, 238] width 335 height 37
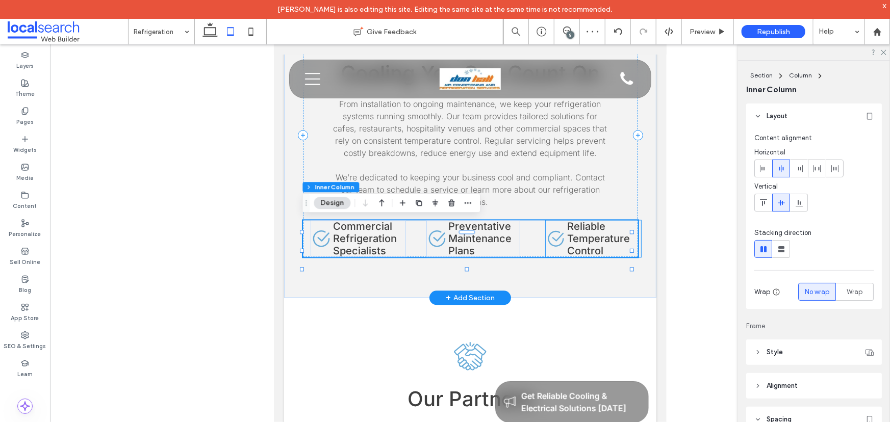
click at [634, 225] on h4 "Reliable Temperature Control" at bounding box center [604, 238] width 74 height 37
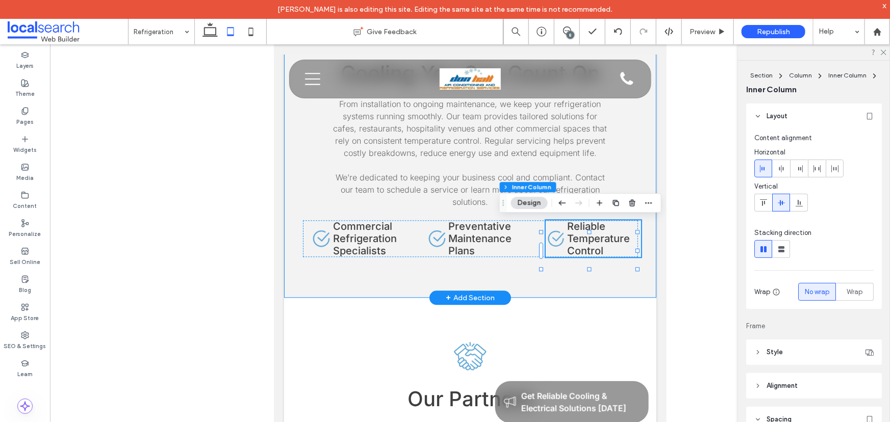
click at [516, 281] on div "Refrigeration Icon Cooling You Can Count On From installation to ongoing mainte…" at bounding box center [470, 134] width 372 height 326
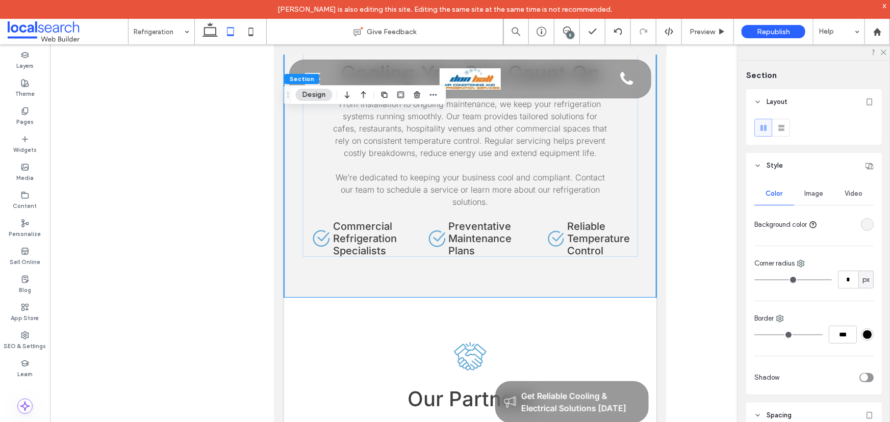
click at [188, 180] on div at bounding box center [470, 241] width 840 height 394
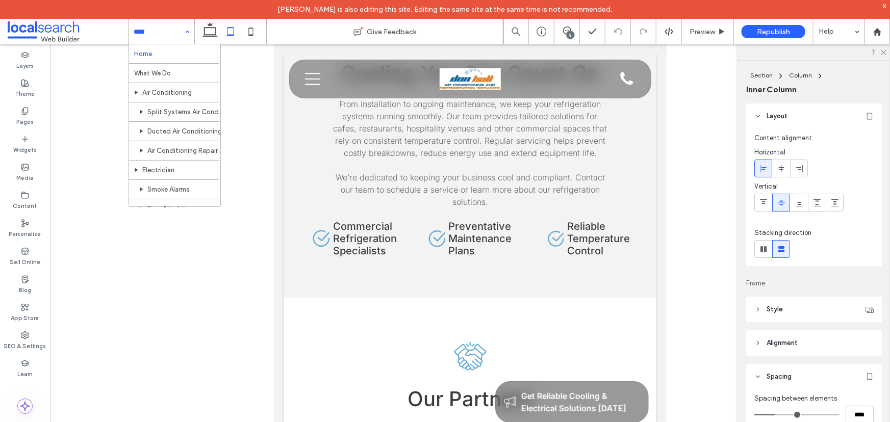
scroll to position [226, 0]
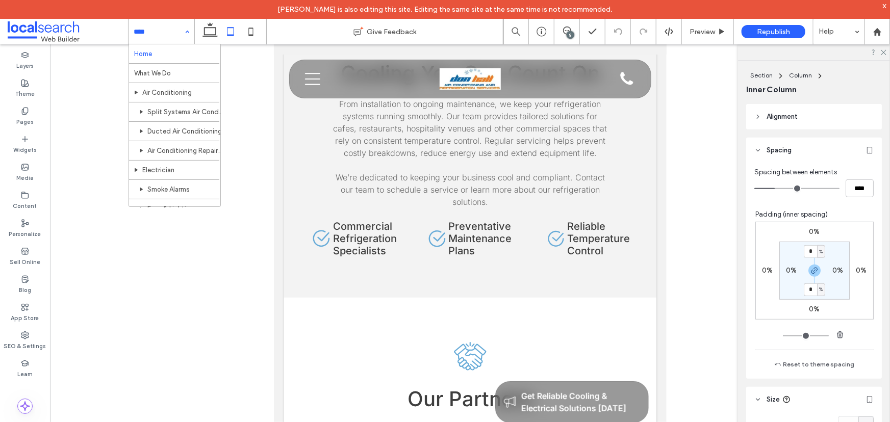
type input "***"
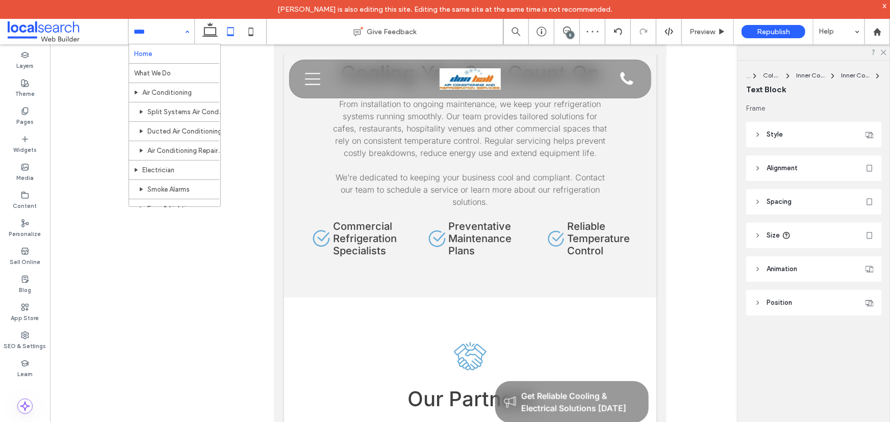
type input "***"
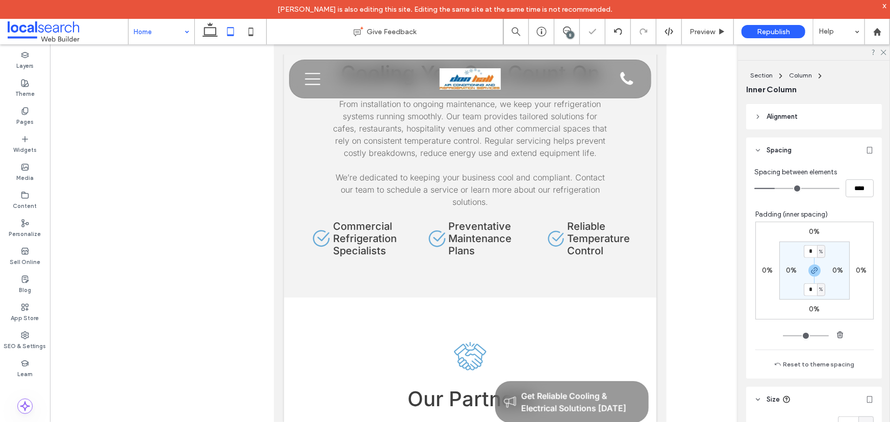
type input "***"
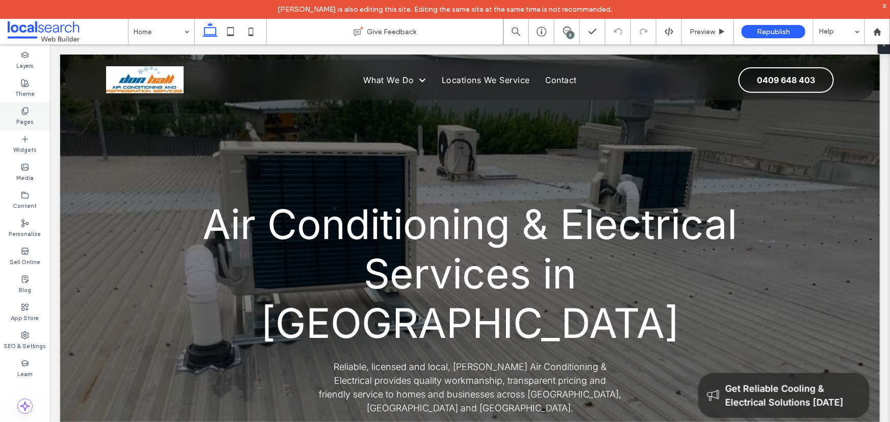
click at [19, 114] on div "Pages" at bounding box center [25, 117] width 50 height 28
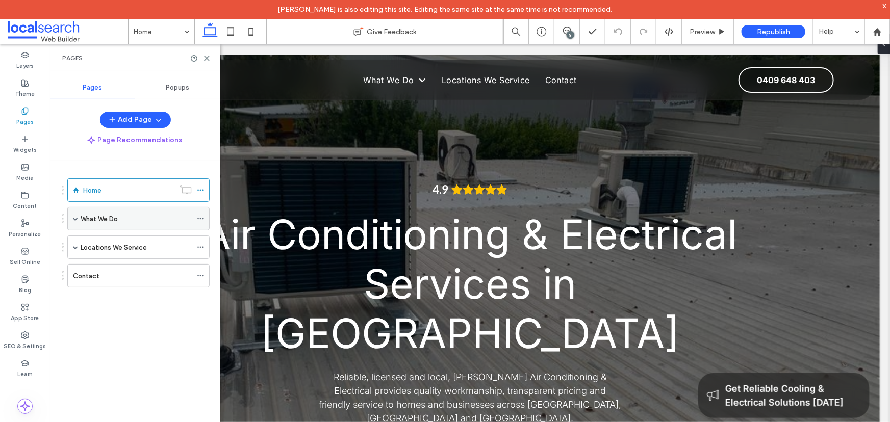
click at [74, 220] on span at bounding box center [75, 218] width 5 height 5
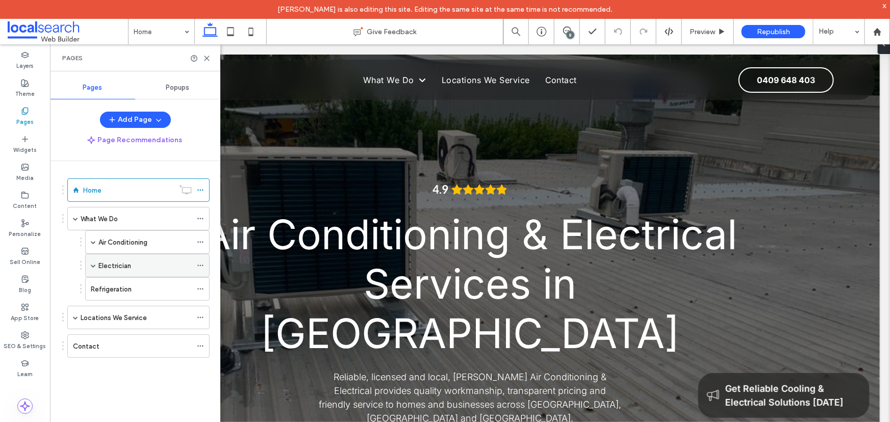
click at [93, 265] on span at bounding box center [93, 265] width 5 height 5
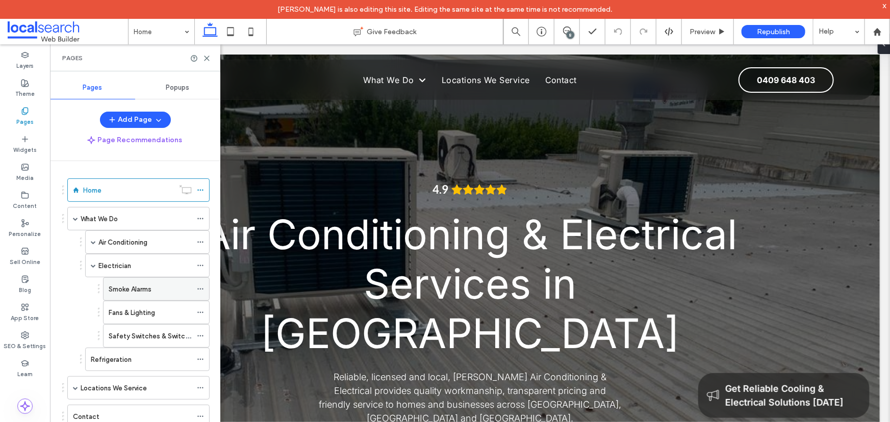
click at [131, 292] on label "Smoke Alarms" at bounding box center [130, 290] width 43 height 18
click at [206, 59] on use at bounding box center [207, 58] width 5 height 5
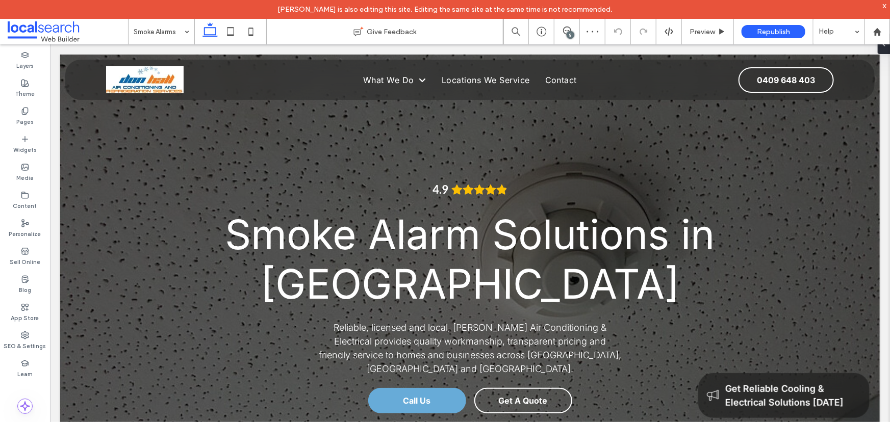
scroll to position [417, 0]
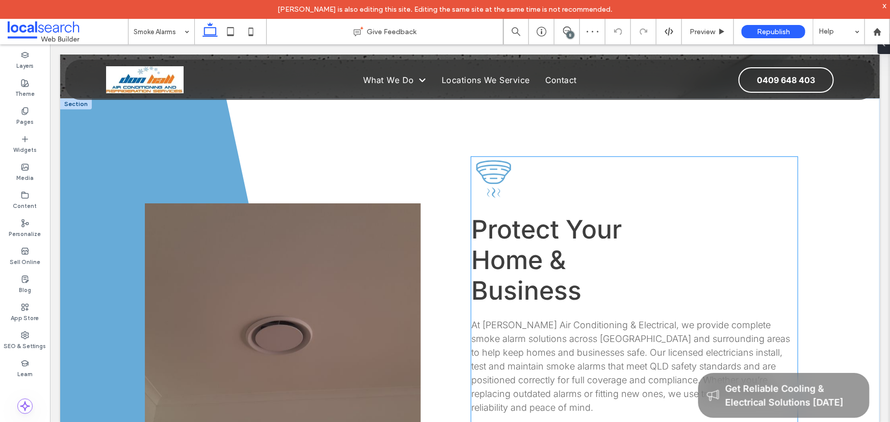
click at [555, 248] on span "Protect Your Home & Business" at bounding box center [546, 260] width 150 height 92
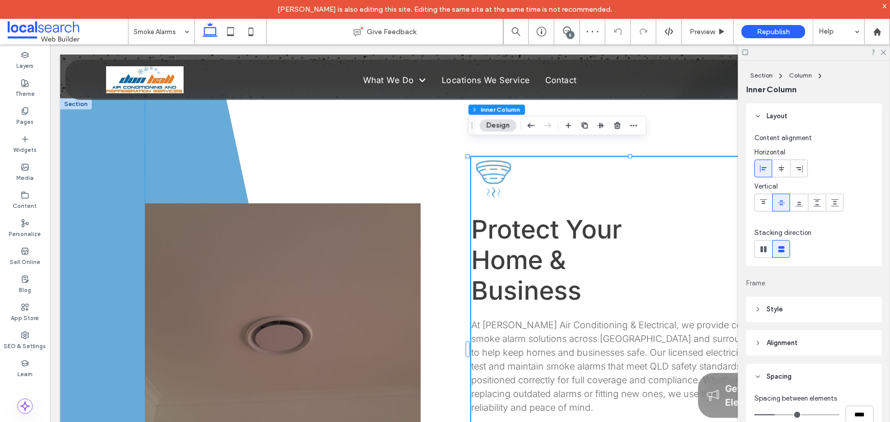
click at [542, 238] on span "Protect Your Home & Business" at bounding box center [546, 260] width 150 height 92
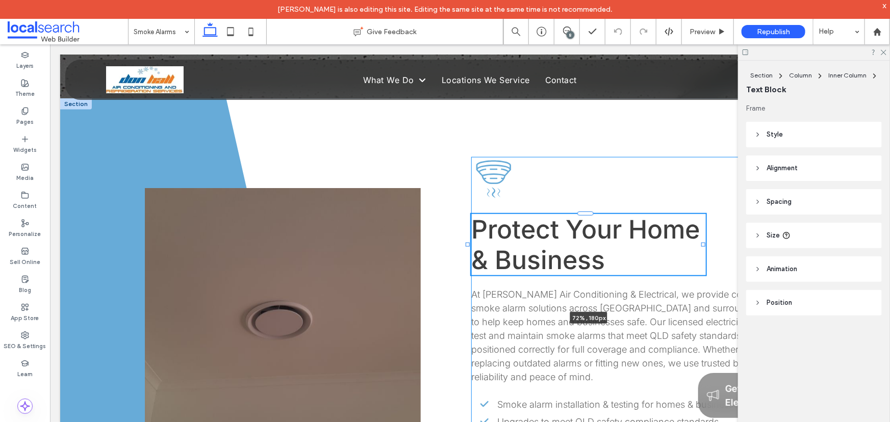
drag, startPoint x: 673, startPoint y: 246, endPoint x: 703, endPoint y: 233, distance: 32.9
click at [703, 233] on div "Smoke Alarm Icon Protect Your Home & Business ﻿ 72% , 180px At Don Hall Air Con…" at bounding box center [470, 341] width 820 height 486
type input "**"
type input "****"
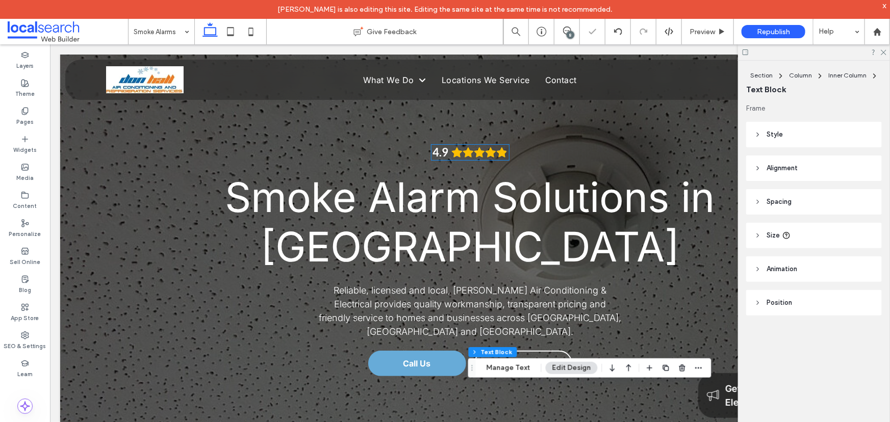
scroll to position [0, 0]
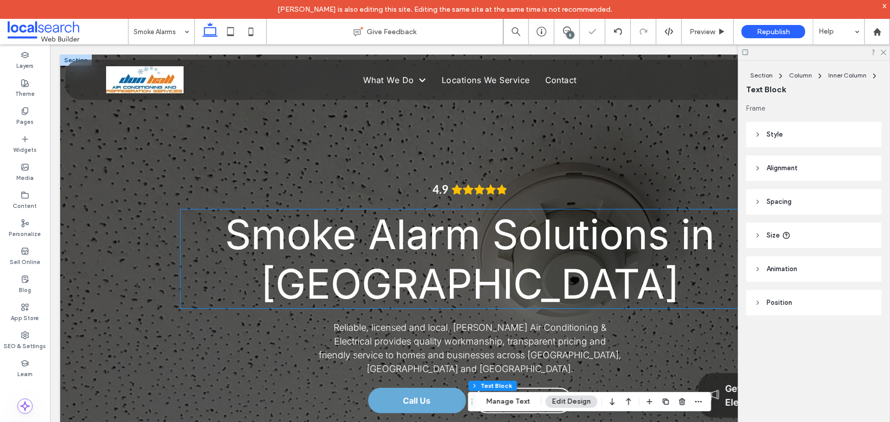
click at [569, 248] on span "Smoke Alarm Solutions in [GEOGRAPHIC_DATA]" at bounding box center [470, 258] width 490 height 99
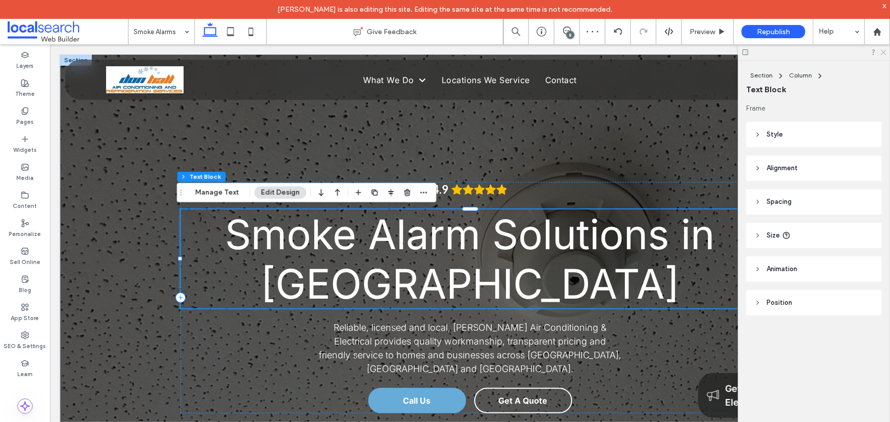
drag, startPoint x: 883, startPoint y: 49, endPoint x: 825, endPoint y: 20, distance: 65.2
click at [883, 49] on icon at bounding box center [883, 51] width 7 height 7
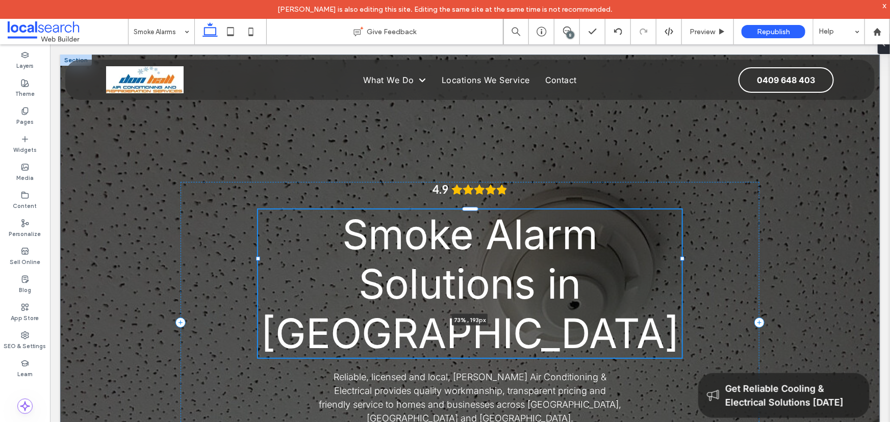
drag, startPoint x: 755, startPoint y: 258, endPoint x: 677, endPoint y: 260, distance: 78.1
click at [680, 260] on div at bounding box center [682, 259] width 4 height 4
type input "**"
type input "****"
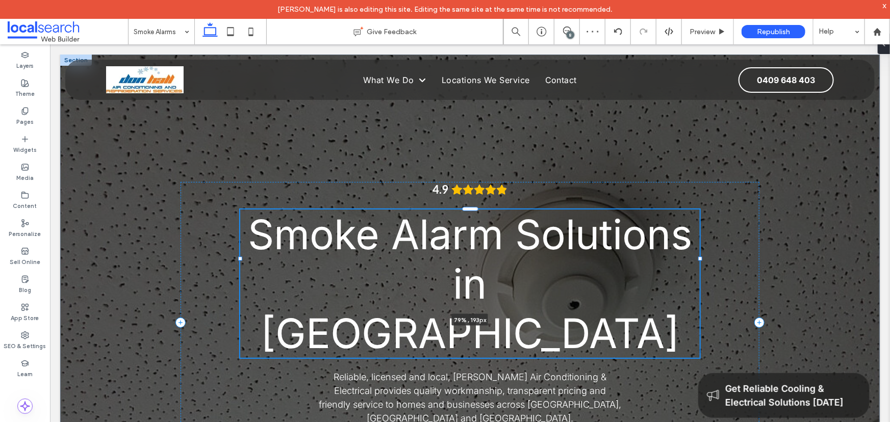
drag, startPoint x: 677, startPoint y: 260, endPoint x: 695, endPoint y: 257, distance: 18.0
click at [698, 257] on div at bounding box center [700, 259] width 4 height 4
type input "**"
type input "****"
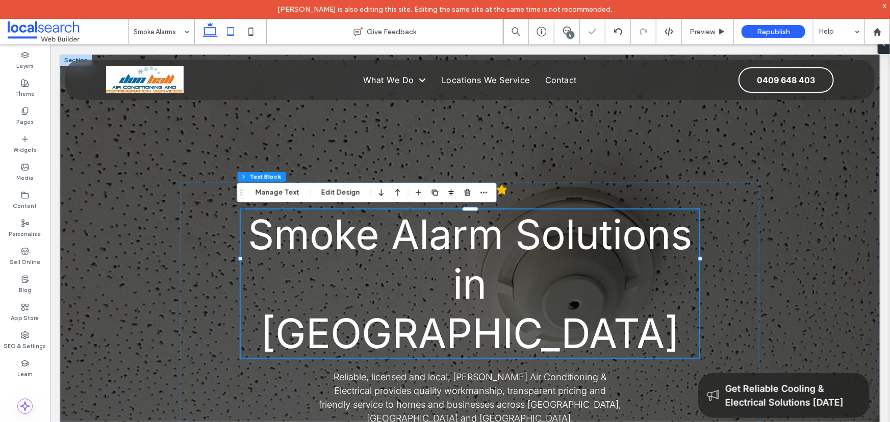
click at [234, 33] on icon at bounding box center [230, 31] width 20 height 20
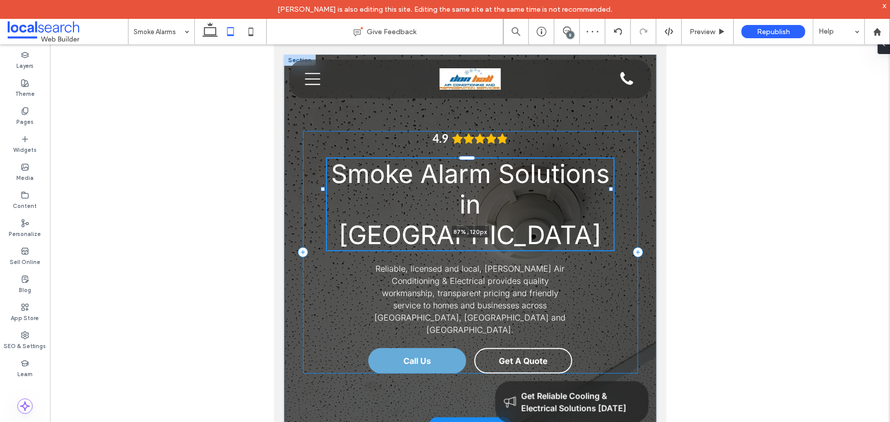
drag, startPoint x: 597, startPoint y: 189, endPoint x: 610, endPoint y: 188, distance: 13.3
click at [610, 188] on div at bounding box center [611, 189] width 4 height 4
type input "**"
type input "****"
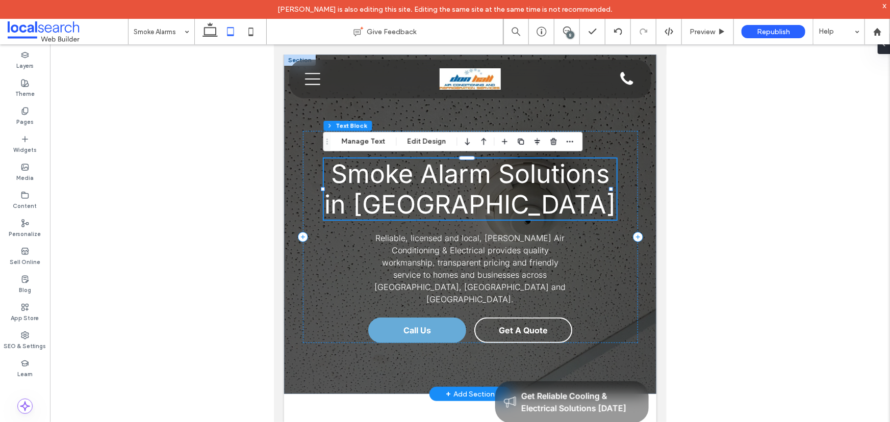
click at [495, 168] on span "Smoke Alarm Solutions in Cairns" at bounding box center [469, 188] width 291 height 61
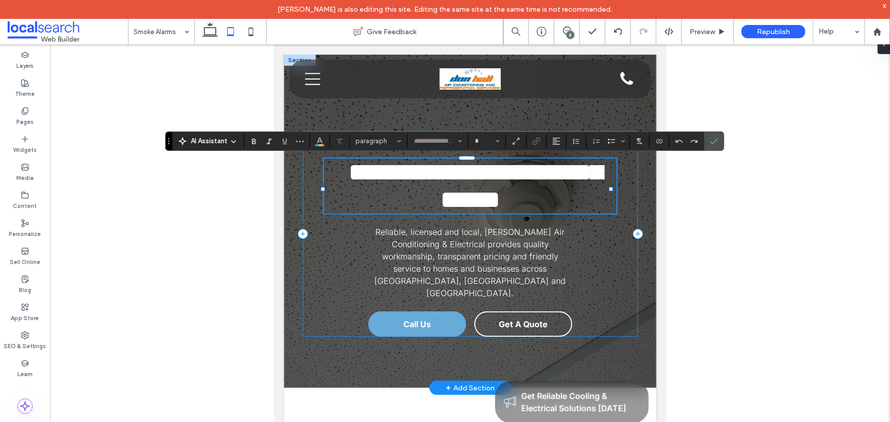
type input "*****"
type input "**"
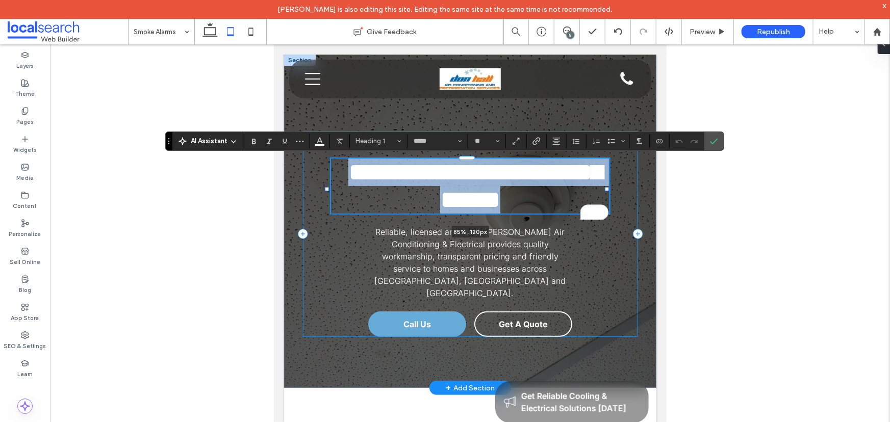
click at [605, 189] on div at bounding box center [606, 189] width 4 height 4
type input "**"
type input "****"
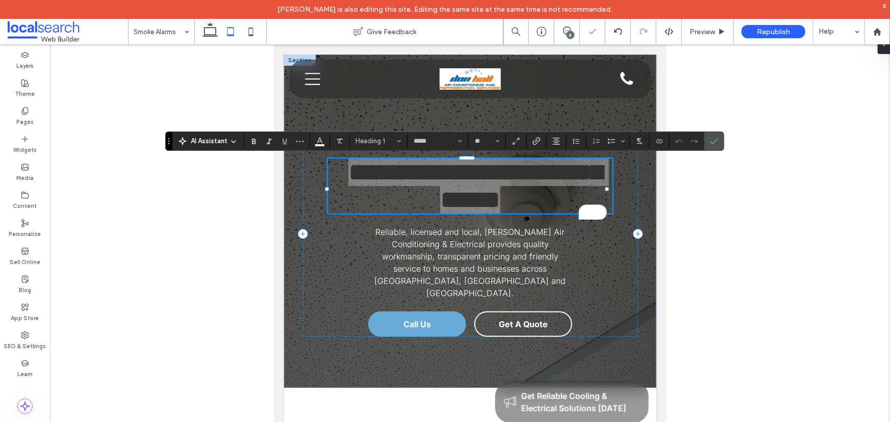
click at [138, 83] on div at bounding box center [470, 241] width 840 height 394
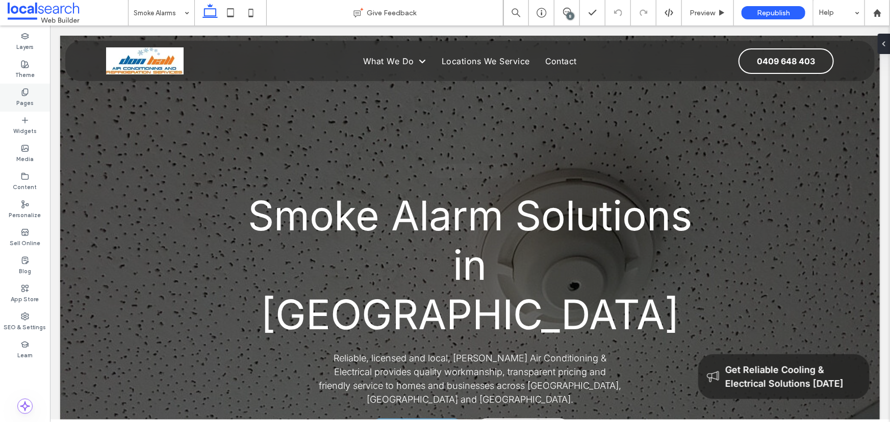
click at [24, 95] on div "Pages" at bounding box center [25, 98] width 50 height 28
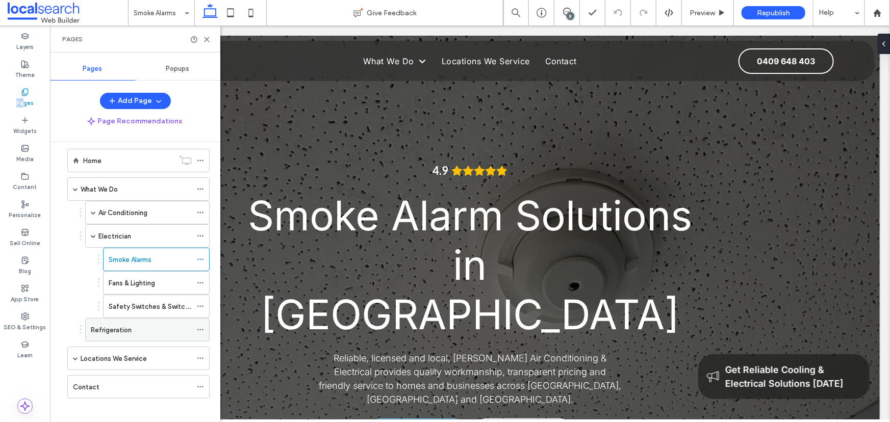
scroll to position [16, 0]
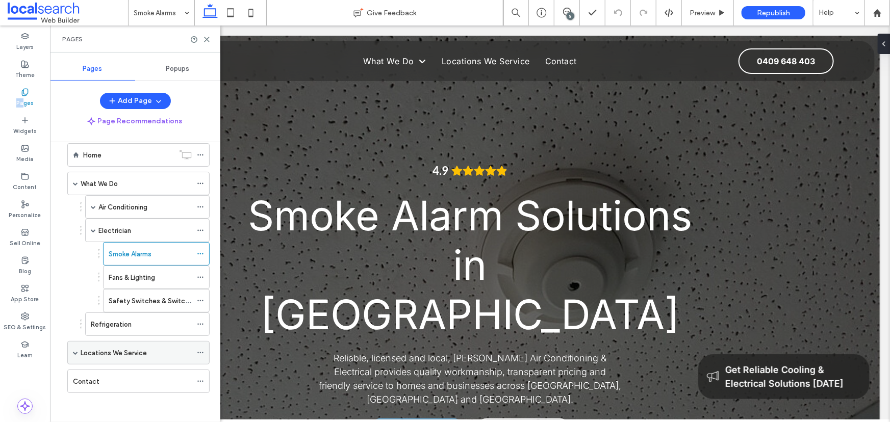
click at [73, 350] on span at bounding box center [75, 352] width 5 height 5
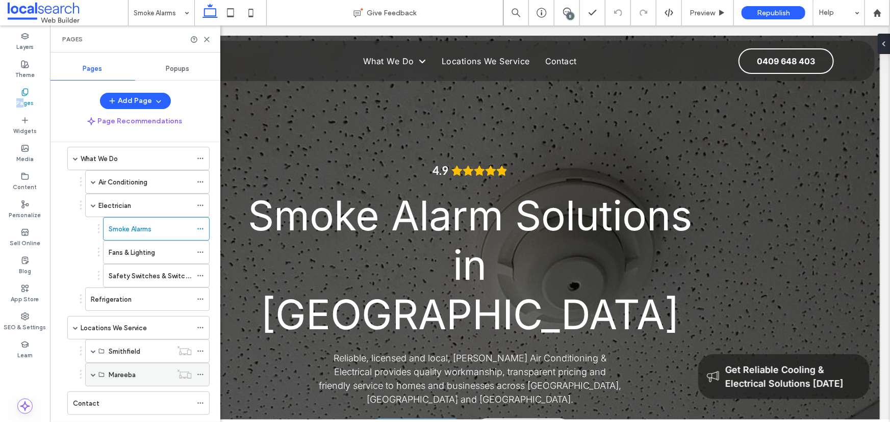
scroll to position [63, 0]
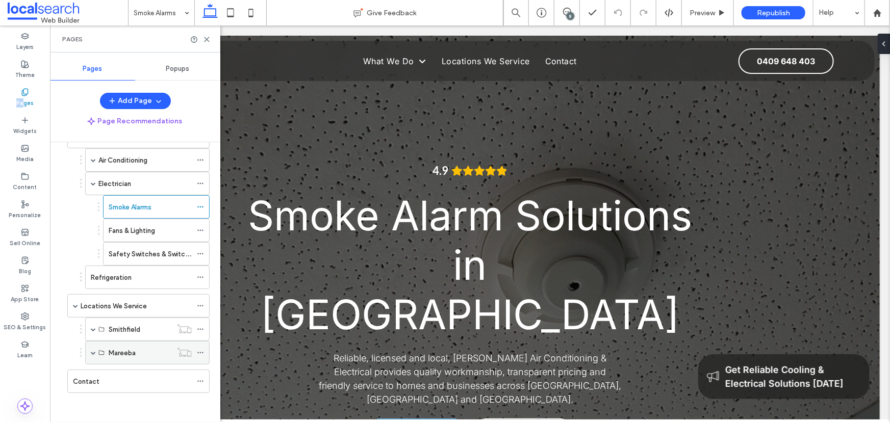
click at [95, 352] on span at bounding box center [93, 352] width 5 height 5
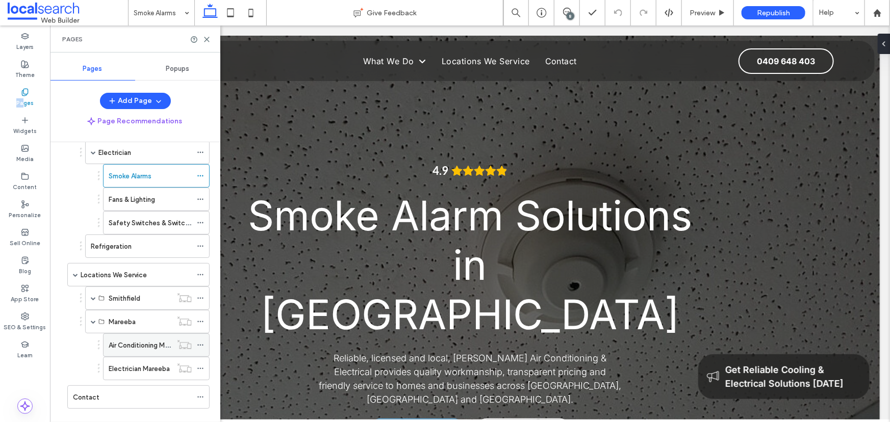
scroll to position [110, 0]
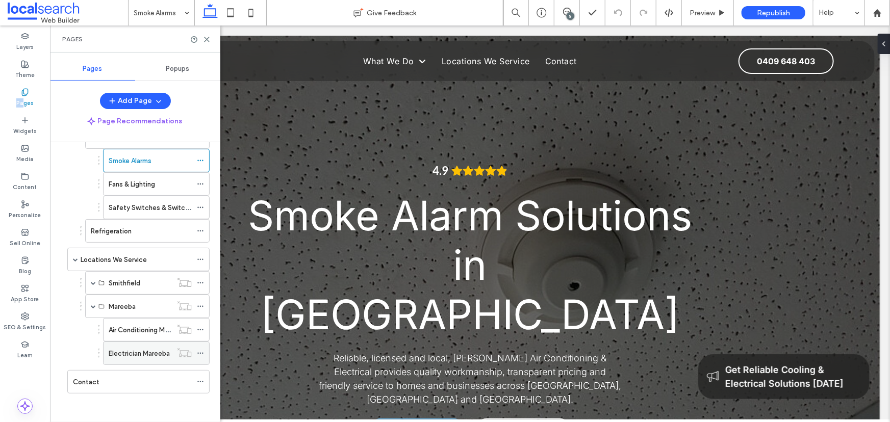
click at [157, 357] on label "Electrician Mareeba" at bounding box center [139, 354] width 61 height 18
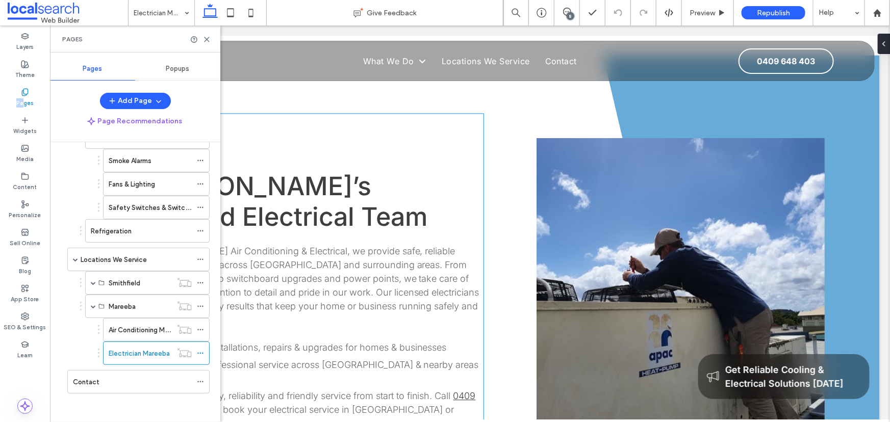
scroll to position [1159, 0]
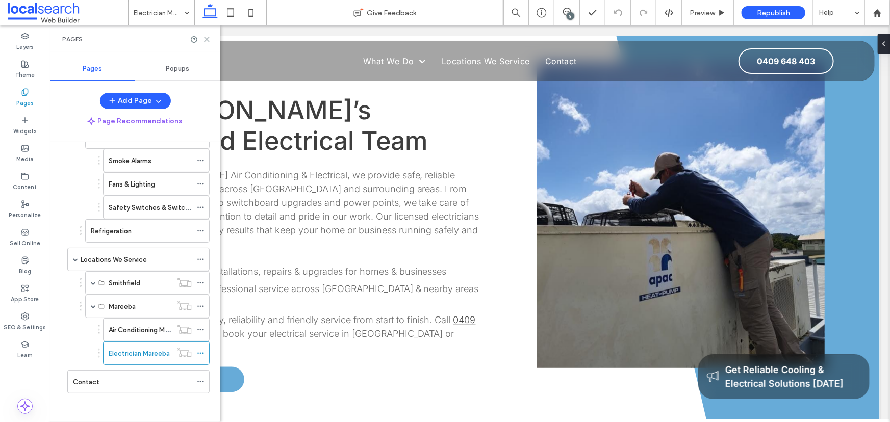
click at [208, 39] on icon at bounding box center [207, 40] width 8 height 8
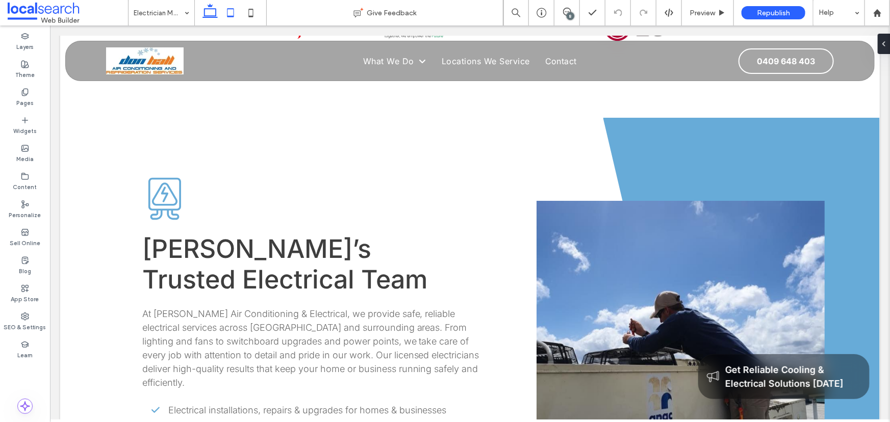
click at [226, 11] on icon at bounding box center [230, 13] width 20 height 20
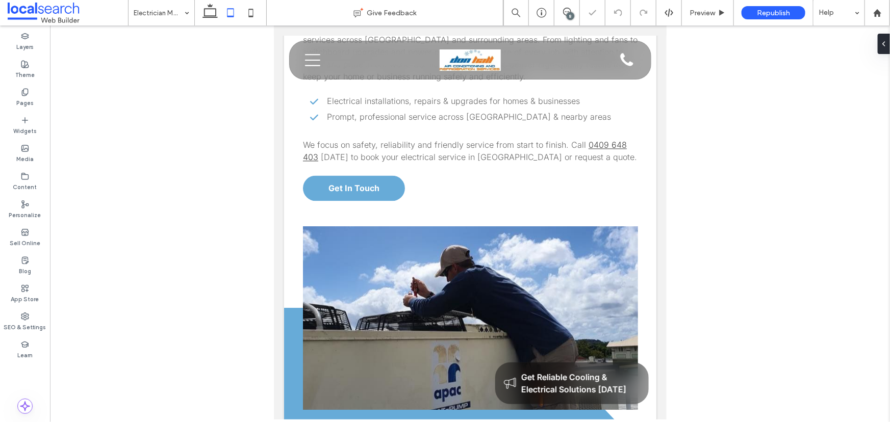
scroll to position [768, 0]
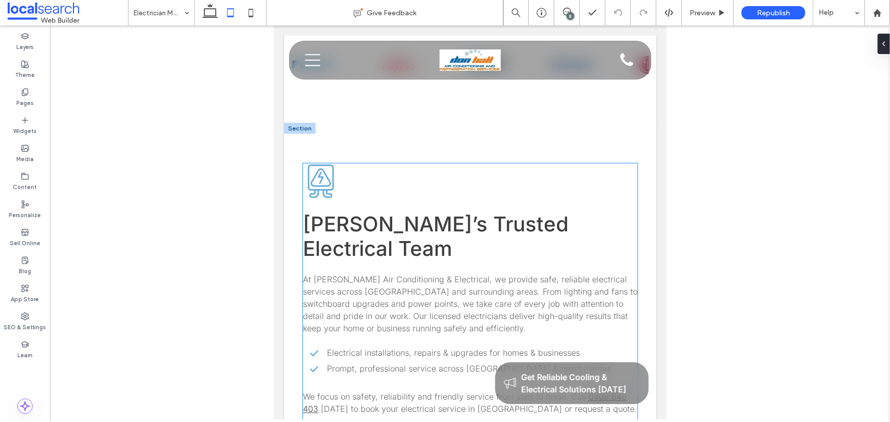
click at [452, 211] on h2 "[PERSON_NAME]’s Trusted Electrical Team" at bounding box center [437, 236] width 271 height 50
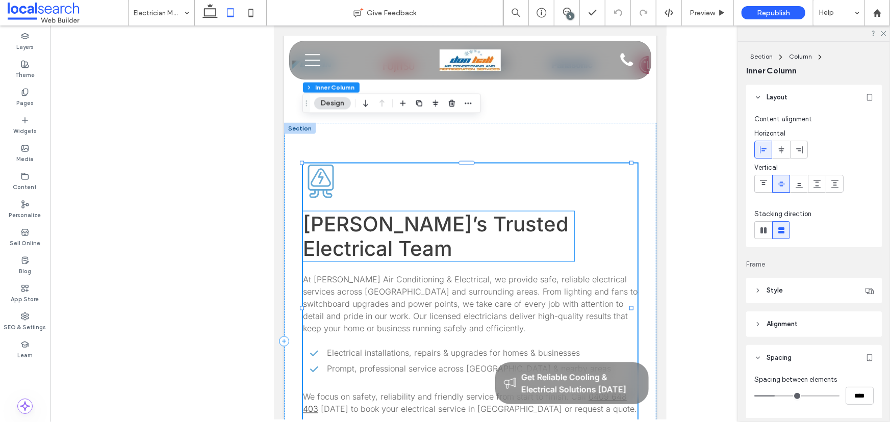
click at [445, 211] on span "Mareeba’s Trusted Electrical Team" at bounding box center [435, 236] width 266 height 50
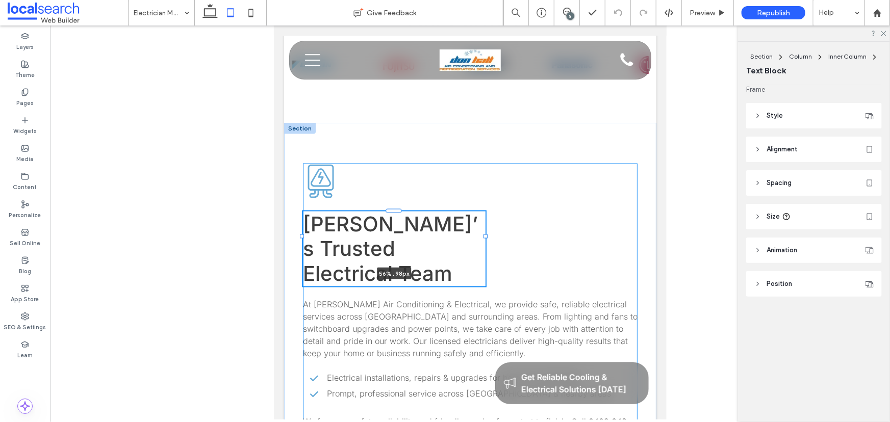
drag, startPoint x: 570, startPoint y: 193, endPoint x: 486, endPoint y: 182, distance: 84.9
type input "**"
type input "****"
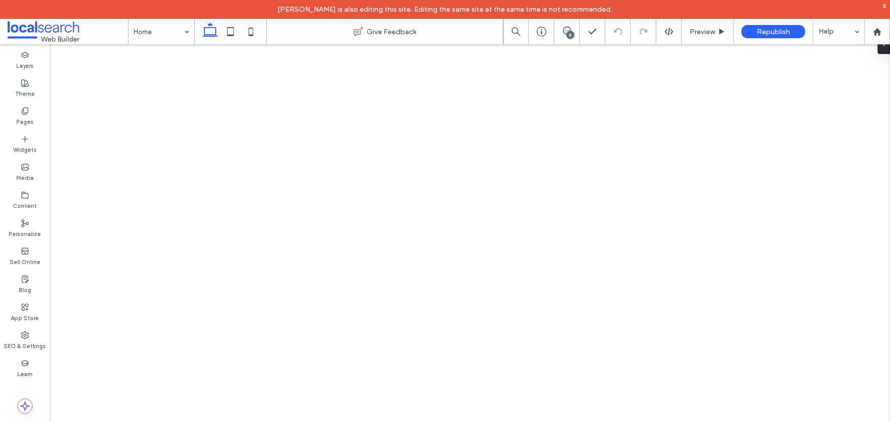
click at [568, 30] on icon at bounding box center [567, 31] width 8 height 8
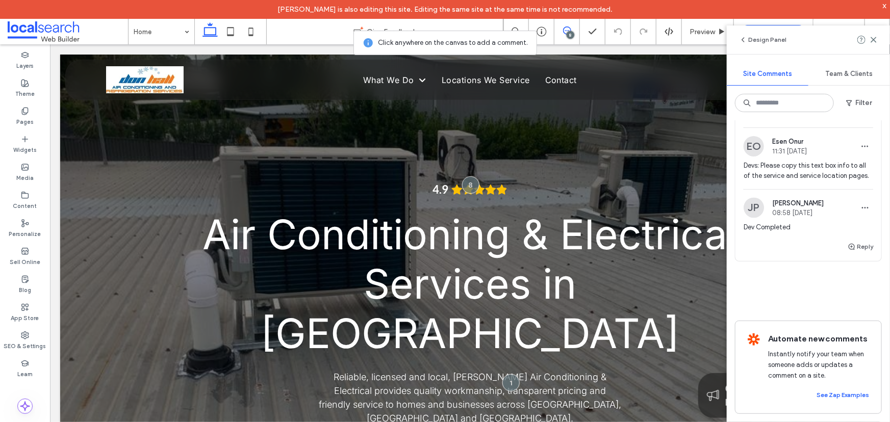
scroll to position [1067, 0]
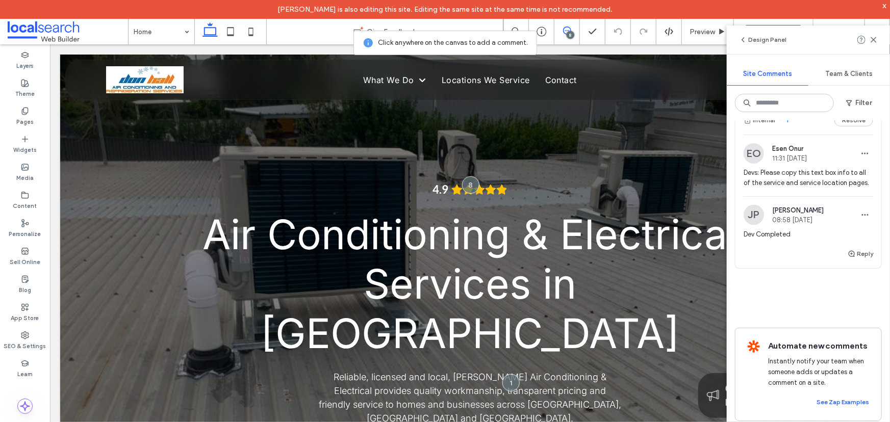
click at [780, 188] on span "Devs: Please copy this text box info to all of the service and service location…" at bounding box center [809, 178] width 130 height 20
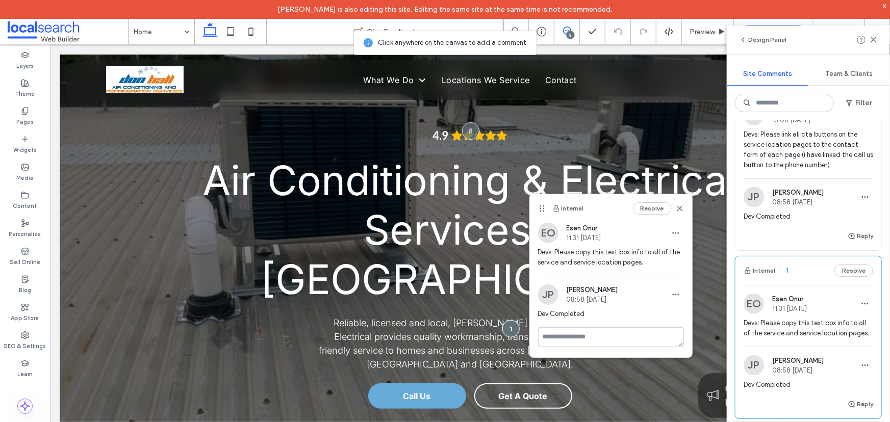
scroll to position [881, 0]
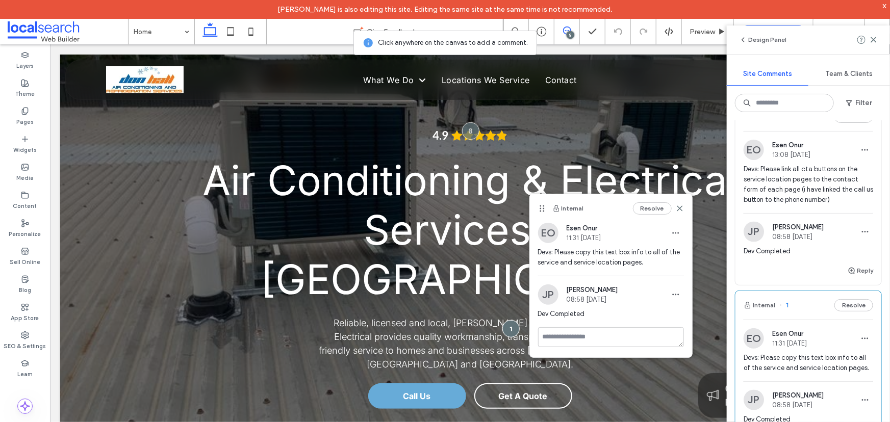
click at [778, 197] on span "Devs: Please link all cta buttons on the service location pages to the contact …" at bounding box center [809, 184] width 130 height 41
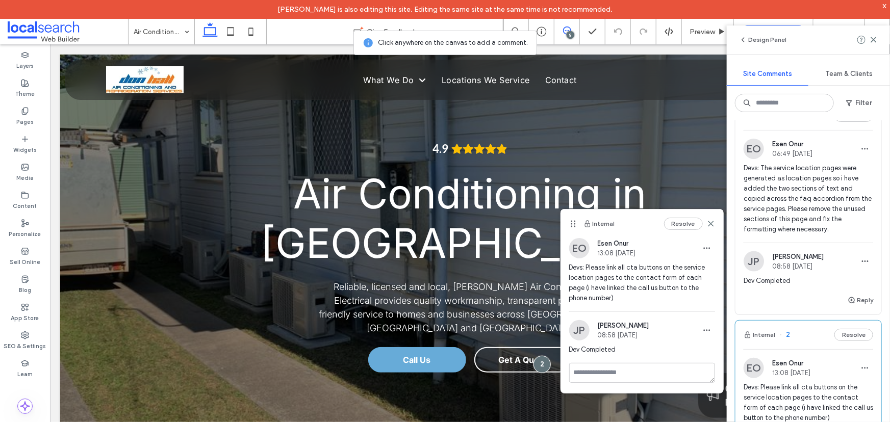
scroll to position [556, 0]
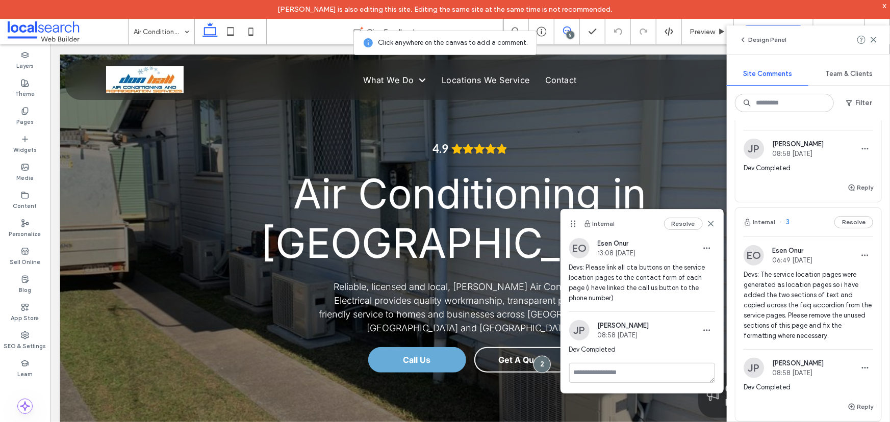
click at [783, 291] on span "Devs: The service location pages were generated as location pages so i have add…" at bounding box center [809, 305] width 130 height 71
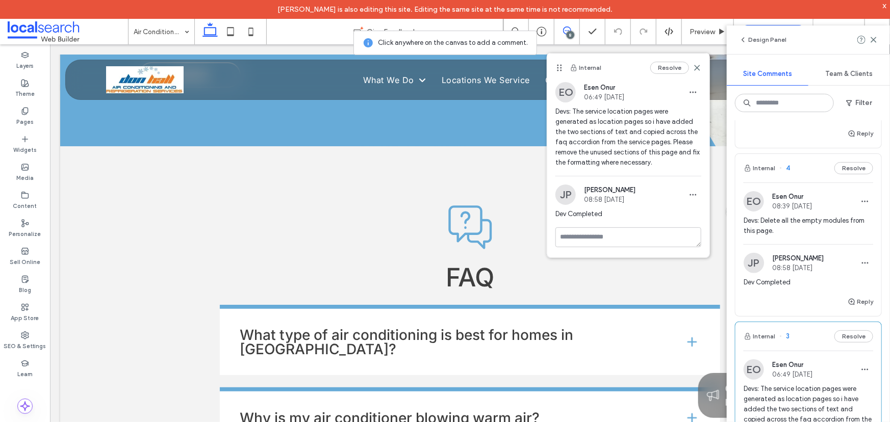
scroll to position [371, 0]
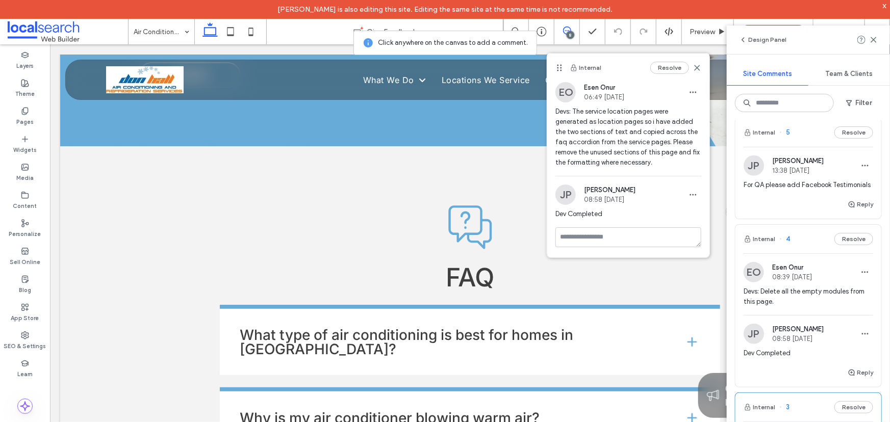
click at [794, 307] on span "Devs: Delete all the empty modules from this page." at bounding box center [809, 297] width 130 height 20
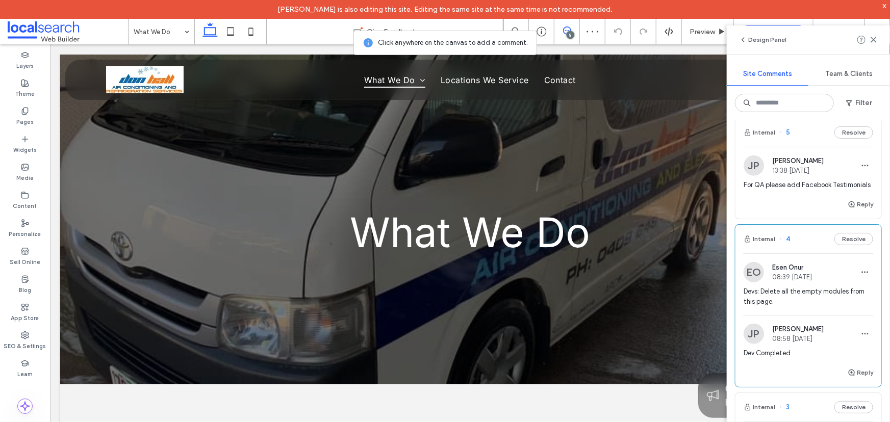
click at [814, 190] on span "For QA please add Facebook Testimonials" at bounding box center [809, 185] width 130 height 10
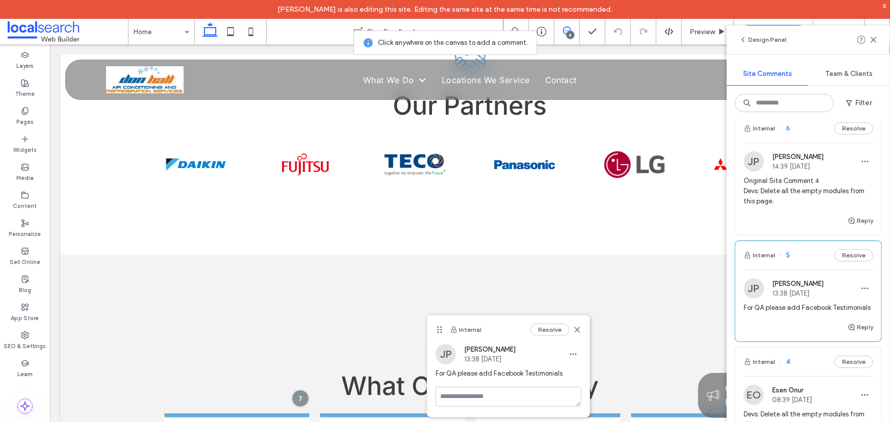
scroll to position [232, 0]
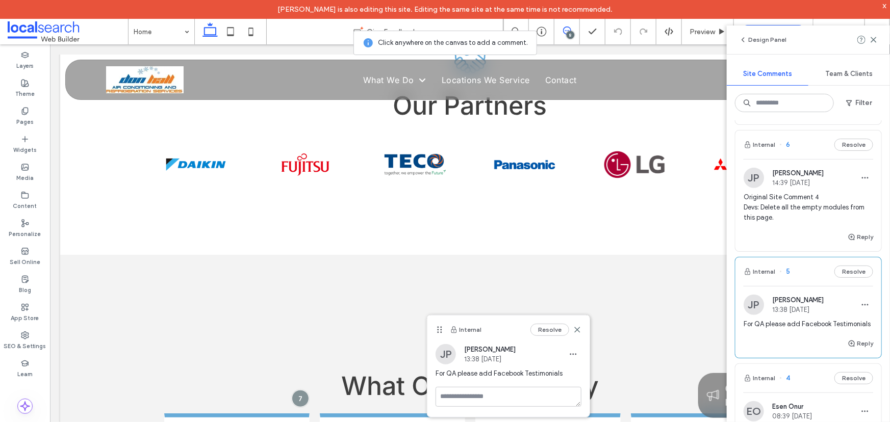
click at [801, 215] on span "Original Site Comment 4 Devs: Delete all the empty modules from this page." at bounding box center [809, 207] width 130 height 31
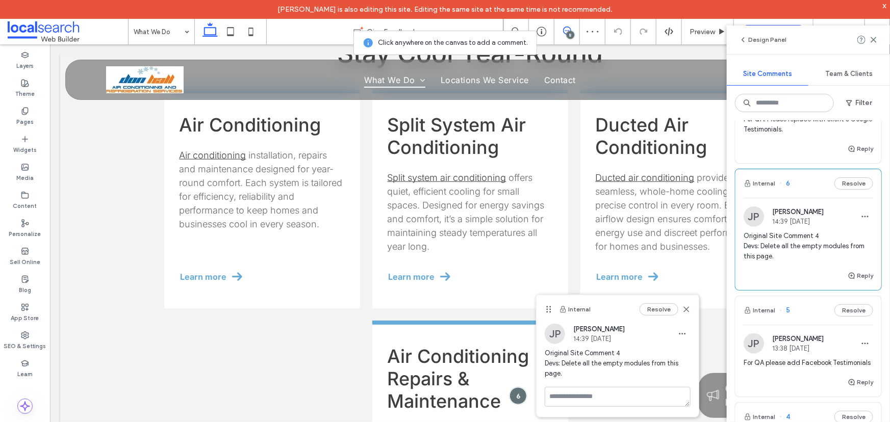
scroll to position [139, 0]
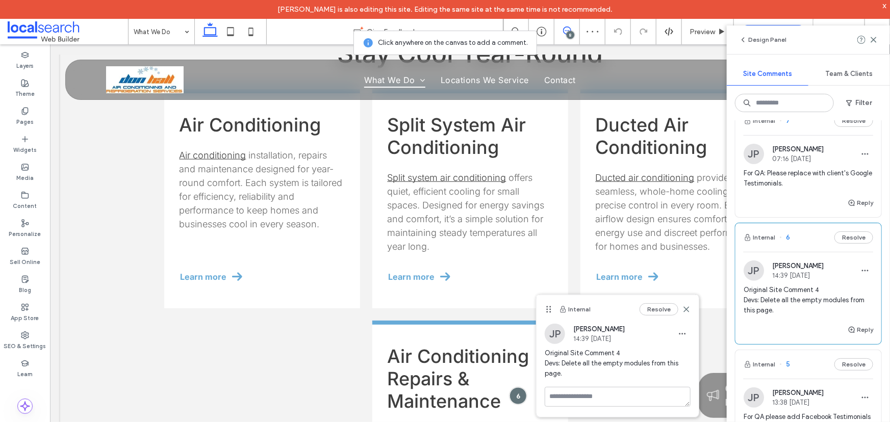
click at [838, 181] on span "For QA: Please replace with client's Google Testimonials." at bounding box center [809, 178] width 130 height 20
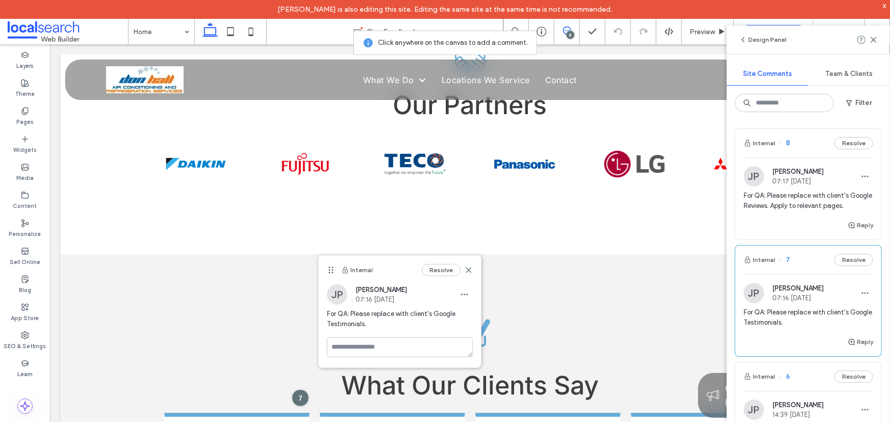
click at [806, 209] on span "For QA: Please replace with client's Google Reviews. Apply to relevant pages." at bounding box center [809, 201] width 130 height 20
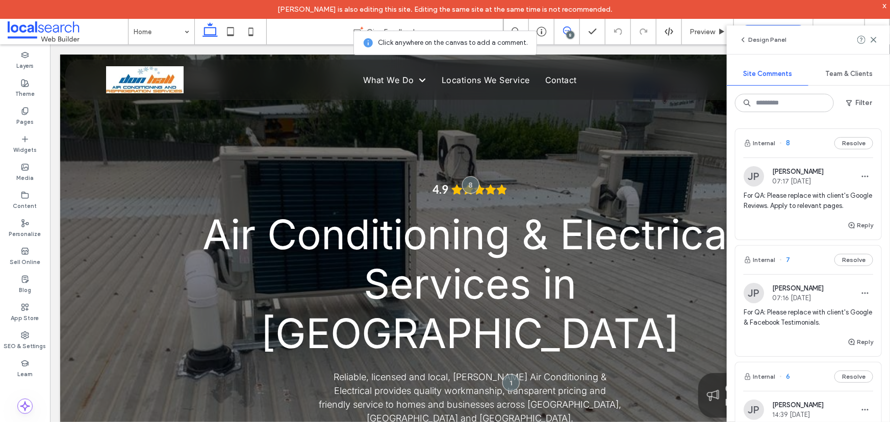
click at [761, 209] on span "For QA: Please replace with client's Google Reviews. Apply to relevant pages." at bounding box center [809, 201] width 130 height 20
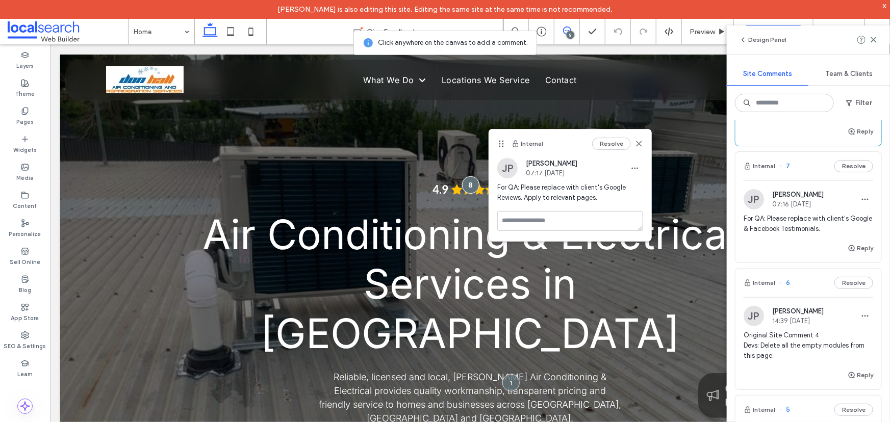
scroll to position [92, 0]
click at [807, 236] on span "For QA: Please replace with client's Google & Facebook Testimonials." at bounding box center [809, 225] width 130 height 20
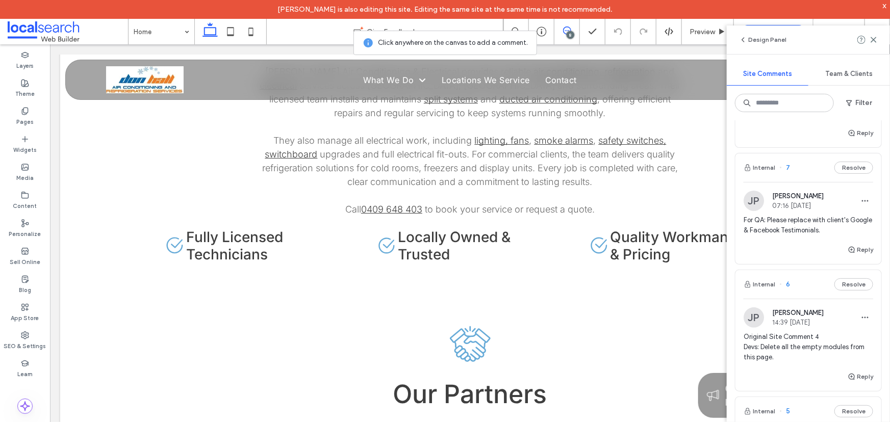
scroll to position [2297, 0]
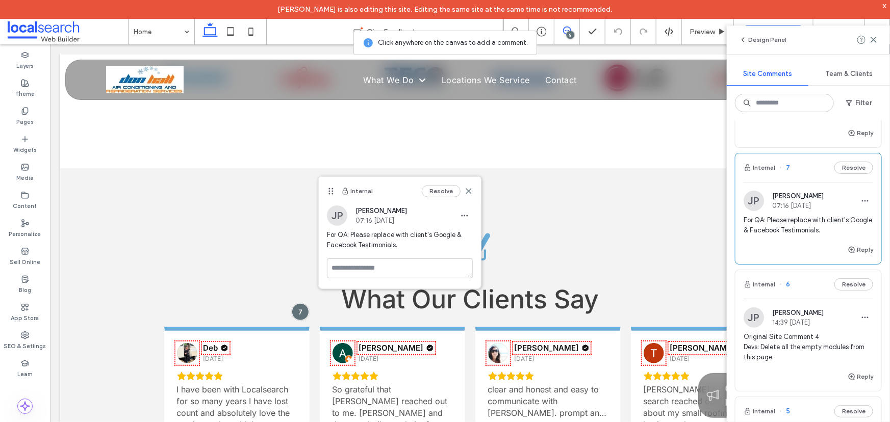
click at [801, 350] on span "Original Site Comment 4 Devs: Delete all the empty modules from this page." at bounding box center [809, 347] width 130 height 31
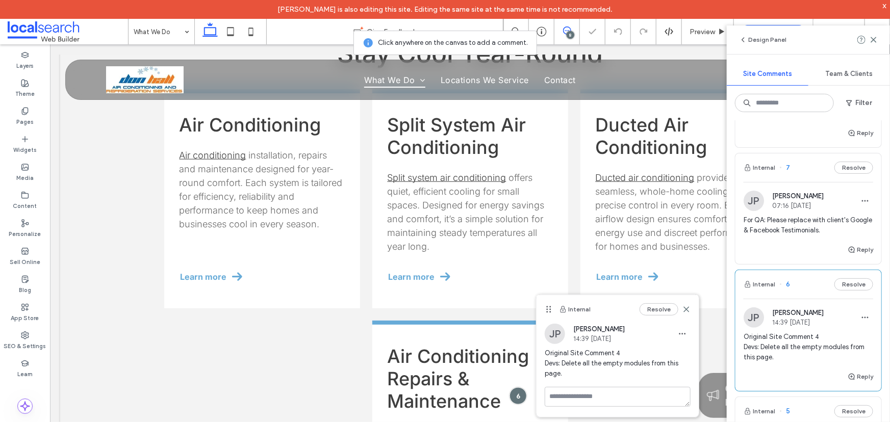
scroll to position [185, 0]
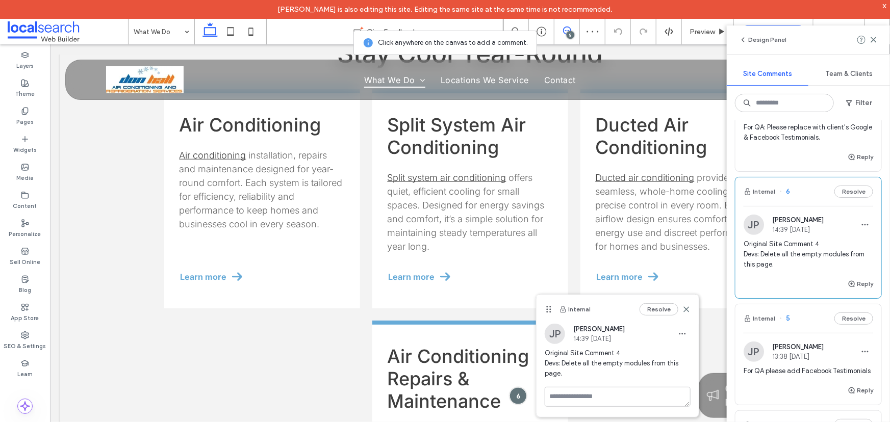
click at [801, 361] on span "13:38 Oct 10 2025" at bounding box center [798, 357] width 52 height 8
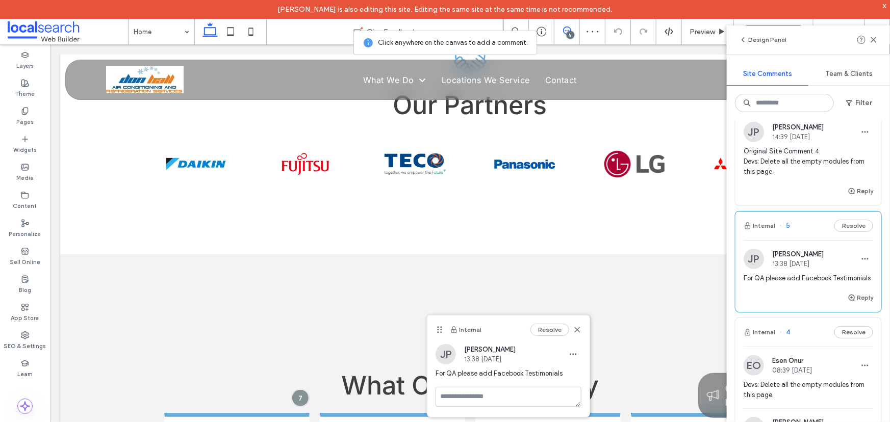
scroll to position [324, 0]
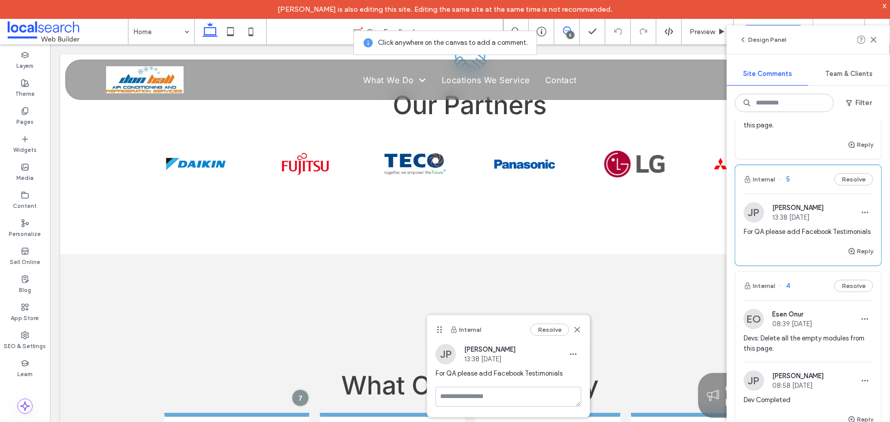
click at [790, 237] on span "For QA please add Facebook Testimonials" at bounding box center [809, 232] width 130 height 10
